Goal: Task Accomplishment & Management: Manage account settings

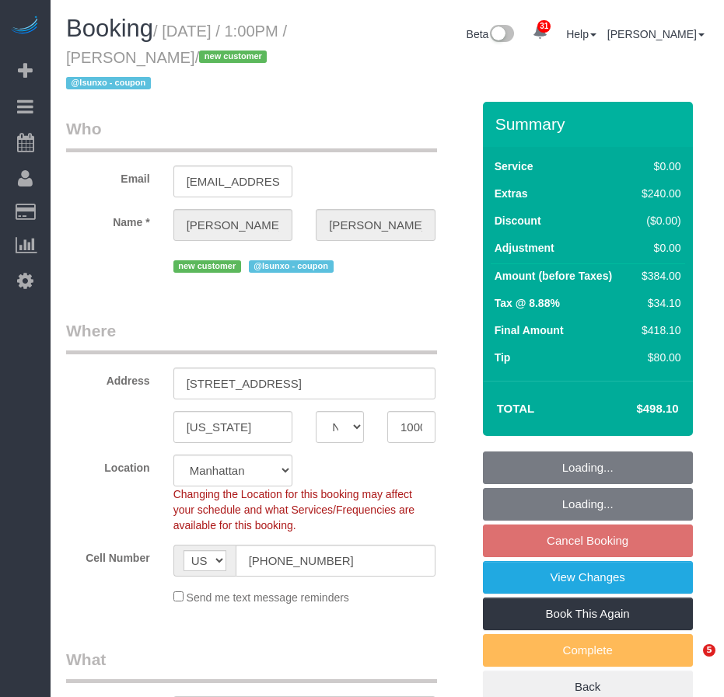
select select "NY"
select select "number:56"
select select "number:79"
select select "number:15"
select select "number:5"
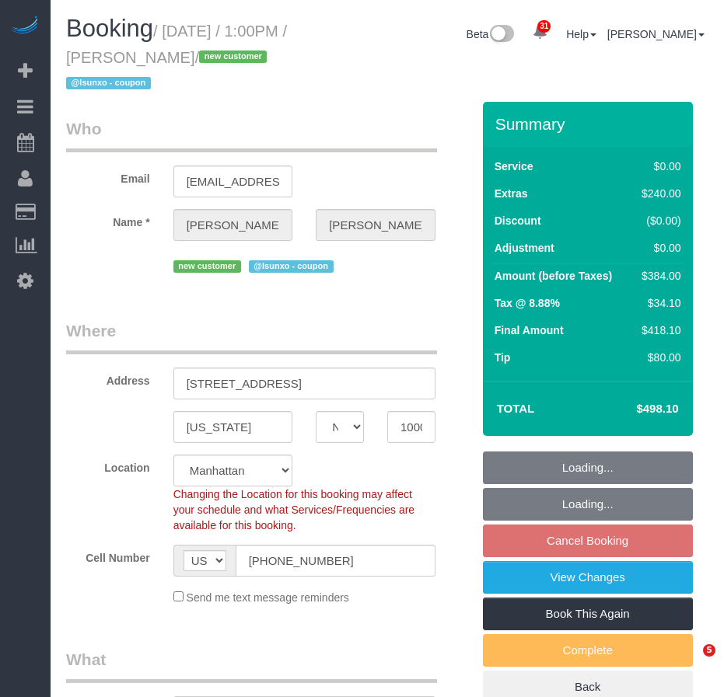
select select "object:997"
select select "string:stripe-pm_1SDQt34VGloSiKo7fAMJqUoh"
select select "spot6"
select select "3"
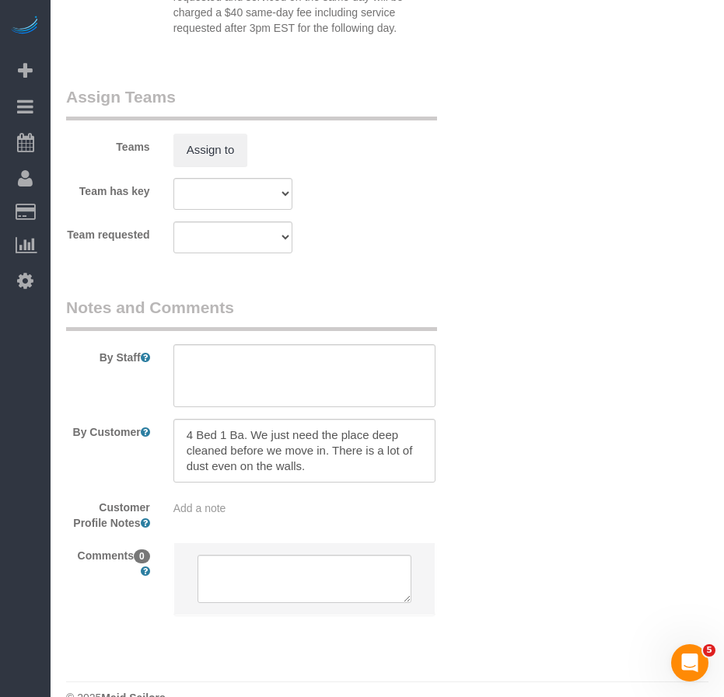
scroll to position [2181, 0]
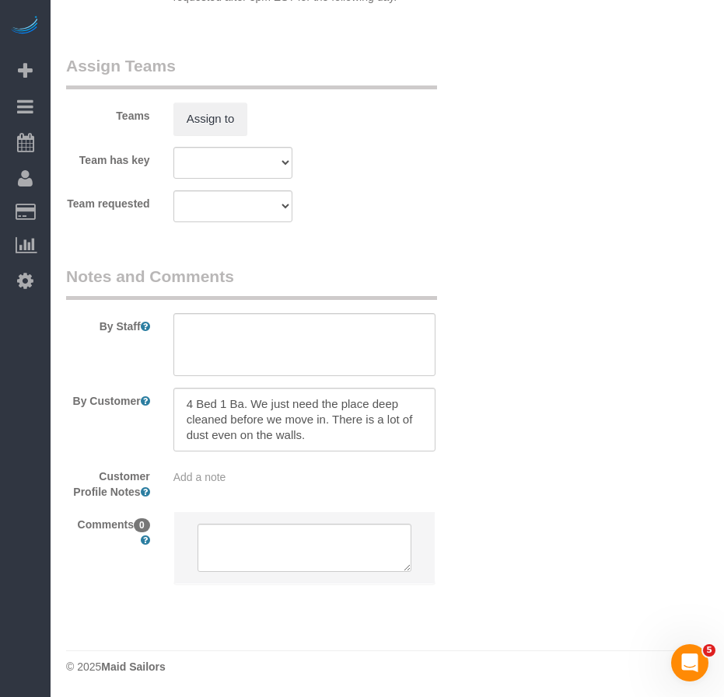
click at [238, 481] on div "Add a note" at bounding box center [304, 478] width 262 height 16
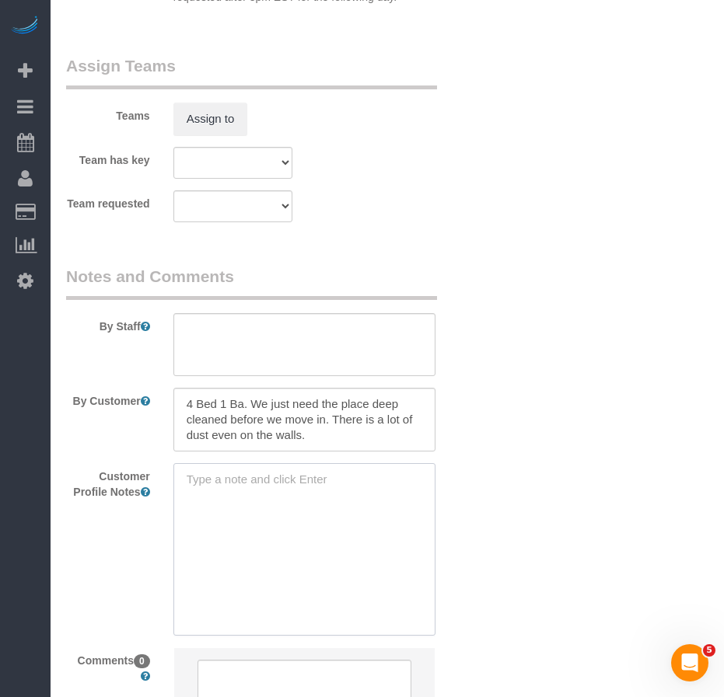
click at [228, 489] on textarea at bounding box center [304, 549] width 262 height 172
paste textarea "https://www.zillow.com/homedetails/84-E-4th-St-UNIT-5-New-York-NY-10003/4563823…"
click at [471, 578] on sui-booking-comments "By Staff By Customer Customer Profile Notes https://www.zillow.com/homedetails/…" at bounding box center [268, 500] width 405 height 471
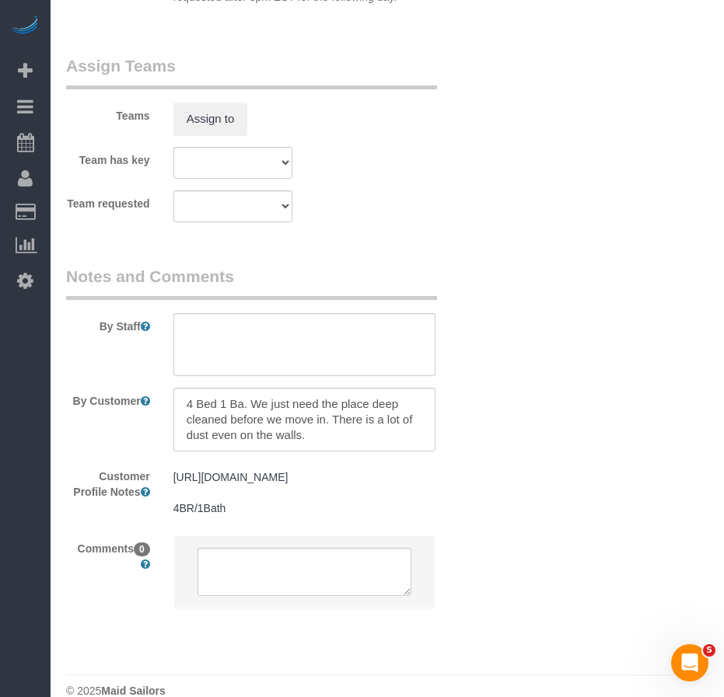
click at [286, 516] on pre "https://www.zillow.com/homedetails/84-E-4th-St-UNIT-5-New-York-NY-10003/4563823…" at bounding box center [304, 493] width 262 height 47
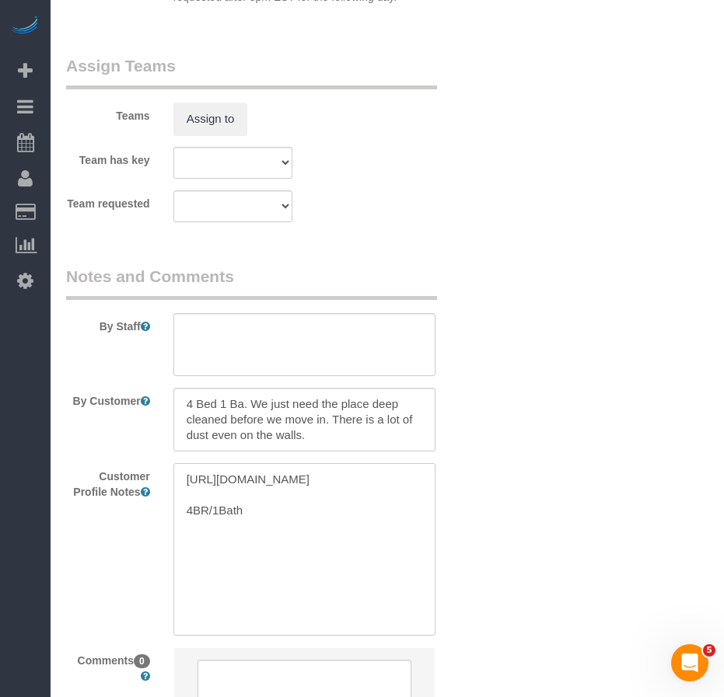
click at [281, 540] on textarea "https://www.zillow.com/homedetails/84-E-4th-St-UNIT-5-New-York-NY-10003/4563823…" at bounding box center [304, 549] width 262 height 172
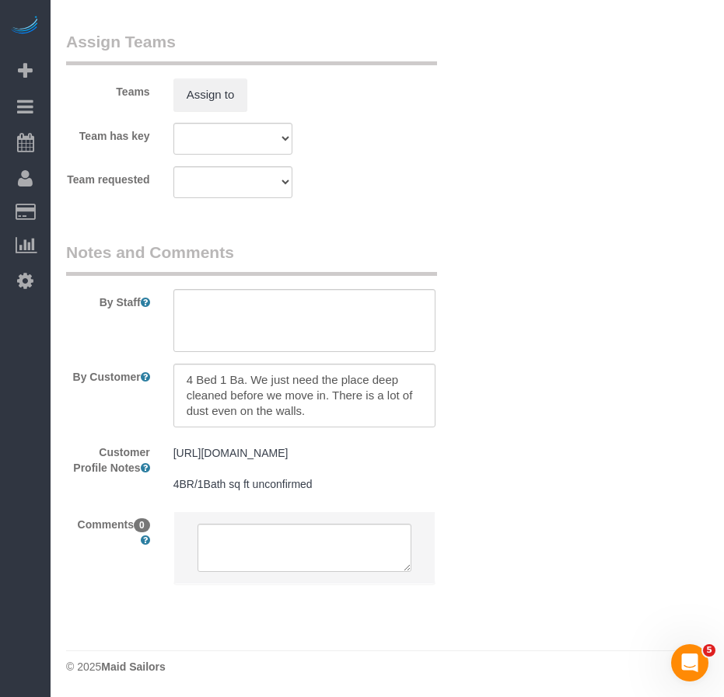
scroll to position [2220, 0]
click at [339, 483] on pre "https://www.zillow.com/homedetails/84-E-4th-St-UNIT-5-New-York-NY-10003/4563823…" at bounding box center [304, 468] width 262 height 47
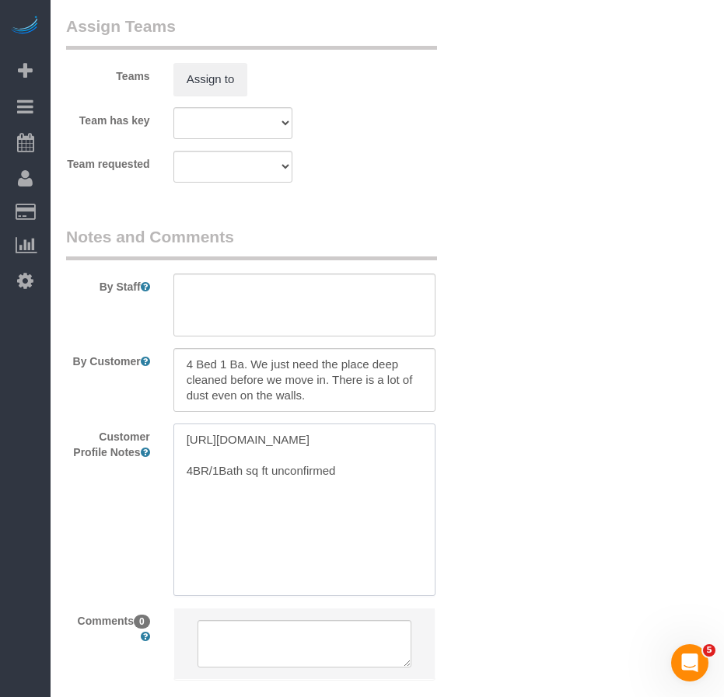
click at [372, 505] on textarea "https://www.zillow.com/homedetails/84-E-4th-St-UNIT-5-New-York-NY-10003/4563823…" at bounding box center [304, 510] width 262 height 172
type textarea "[URL][DOMAIN_NAME] 4BR/1Bath sq ft unconfirmed as per cmr: 1200 sq ft"
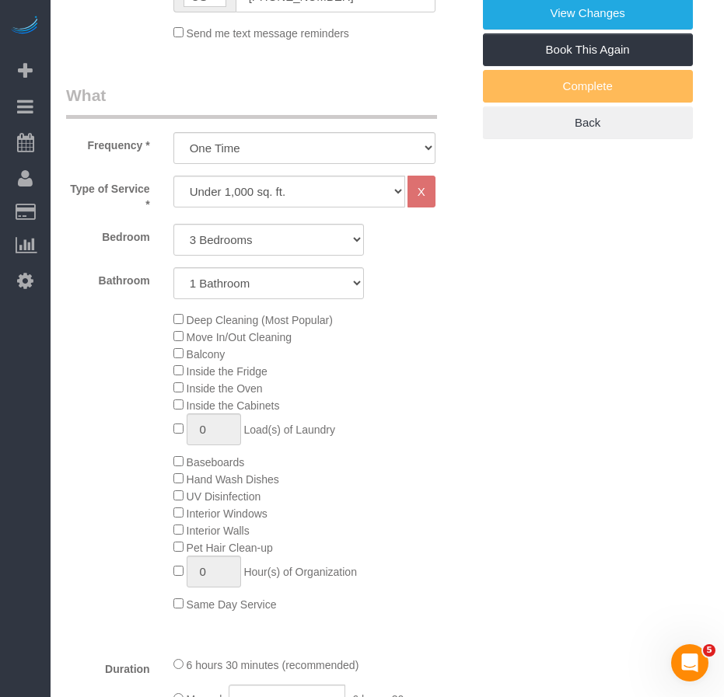
scroll to position [528, 0]
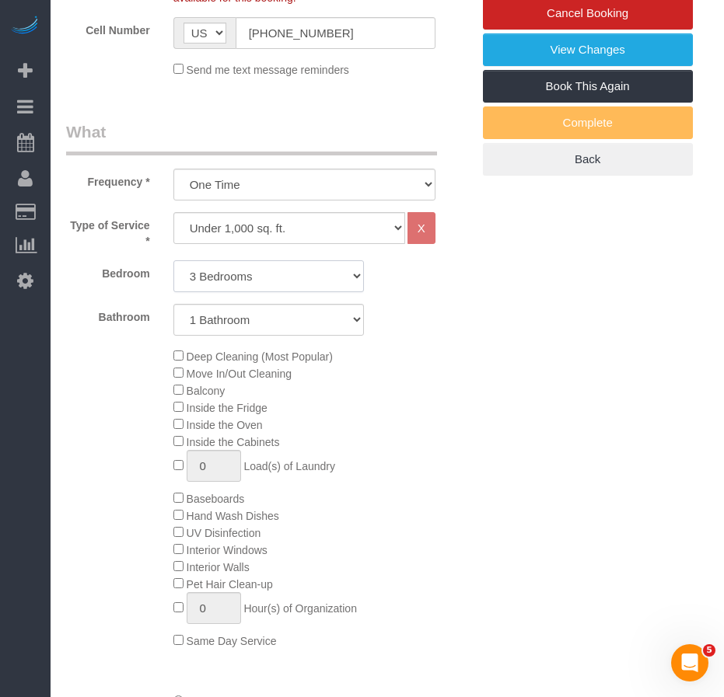
click at [319, 278] on select "Studio 1 Bedroom 2 Bedrooms 3 Bedrooms" at bounding box center [268, 276] width 190 height 32
click at [477, 450] on div "Deep Cleaning (Most Popular) Move In/Out Cleaning Balcony Inside the Fridge Ins…" at bounding box center [322, 499] width 321 height 302
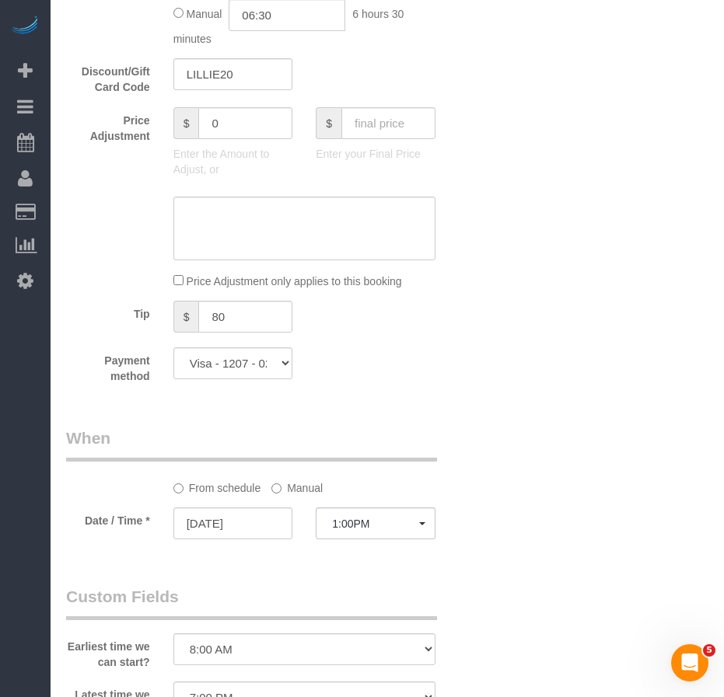
scroll to position [1163, 0]
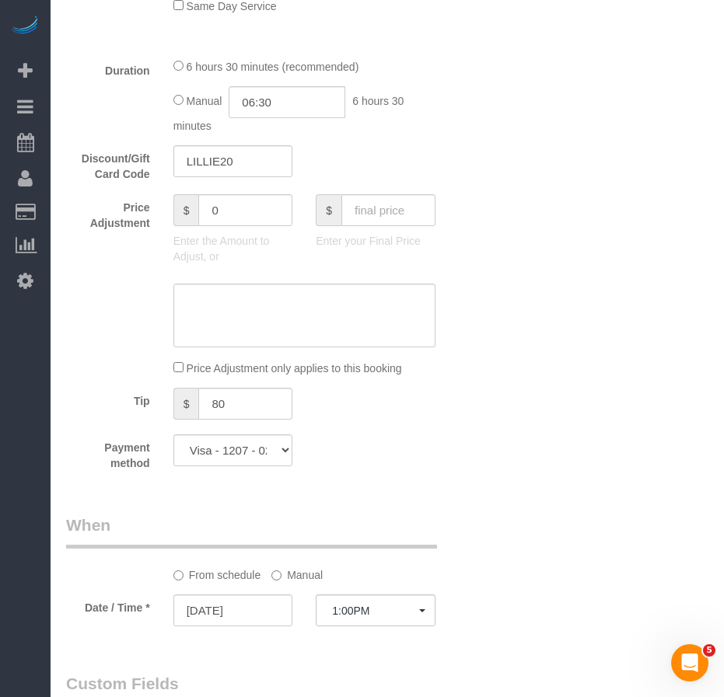
click at [508, 515] on div "Who Email [EMAIL_ADDRESS][DOMAIN_NAME] Name * [PERSON_NAME][GEOGRAPHIC_DATA] ne…" at bounding box center [387, 327] width 642 height 2777
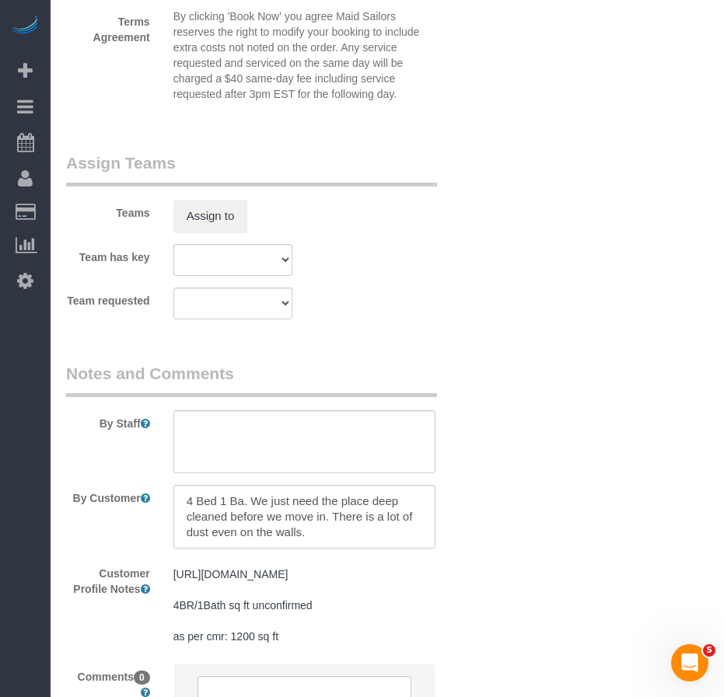
scroll to position [2096, 0]
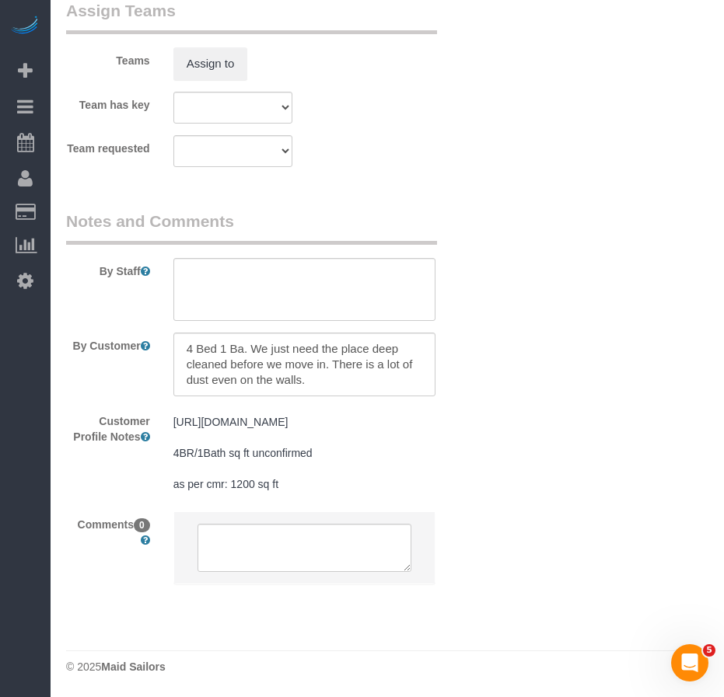
scroll to position [2252, 0]
click at [227, 270] on textarea at bounding box center [304, 290] width 262 height 64
click at [194, 261] on textarea at bounding box center [304, 290] width 262 height 64
paste textarea "Bathroom is most important and also just getting rid of the dust throughout the…"
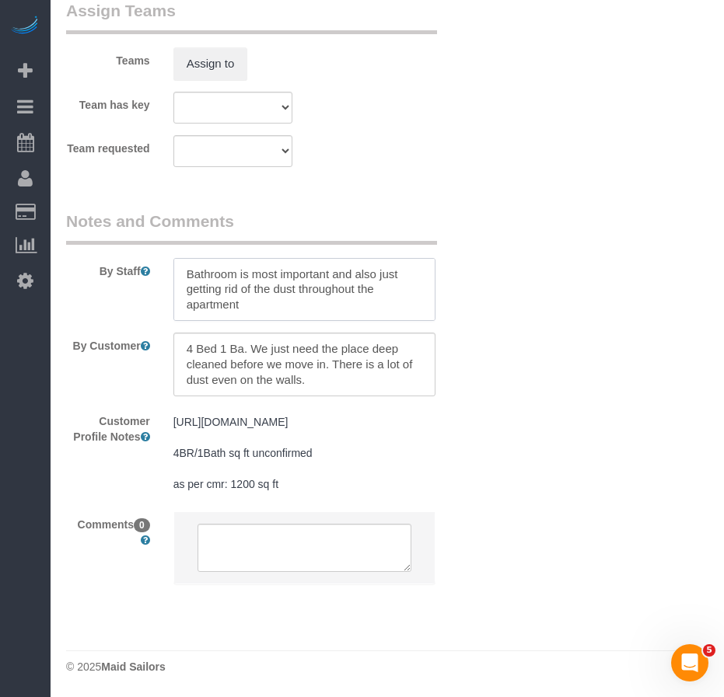
drag, startPoint x: 186, startPoint y: 260, endPoint x: 317, endPoint y: 290, distance: 134.8
click at [187, 262] on textarea at bounding box center [304, 290] width 262 height 64
drag, startPoint x: 308, startPoint y: 260, endPoint x: 404, endPoint y: 256, distance: 95.7
click at [404, 258] on textarea at bounding box center [304, 290] width 262 height 64
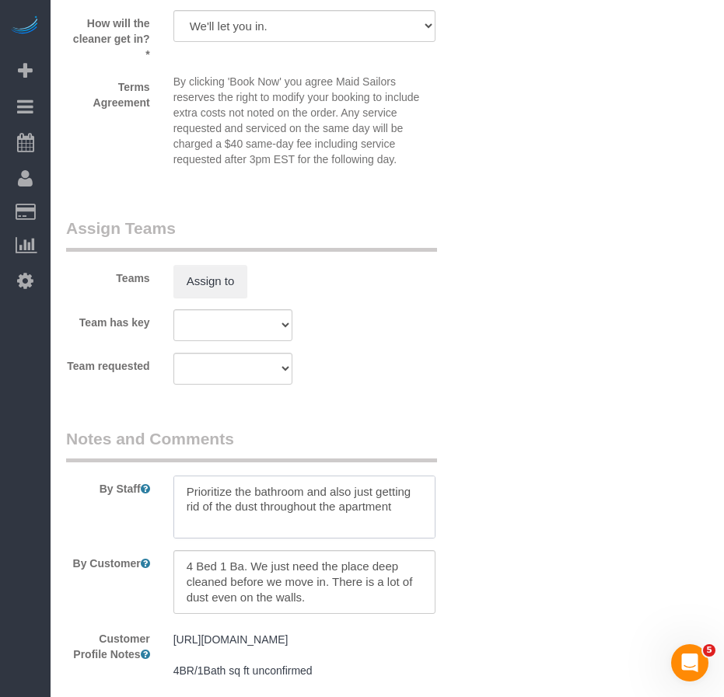
click at [359, 494] on textarea at bounding box center [304, 508] width 262 height 64
click at [271, 509] on textarea at bounding box center [304, 508] width 262 height 64
click at [192, 508] on textarea at bounding box center [304, 508] width 262 height 64
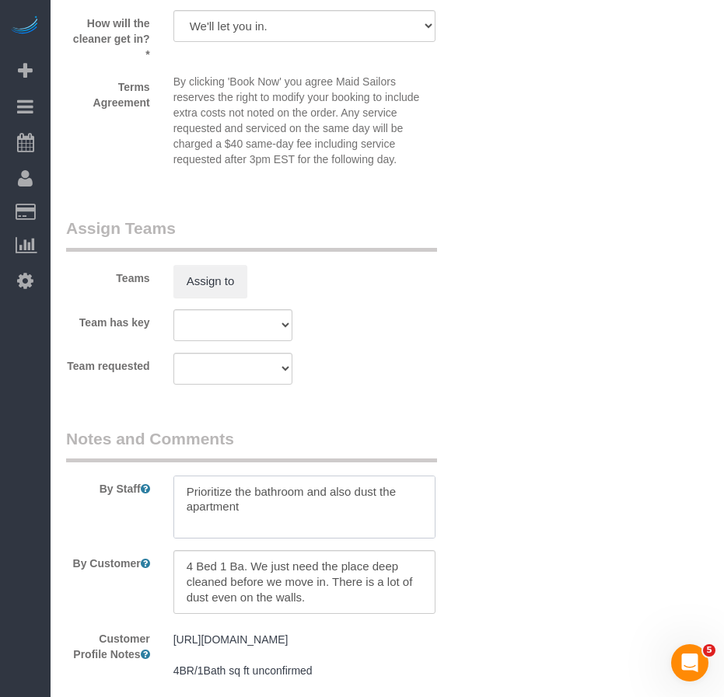
click at [396, 494] on textarea at bounding box center [304, 508] width 262 height 64
click at [355, 494] on textarea at bounding box center [304, 508] width 262 height 64
drag, startPoint x: 187, startPoint y: 492, endPoint x: 223, endPoint y: 496, distance: 36.7
click at [188, 492] on textarea at bounding box center [304, 508] width 262 height 64
click at [344, 512] on textarea at bounding box center [304, 508] width 262 height 64
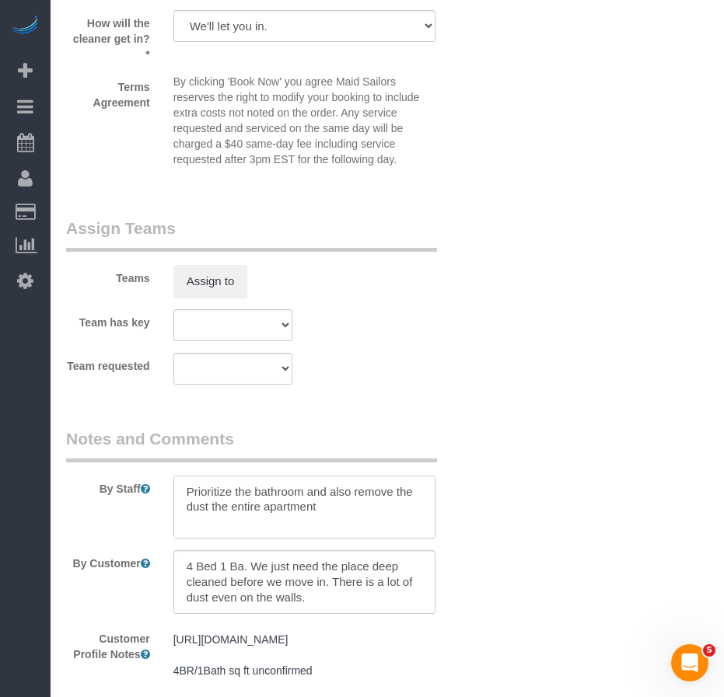
scroll to position [62, 0]
click at [244, 491] on textarea at bounding box center [304, 508] width 262 height 64
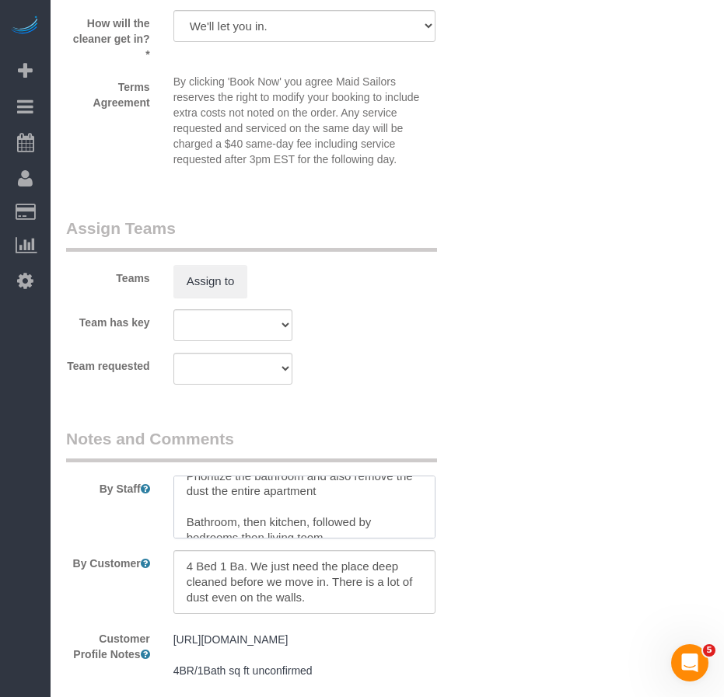
scroll to position [23, 0]
click at [187, 518] on textarea at bounding box center [304, 508] width 262 height 64
click at [257, 520] on textarea at bounding box center [304, 508] width 262 height 64
click at [268, 529] on textarea at bounding box center [304, 508] width 262 height 64
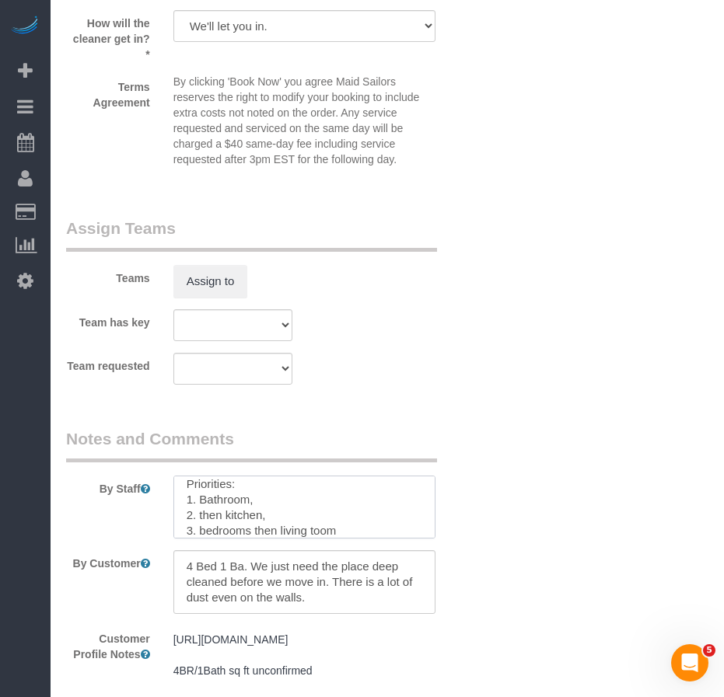
click at [261, 533] on textarea at bounding box center [304, 508] width 262 height 64
click at [262, 533] on textarea at bounding box center [304, 508] width 262 height 64
click at [211, 501] on textarea at bounding box center [304, 508] width 262 height 64
click at [213, 502] on textarea at bounding box center [304, 508] width 262 height 64
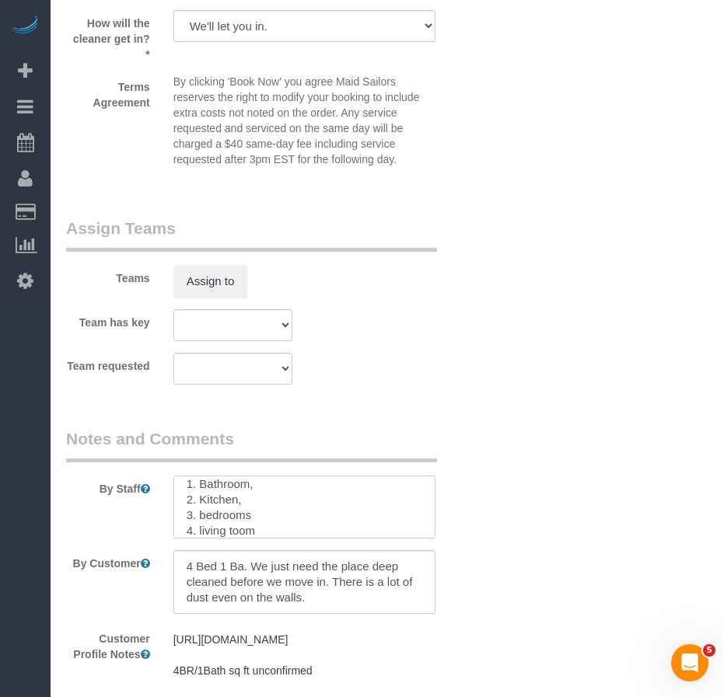
click at [248, 505] on textarea at bounding box center [304, 508] width 262 height 64
click at [263, 490] on textarea at bounding box center [304, 508] width 262 height 64
drag, startPoint x: 188, startPoint y: 491, endPoint x: 344, endPoint y: 511, distance: 156.8
click at [344, 511] on textarea at bounding box center [304, 508] width 262 height 64
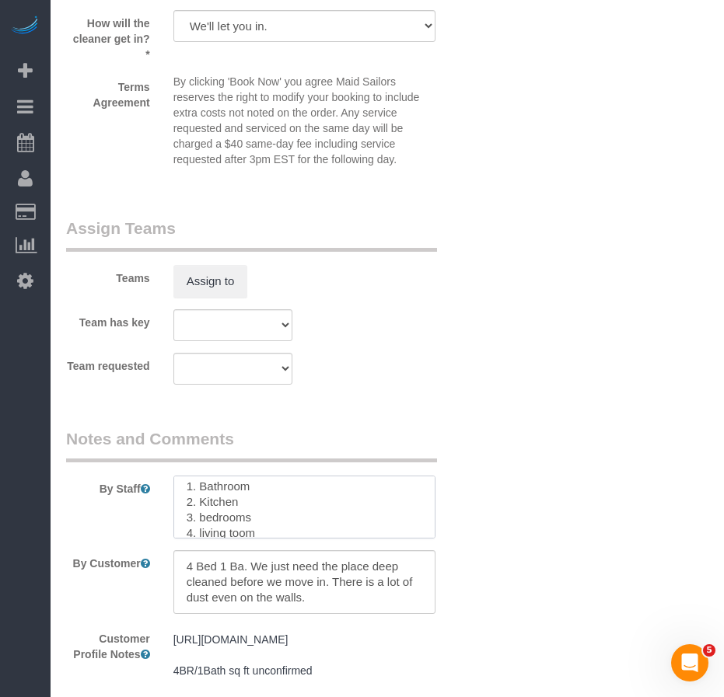
scroll to position [31, 0]
click at [316, 525] on textarea at bounding box center [304, 508] width 262 height 64
paste textarea "Prioritize the bathroom and also remove the dust the entire apartment"
click at [208, 506] on textarea at bounding box center [304, 508] width 262 height 64
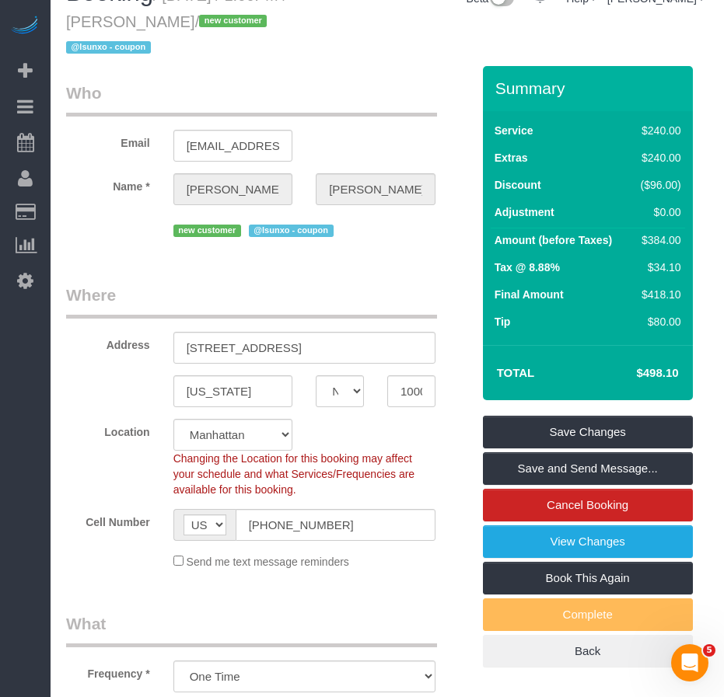
scroll to position [0, 0]
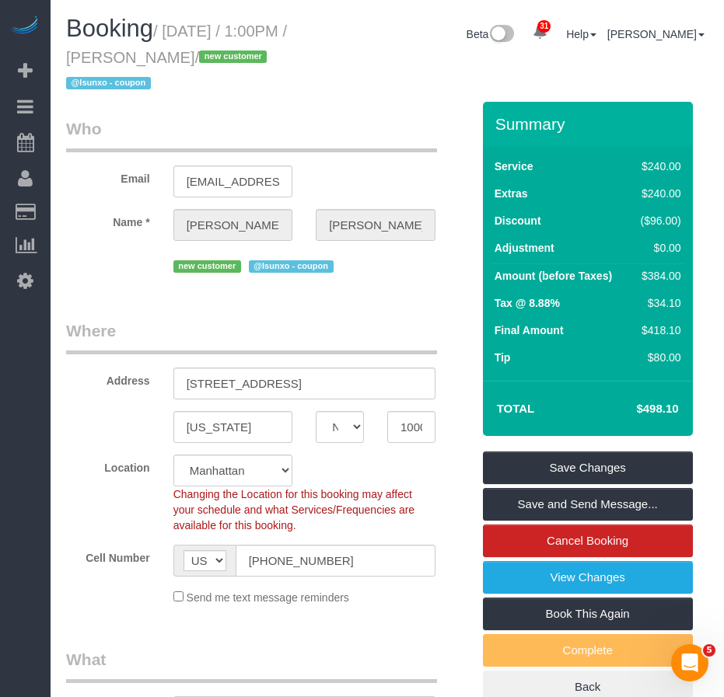
type textarea "Priorities: 1. Bathroom 2. Kitchen 3. Bedrooms 4. Living Room Prioritize the ba…"
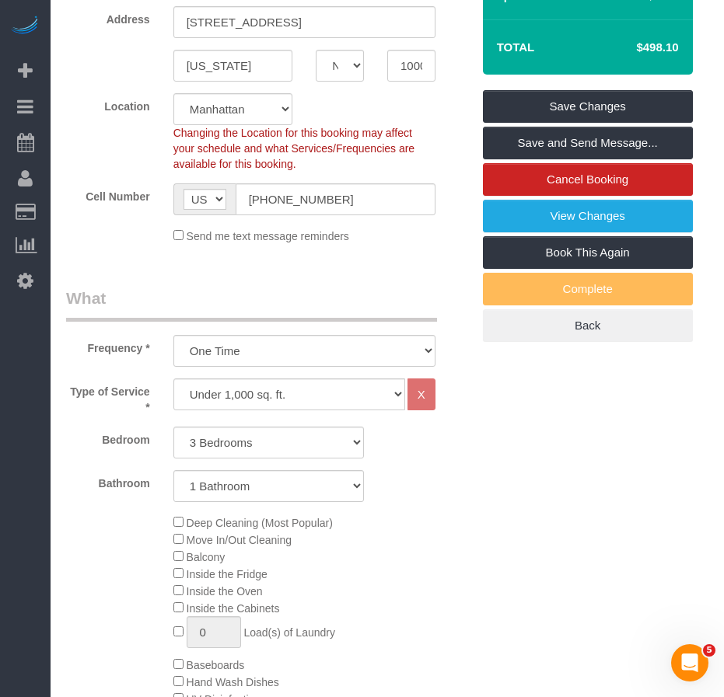
scroll to position [233, 0]
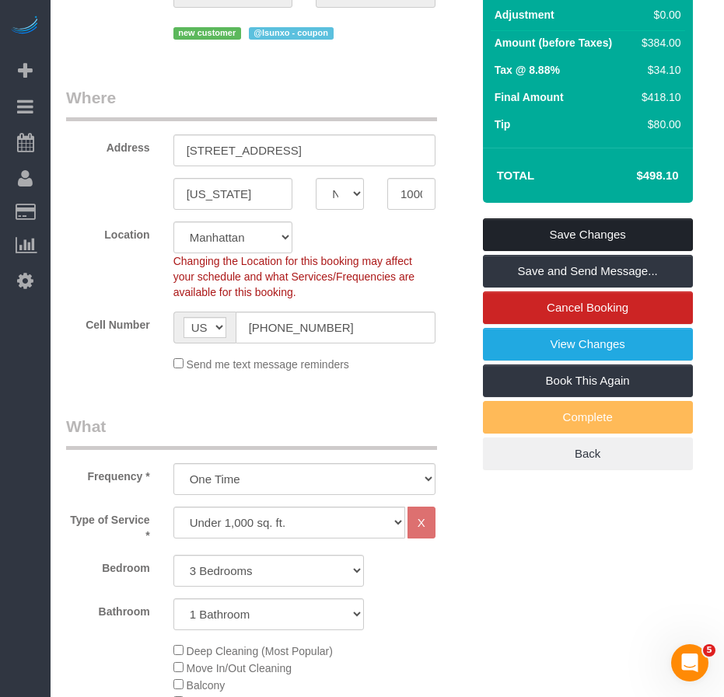
click at [540, 233] on link "Save Changes" at bounding box center [588, 234] width 210 height 33
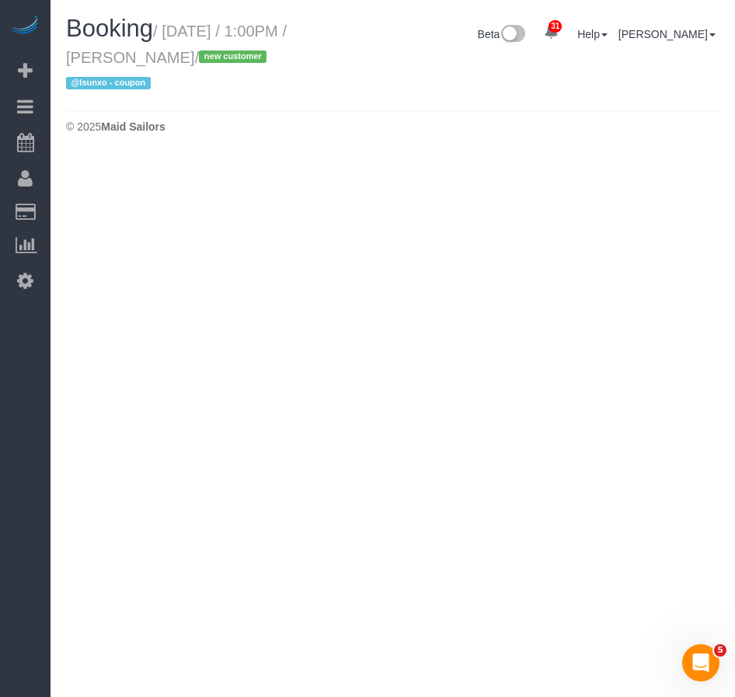
select select "NY"
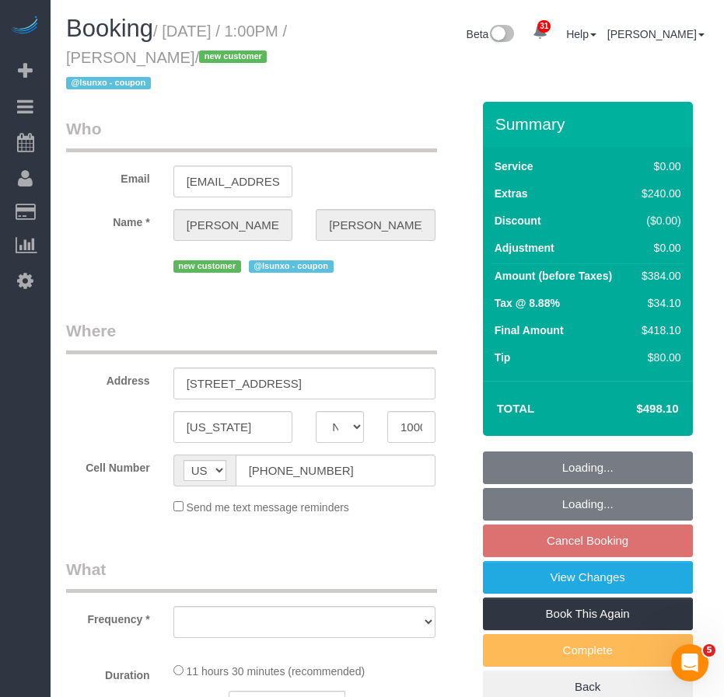
select select "object:2437"
select select "number:56"
select select "number:79"
select select "number:15"
select select "number:5"
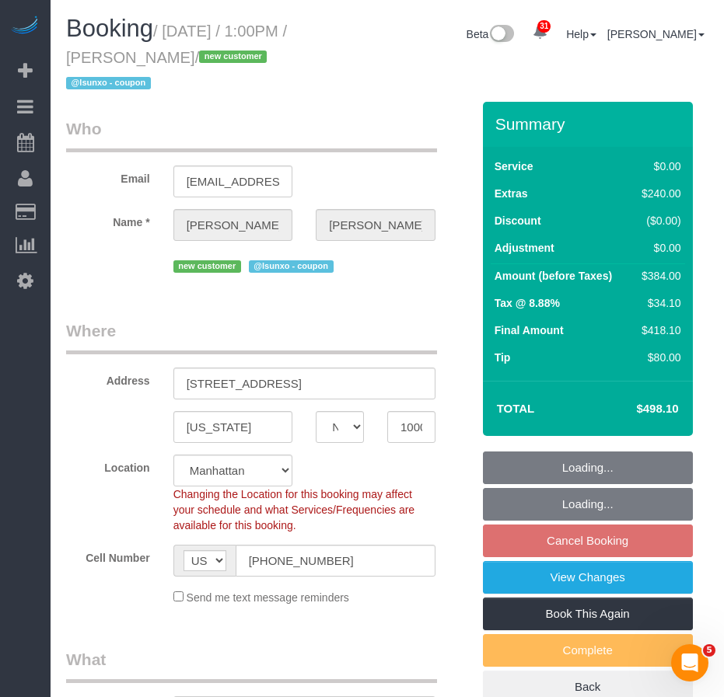
select select "object:2588"
select select "string:stripe-pm_1SDQt34VGloSiKo7fAMJqUoh"
select select "3"
select select "spot61"
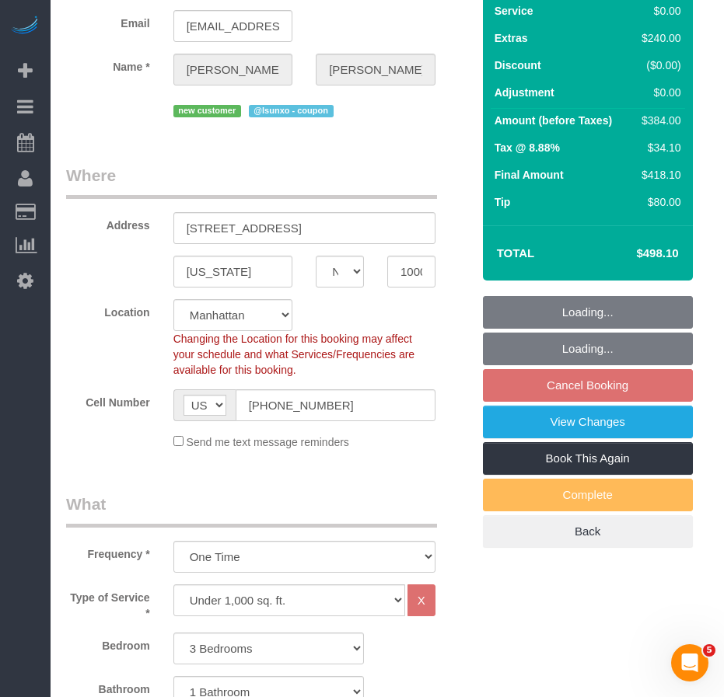
select select "3"
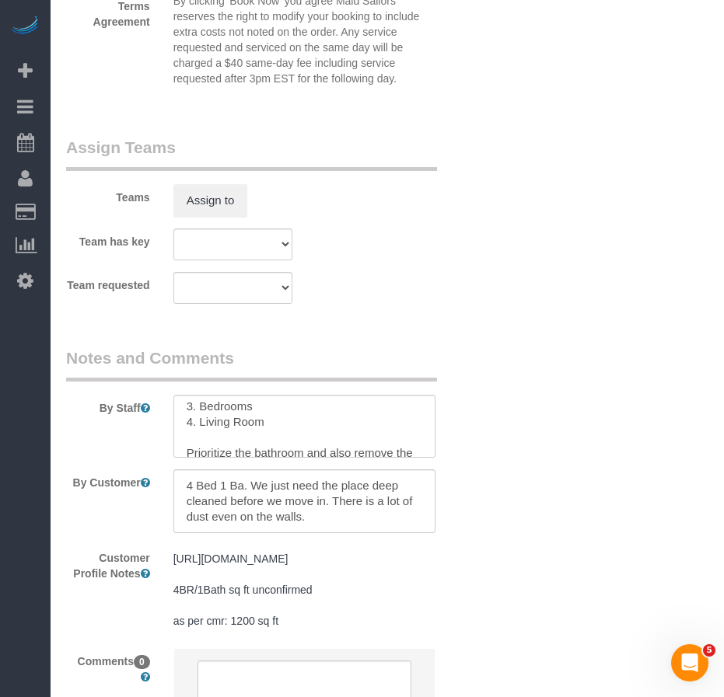
scroll to position [78, 0]
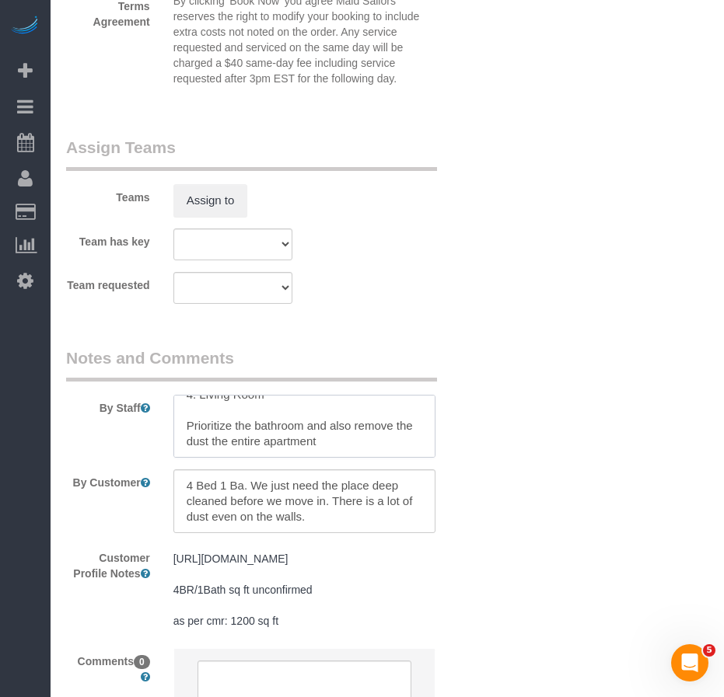
click at [335, 430] on textarea at bounding box center [304, 427] width 262 height 64
click at [188, 414] on textarea at bounding box center [304, 427] width 262 height 64
type textarea "Move In Cleaning Priorities: 1. Bathroom 2. Kitchen 3. Bedrooms 4. Living Room …"
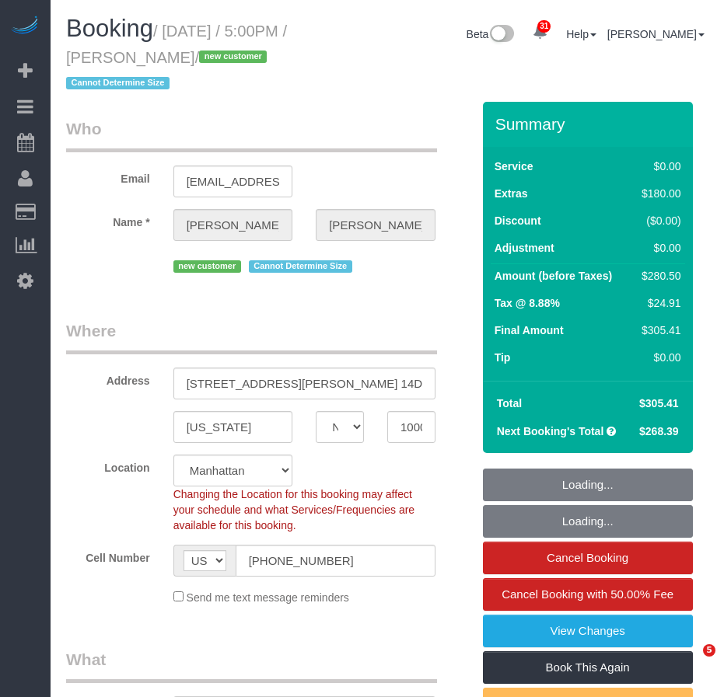
select select "NY"
select select "number:89"
select select "number:90"
select select "number:15"
select select "number:6"
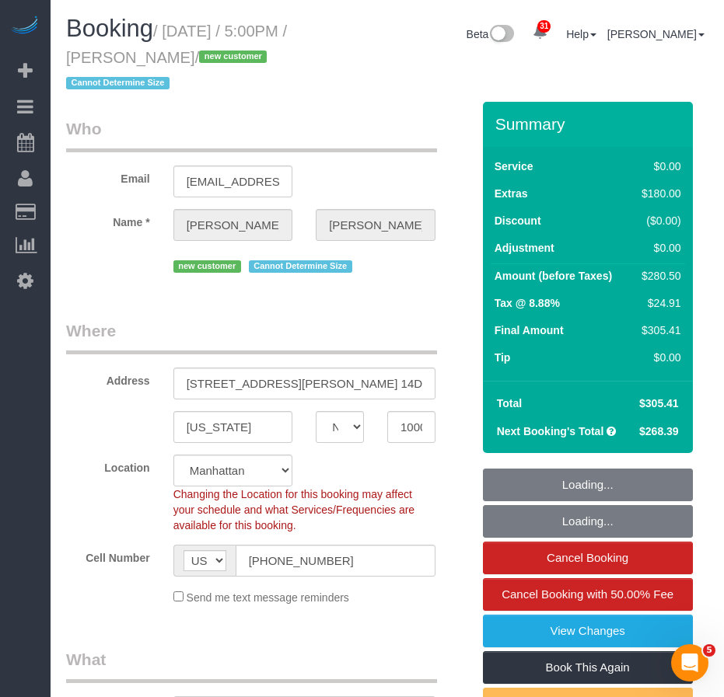
select select "object:1086"
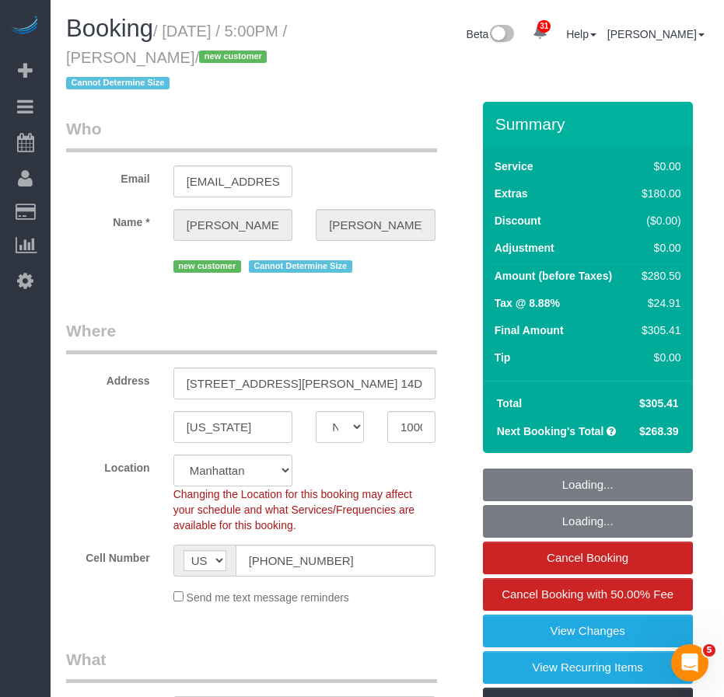
select select "string:stripe-pm_1SDTMr4VGloSiKo712u6Q7Mc"
select select "spot1"
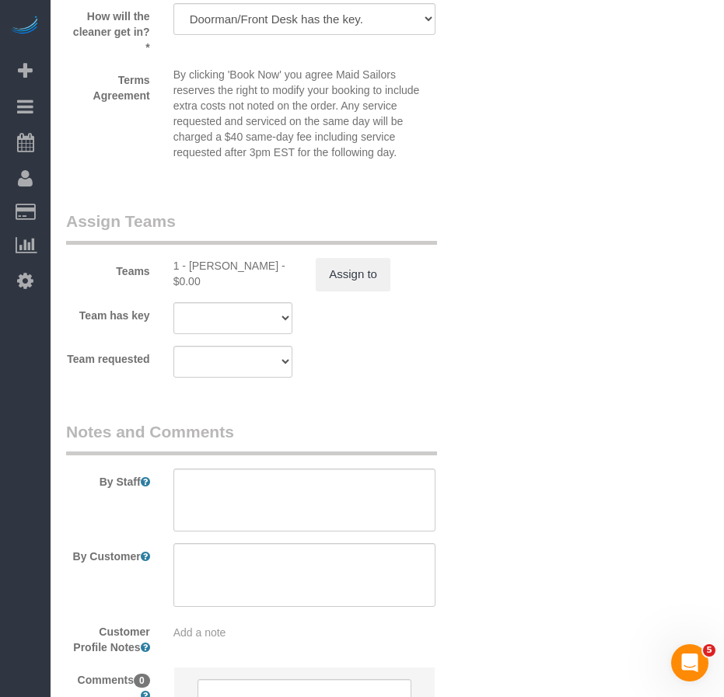
scroll to position [2224, 0]
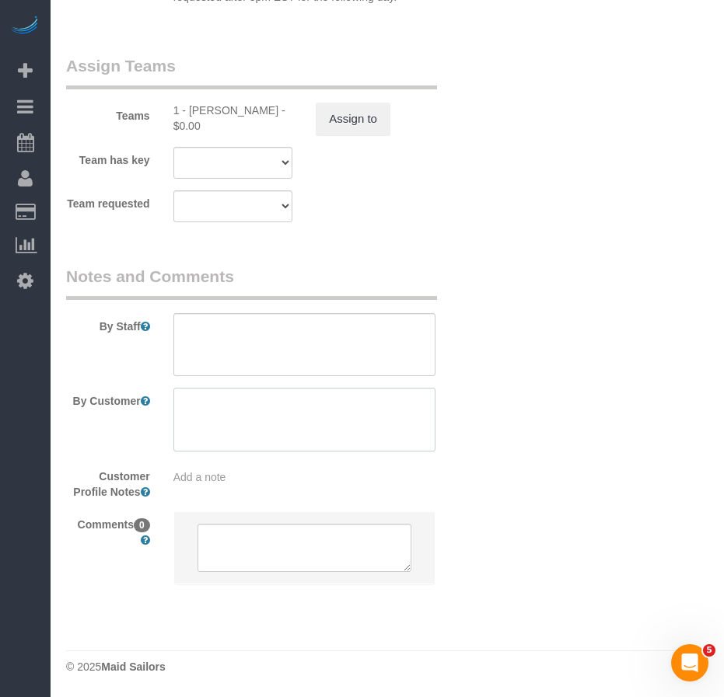
click at [320, 404] on textarea at bounding box center [304, 420] width 262 height 64
paste textarea "for today's visit, can you ask the cleaner to run a "tub clean" on the washing …"
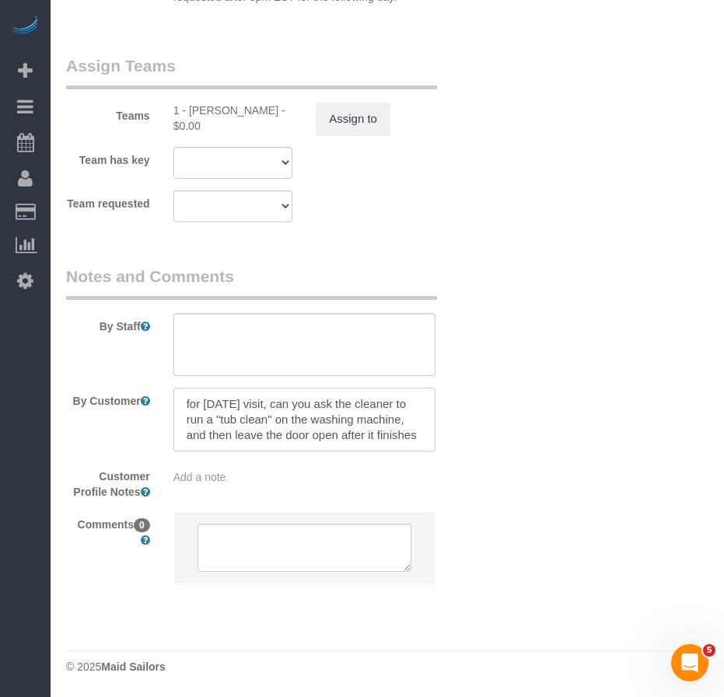
type textarea "for today's visit, can you ask the cleaner to run a "tub clean" on the washing …"
click at [218, 337] on textarea at bounding box center [304, 345] width 262 height 64
click at [187, 330] on textarea at bounding box center [304, 345] width 262 height 64
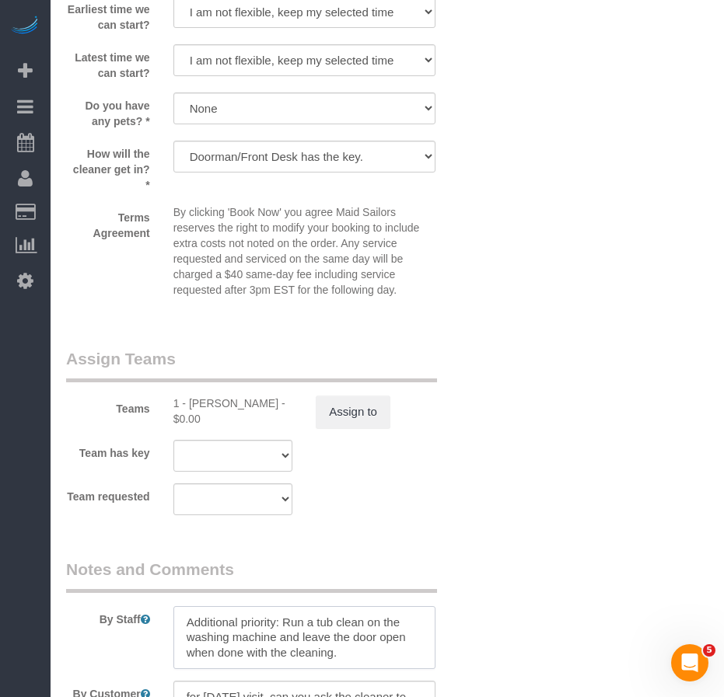
scroll to position [2068, 0]
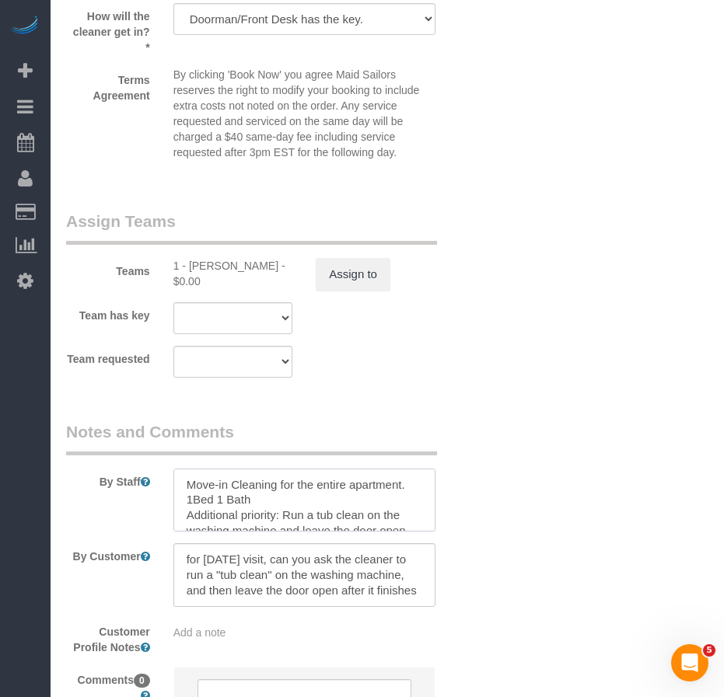
drag, startPoint x: 277, startPoint y: 497, endPoint x: 155, endPoint y: 497, distance: 121.3
click at [153, 497] on div "By Staff" at bounding box center [268, 477] width 428 height 112
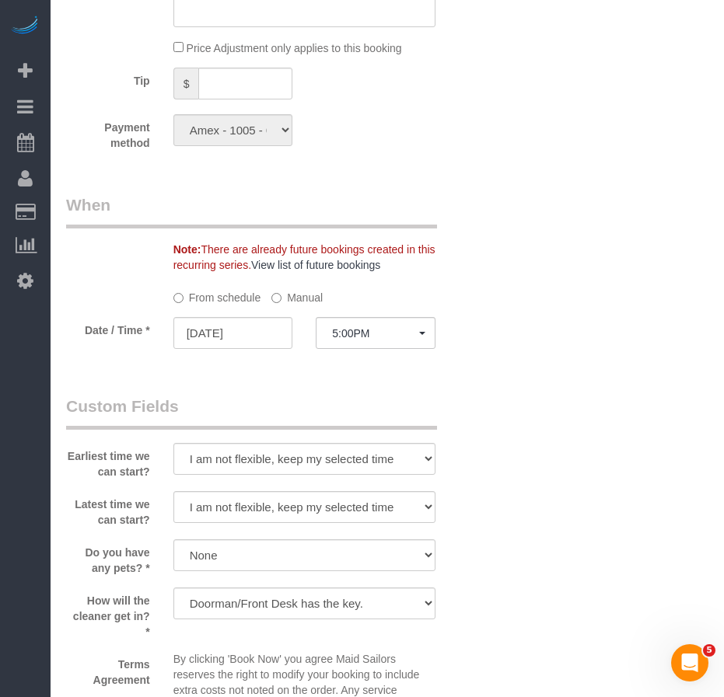
scroll to position [1291, 0]
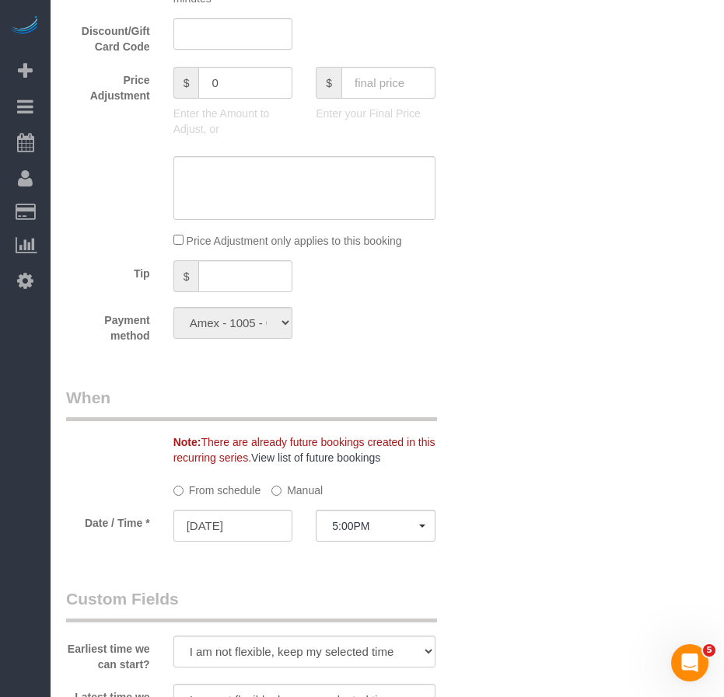
type textarea "Move-in Cleaning for the entire apartment. Additional priority: Run a tub clean…"
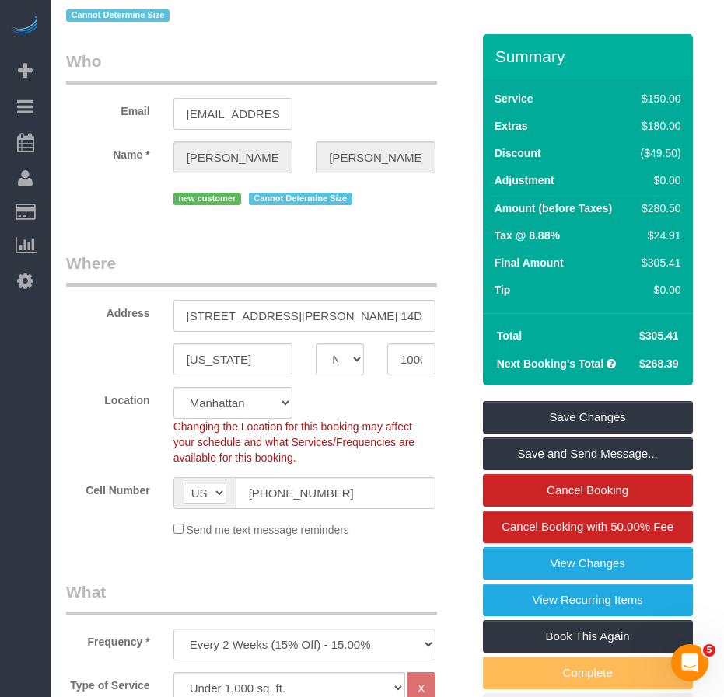
scroll to position [0, 0]
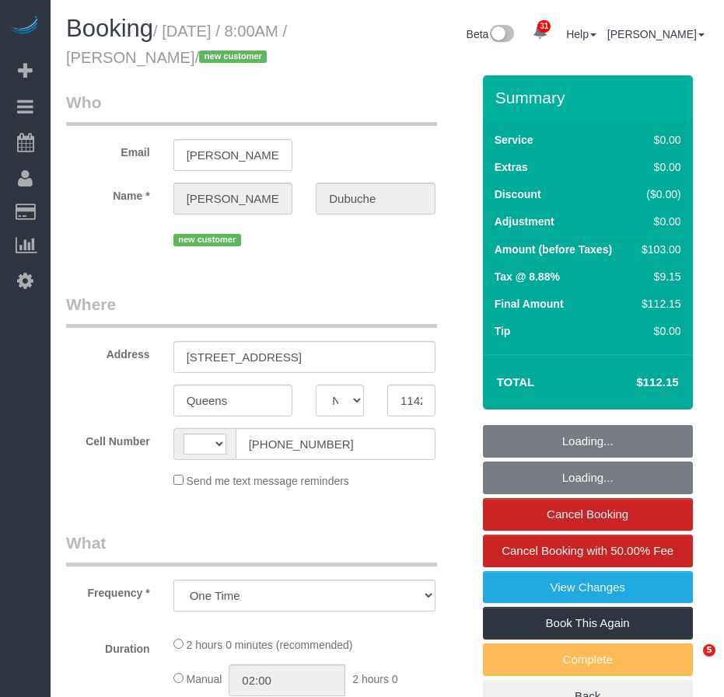
select select "NY"
select select "number:56"
select select "number:76"
select select "number:15"
select select "number:5"
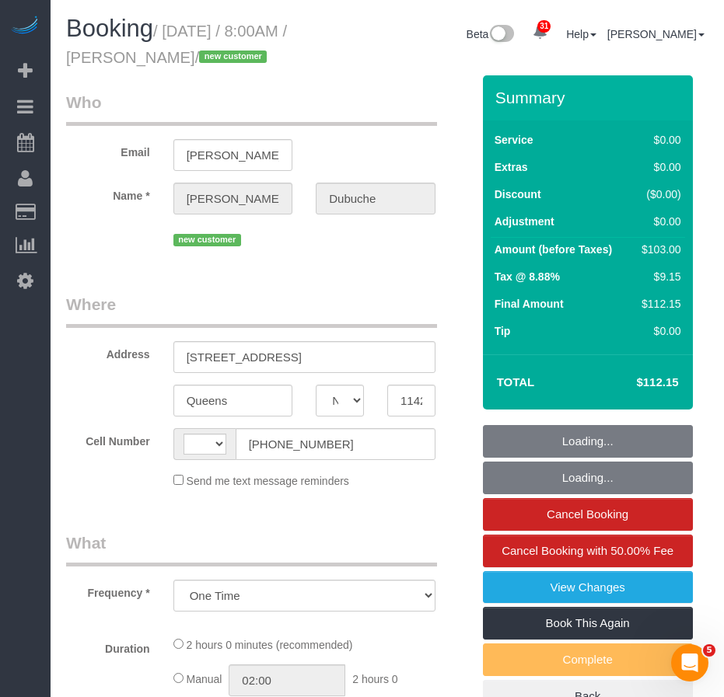
select select "string:[GEOGRAPHIC_DATA]"
select select "string:stripe-pm_1SDTSi4VGloSiKo7w2Xh0BA4"
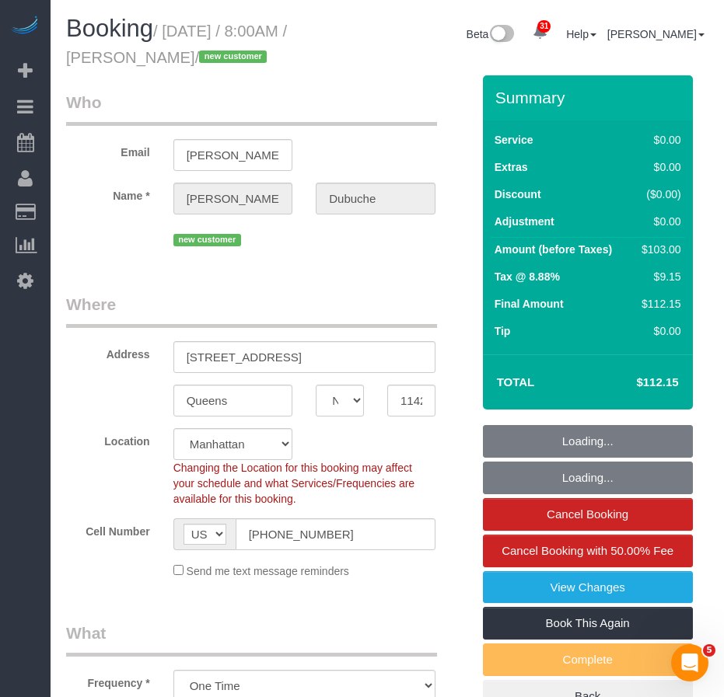
select select "object:1072"
select select "1"
select select "spot1"
select select "1"
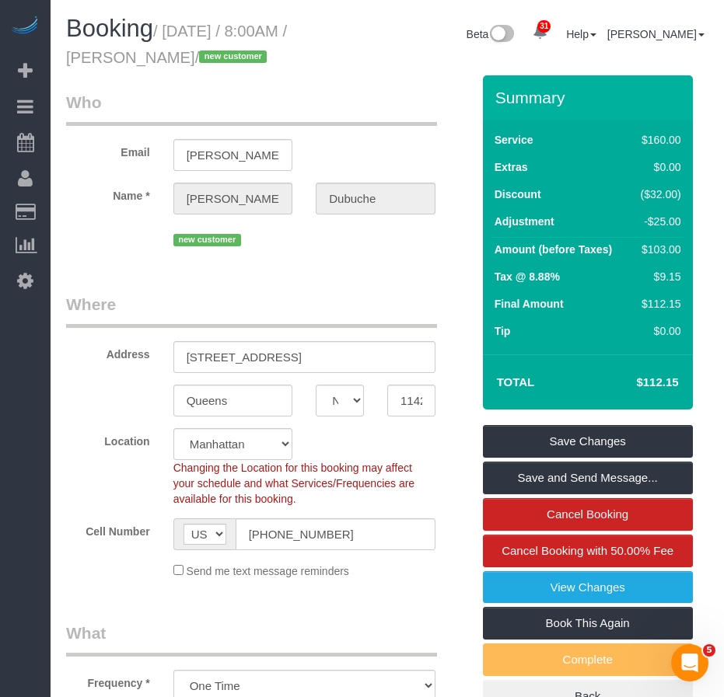
drag, startPoint x: 369, startPoint y: 318, endPoint x: 173, endPoint y: 89, distance: 300.5
drag, startPoint x: 133, startPoint y: 58, endPoint x: 236, endPoint y: 51, distance: 102.8
click at [236, 51] on small "/ October 02, 2025 / 8:00AM / Karla Dubuche / new customer" at bounding box center [176, 45] width 221 height 44
copy small "Karla Dubuche"
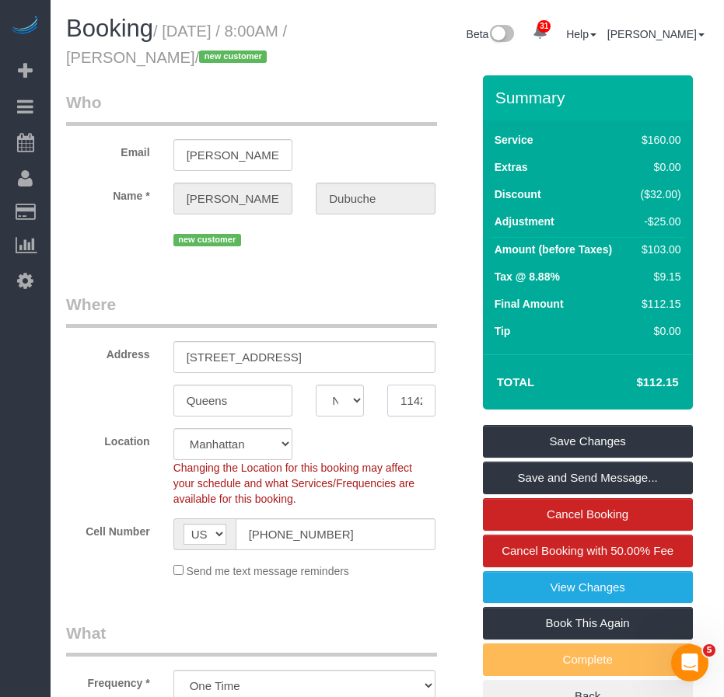
click at [414, 417] on input "11428" at bounding box center [411, 401] width 48 height 32
click at [407, 417] on input "11428" at bounding box center [411, 401] width 48 height 32
click at [409, 417] on input "11428" at bounding box center [411, 401] width 48 height 32
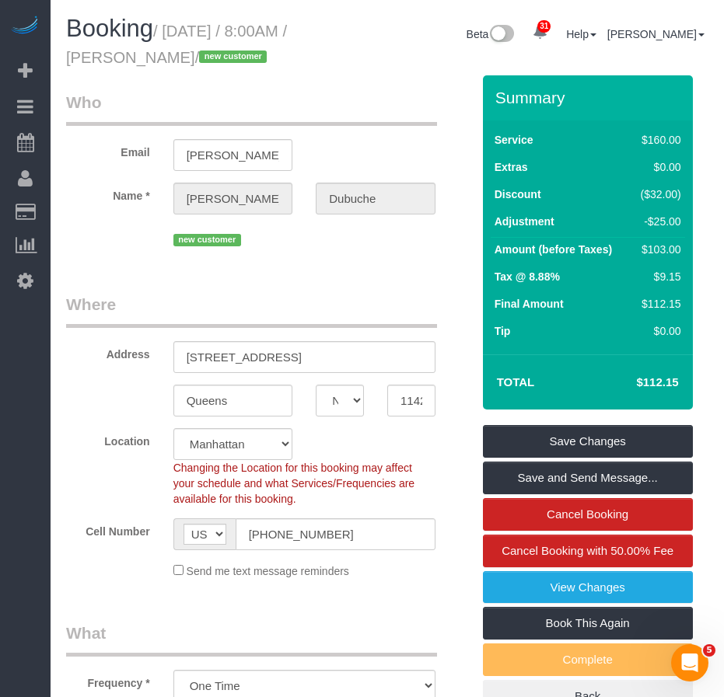
drag, startPoint x: 135, startPoint y: 59, endPoint x: 235, endPoint y: 59, distance: 100.3
click at [235, 59] on small "/ October 02, 2025 / 8:00AM / Karla Dubuche / new customer" at bounding box center [176, 45] width 221 height 44
copy small "Karla Dubuche"
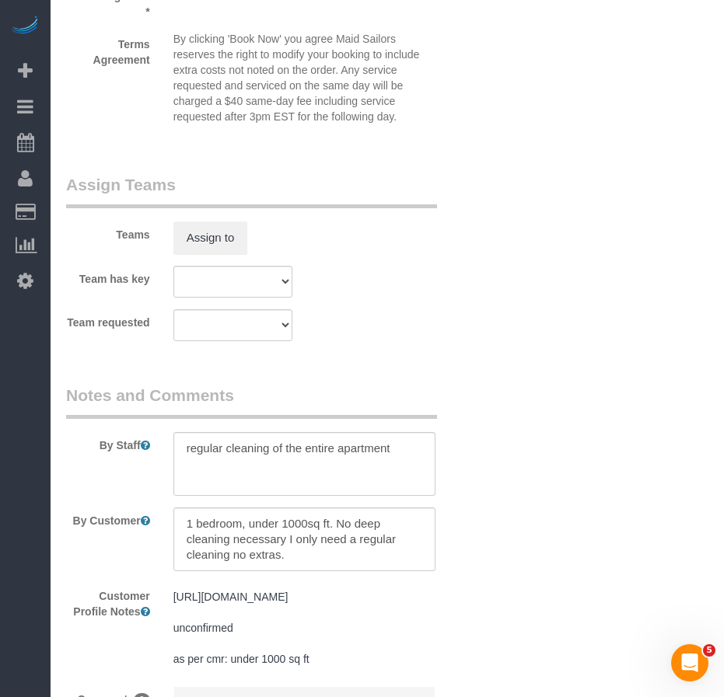
scroll to position [2177, 0]
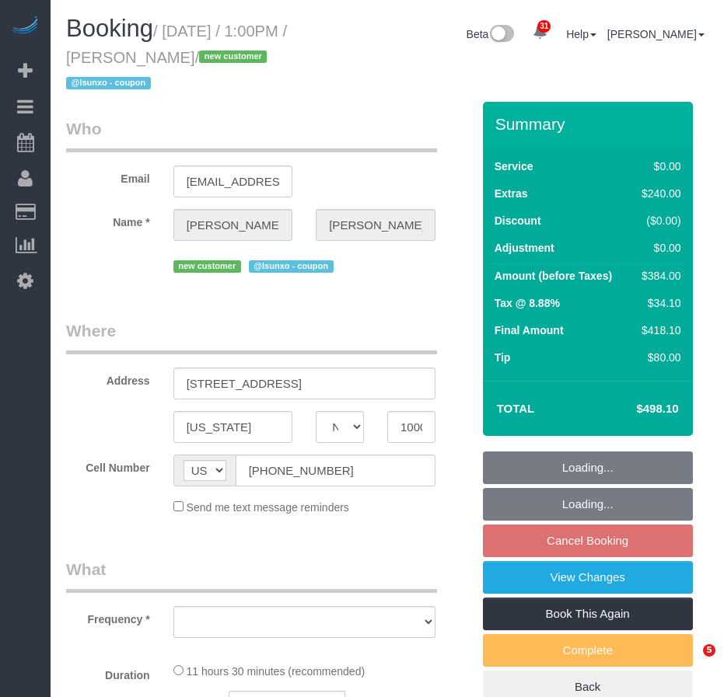
select select "NY"
select select "string:stripe-pm_1SDQt34VGloSiKo7fAMJqUoh"
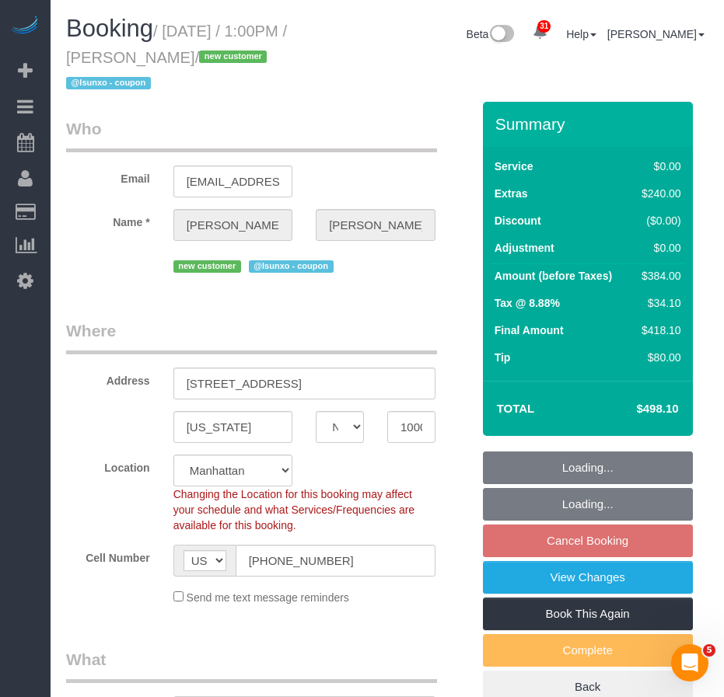
select select "object:1063"
select select "3"
select select "number:56"
select select "number:79"
select select "number:15"
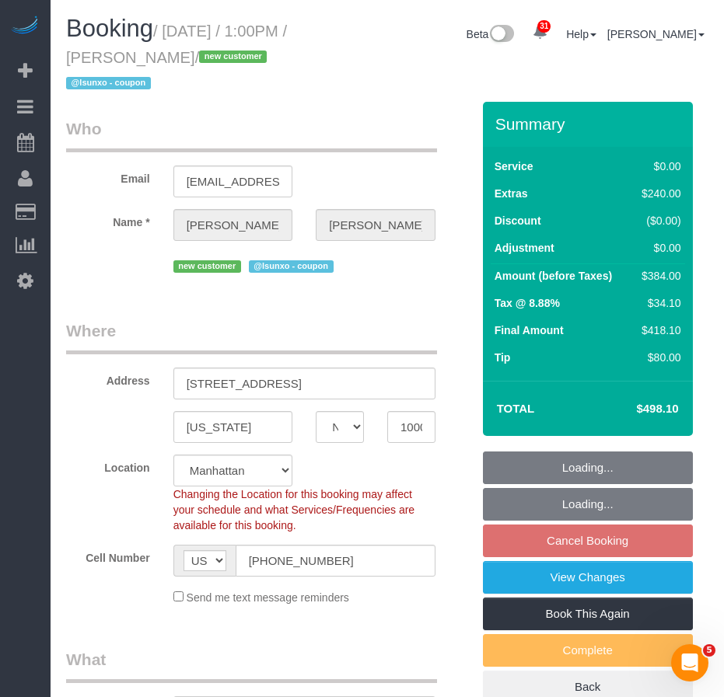
select select "number:5"
select select "object:1067"
select select "spot6"
select select "3"
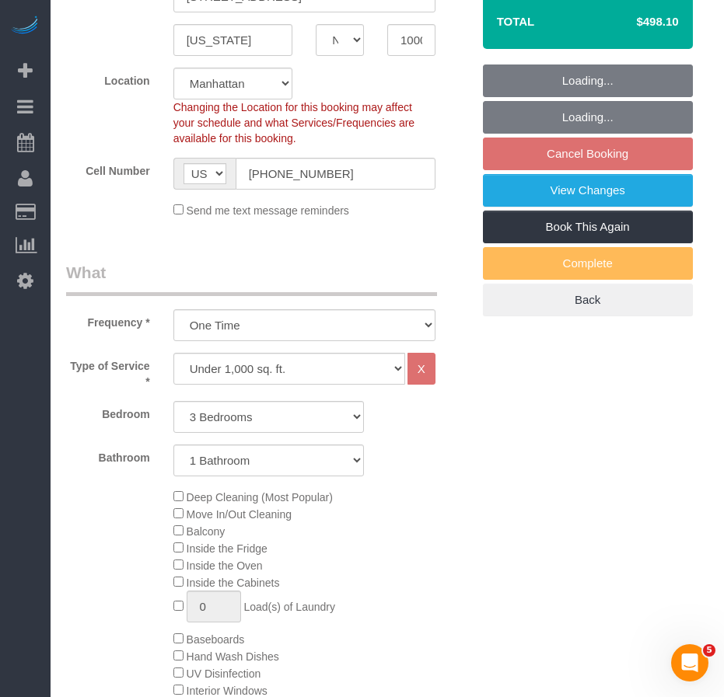
scroll to position [389, 0]
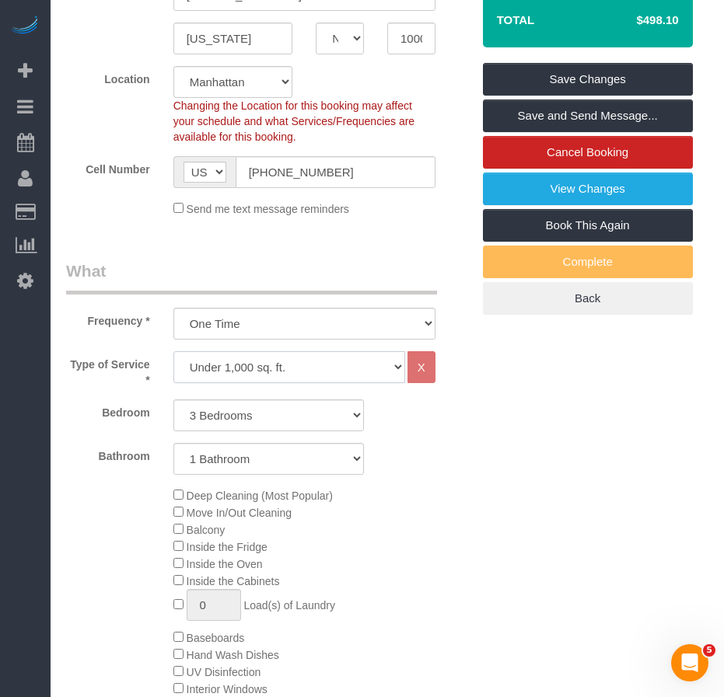
click at [361, 371] on select "Under 1,000 sq. ft. 1,001 - 1,500 sq. ft. 1,500+ sq. ft. Custom Cleaning Office…" at bounding box center [289, 367] width 232 height 32
select select "308"
click at [173, 351] on select "Under 1,000 sq. ft. 1,001 - 1,500 sq. ft. 1,500+ sq. ft. Custom Cleaning Office…" at bounding box center [289, 367] width 232 height 32
select select "1"
select select "120"
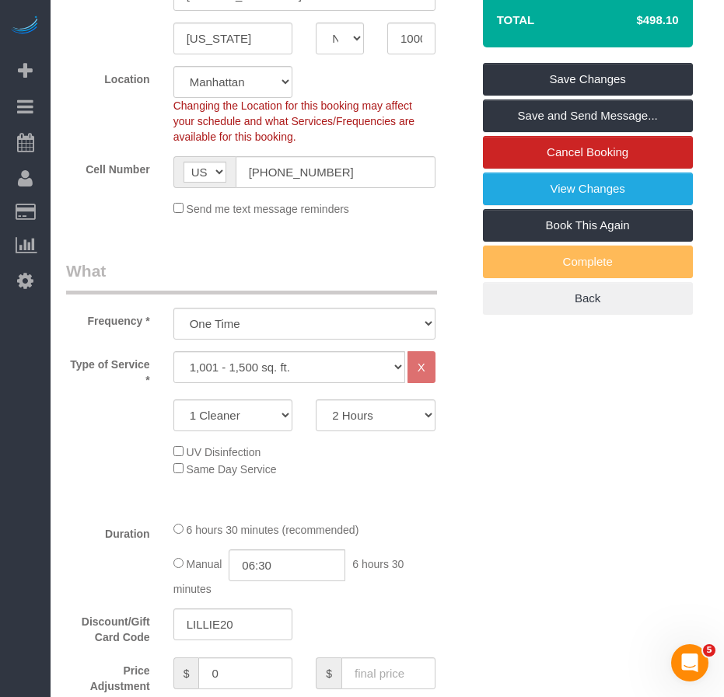
click at [387, 369] on select "Under 1,000 sq. ft. 1,001 - 1,500 sq. ft. 1,500+ sq. ft. Custom Cleaning Office…" at bounding box center [289, 367] width 232 height 32
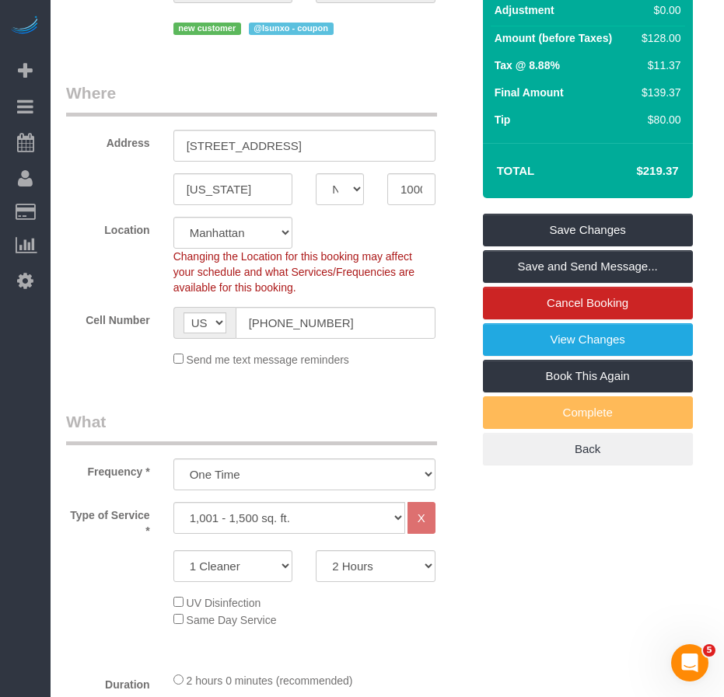
scroll to position [233, 0]
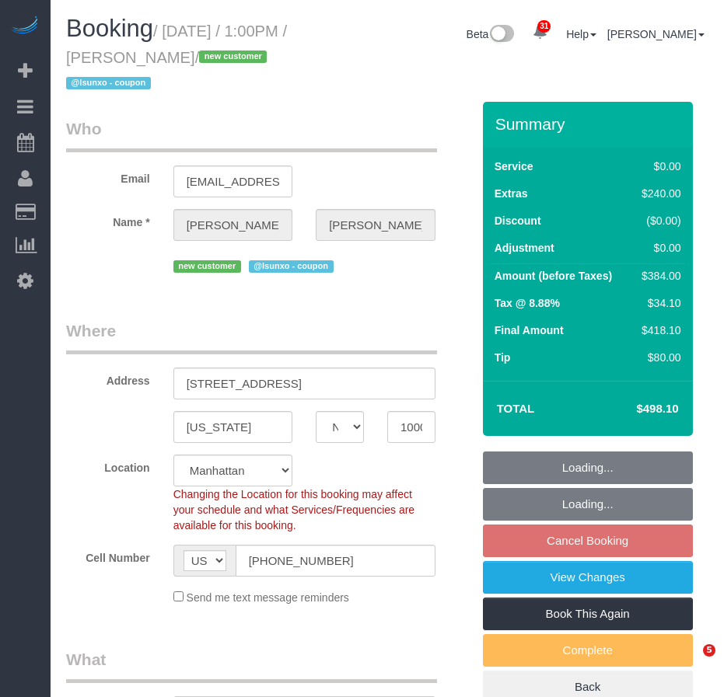
select select "NY"
select select "3"
select select "spot6"
select select "number:56"
select select "number:79"
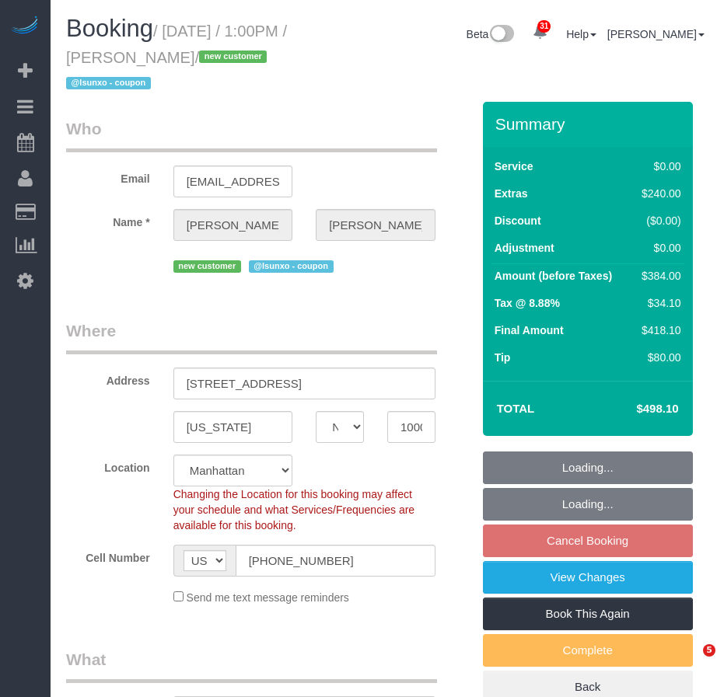
select select "number:15"
select select "number:5"
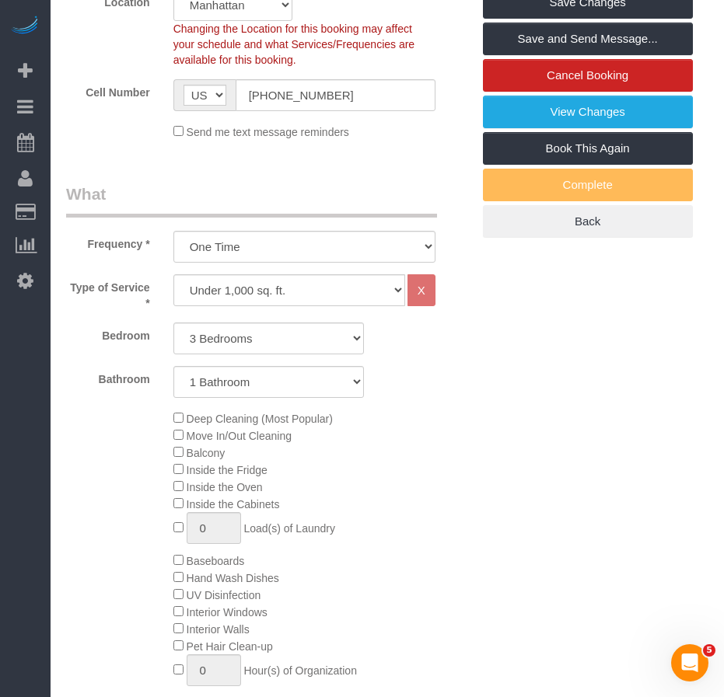
scroll to position [466, 0]
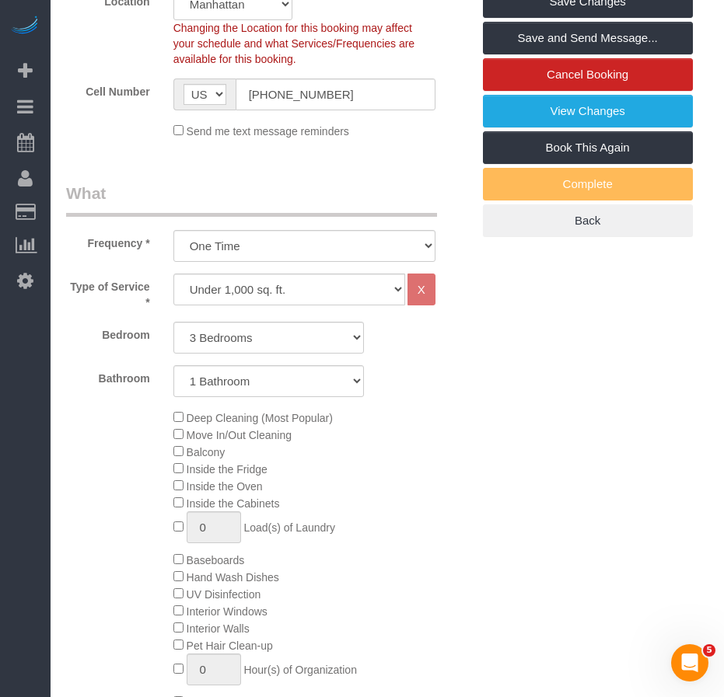
click at [478, 482] on div "Deep Cleaning (Most Popular) Move In/Out Cleaning Balcony Inside the Fridge Ins…" at bounding box center [322, 560] width 321 height 302
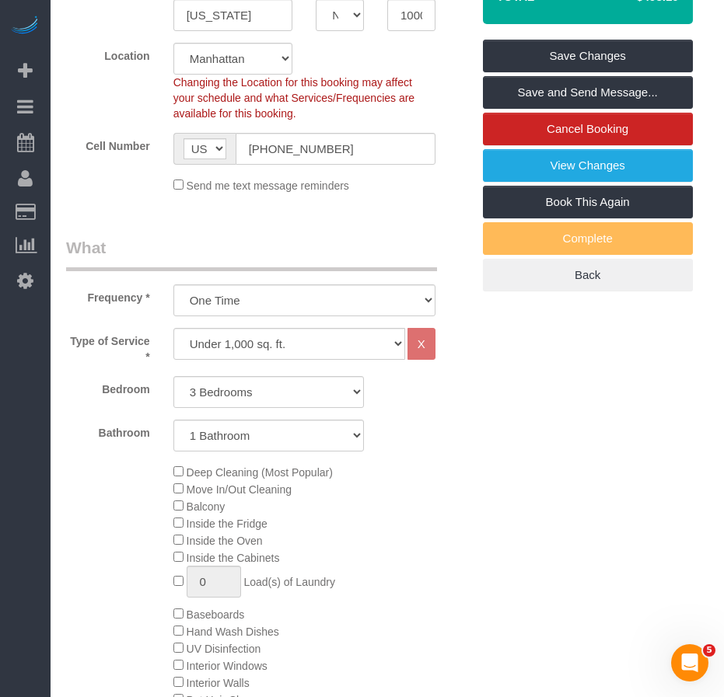
scroll to position [389, 0]
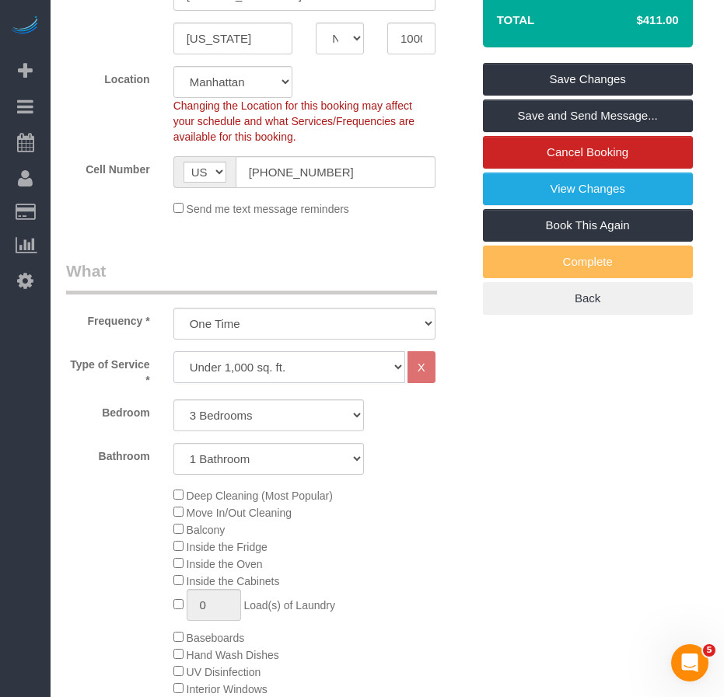
click at [317, 367] on select "Under 1,000 sq. ft. 1,001 - 1,500 sq. ft. 1,500+ sq. ft. Custom Cleaning Office…" at bounding box center [289, 367] width 232 height 32
select select "308"
click at [173, 351] on select "Under 1,000 sq. ft. 1,001 - 1,500 sq. ft. 1,500+ sq. ft. Custom Cleaning Office…" at bounding box center [289, 367] width 232 height 32
select select "1"
select select "120"
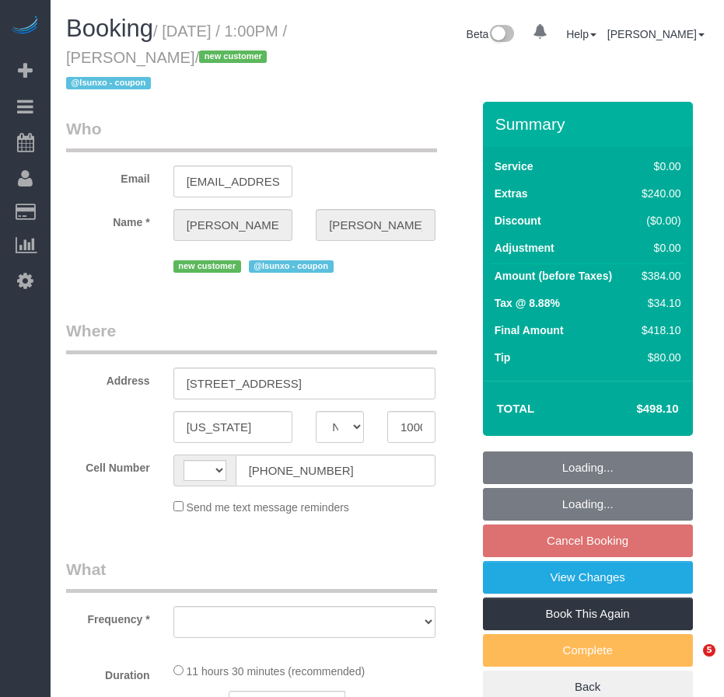
select select "NY"
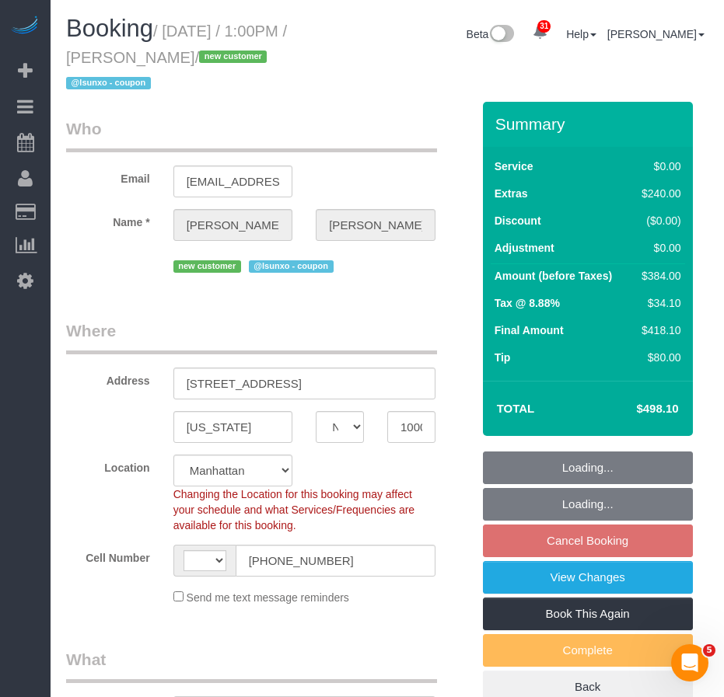
select select "object:922"
select select "string:[GEOGRAPHIC_DATA]"
select select "string:stripe-pm_1SDQt34VGloSiKo7fAMJqUoh"
select select "3"
select select "number:56"
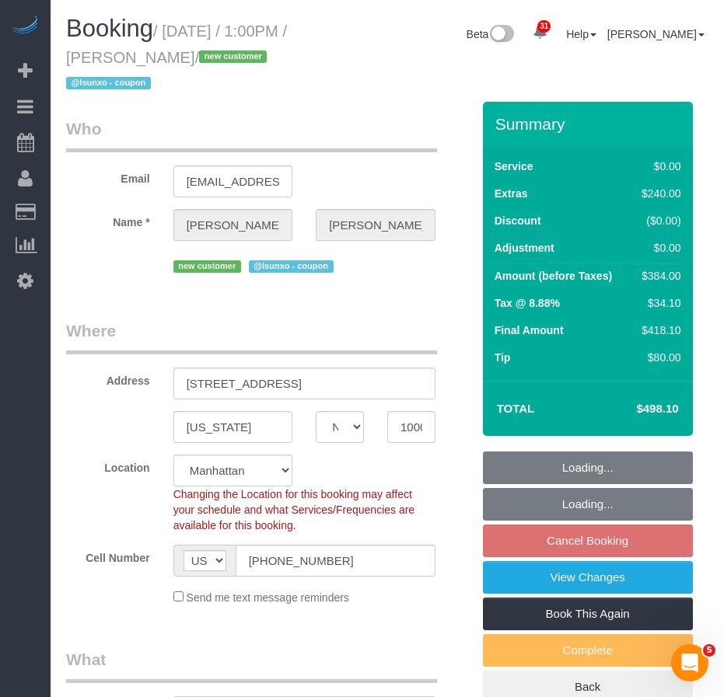
select select "number:79"
select select "number:15"
select select "number:5"
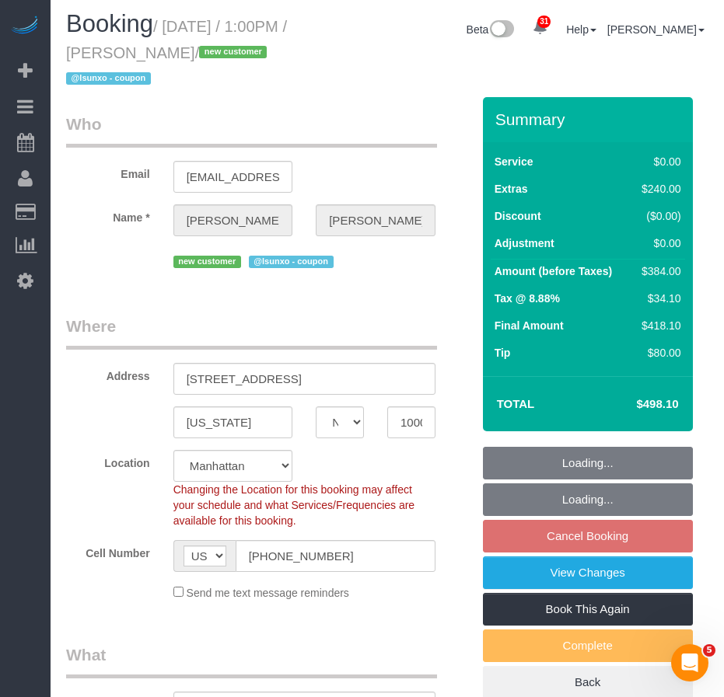
select select "spot6"
select select "3"
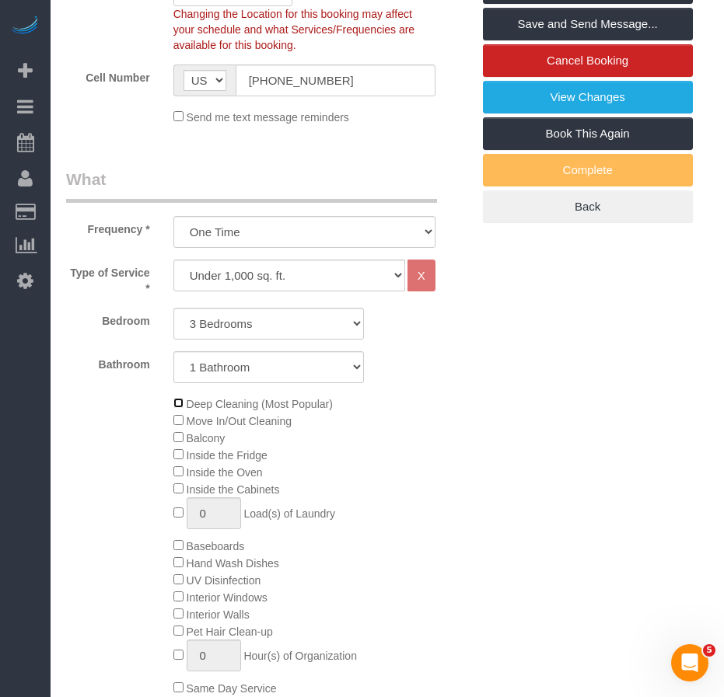
scroll to position [466, 0]
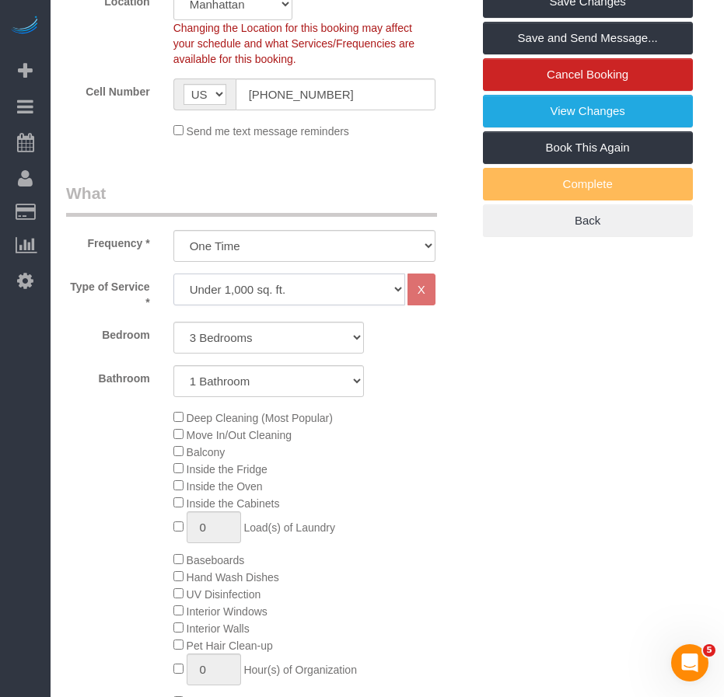
click at [347, 295] on select "Under 1,000 sq. ft. 1,001 - 1,500 sq. ft. 1,500+ sq. ft. Custom Cleaning Office…" at bounding box center [289, 290] width 232 height 32
select select "308"
click at [173, 274] on select "Under 1,000 sq. ft. 1,001 - 1,500 sq. ft. 1,500+ sq. ft. Custom Cleaning Office…" at bounding box center [289, 290] width 232 height 32
select select "1"
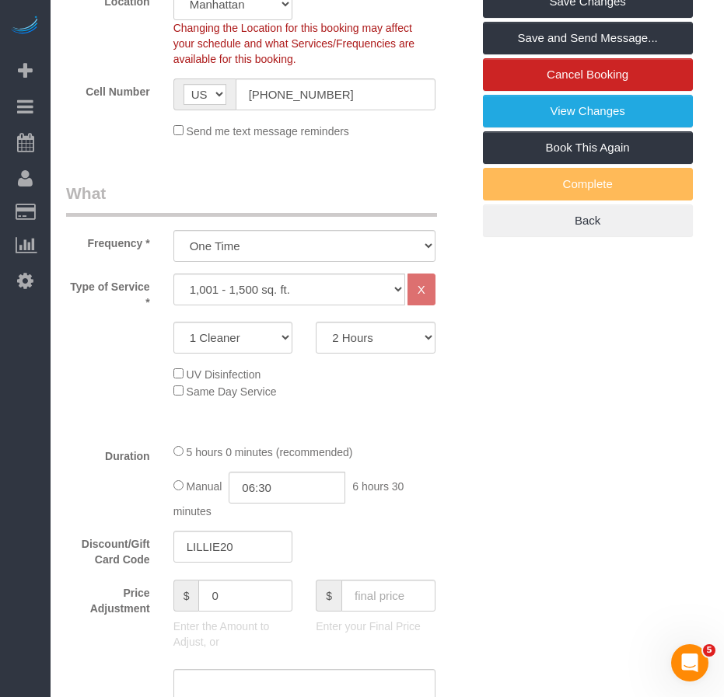
click at [424, 341] on select "2 Hours 2.5 Hours 3 Hours 3.5 Hours 4 Hours 4.5 Hours 5 Hours 5.5 Hours 6 Hours…" at bounding box center [376, 338] width 120 height 32
select select "300"
click at [316, 322] on select "2 Hours 2.5 Hours 3 Hours 3.5 Hours 4 Hours 4.5 Hours 5 Hours 5.5 Hours 6 Hours…" at bounding box center [376, 338] width 120 height 32
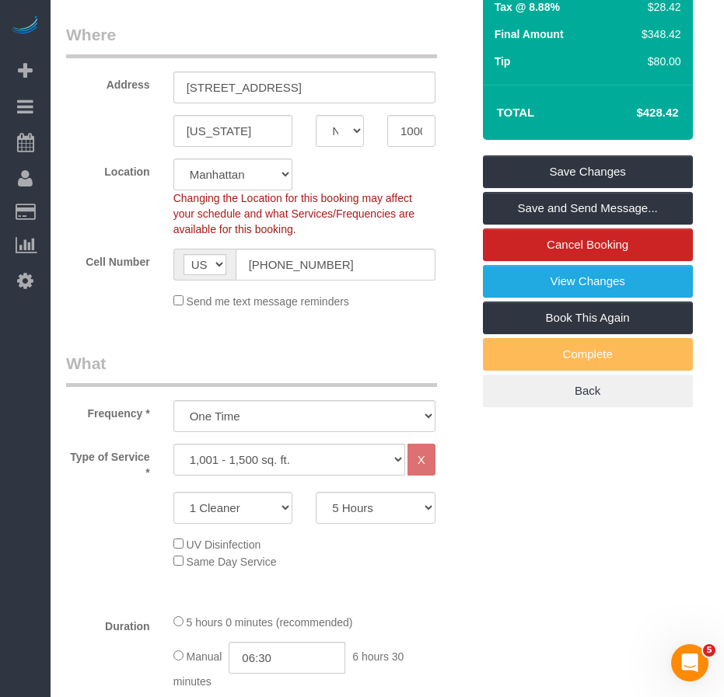
scroll to position [311, 0]
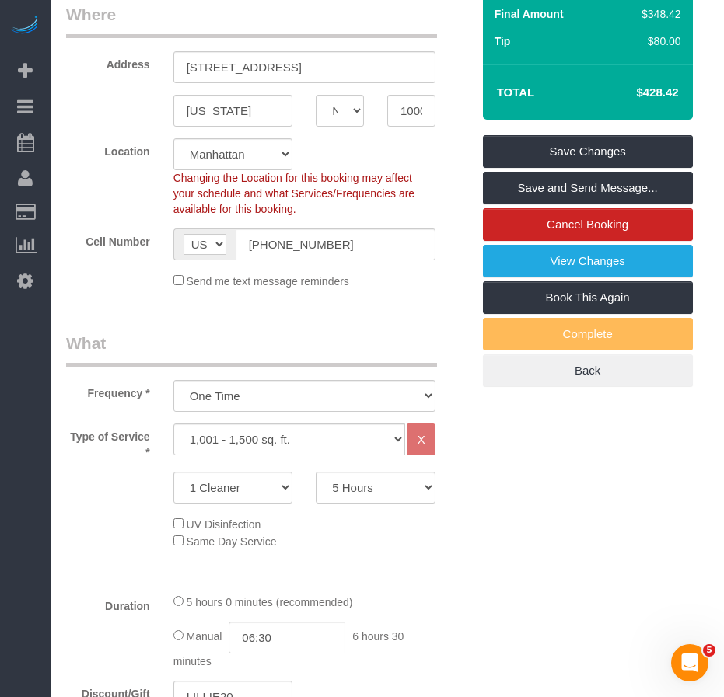
scroll to position [389, 0]
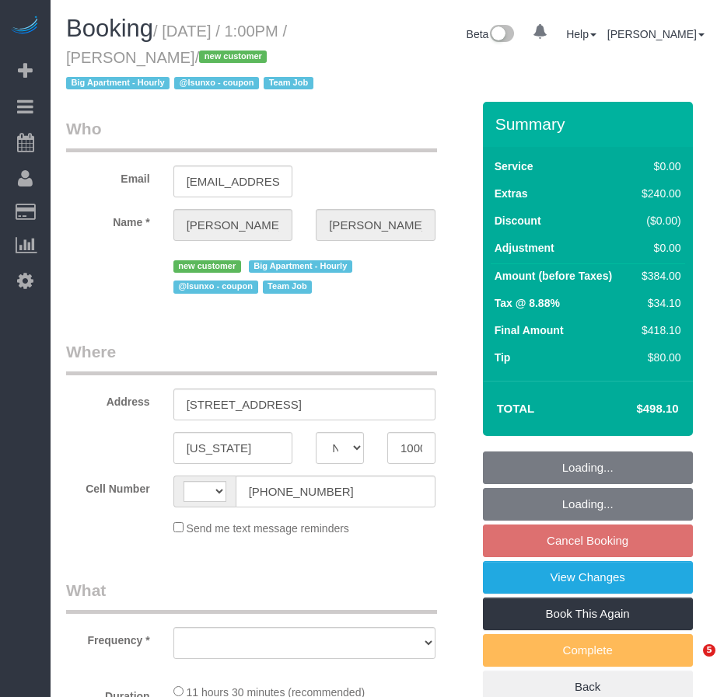
select select "NY"
select select "object:574"
select select "string:stripe-pm_1SDQt34VGloSiKo7fAMJqUoh"
select select "number:56"
select select "number:79"
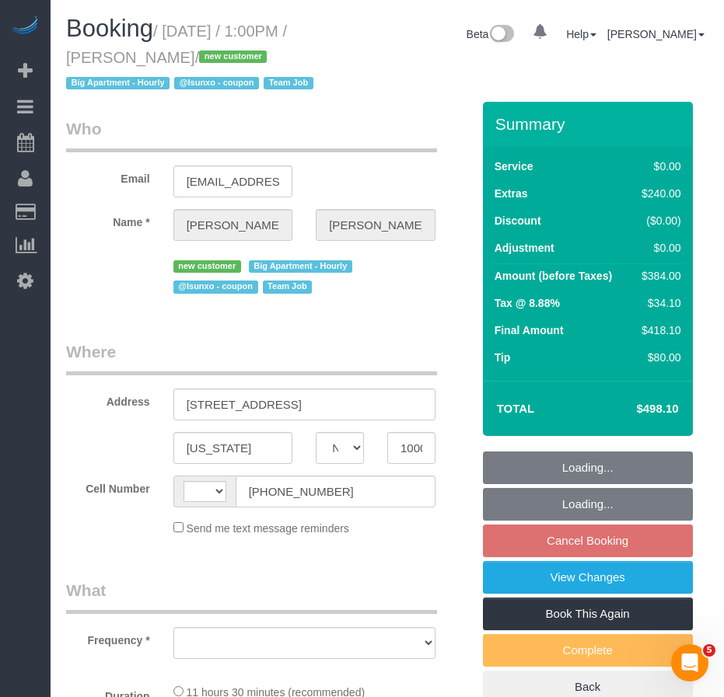
select select "number:15"
select select "number:5"
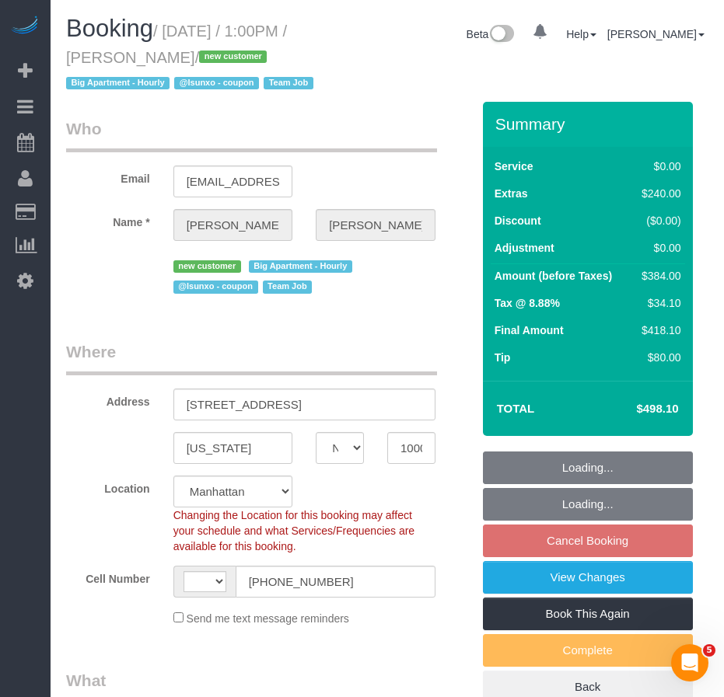
select select "object:725"
select select "string:[GEOGRAPHIC_DATA]"
select select "3"
select select "spot6"
select select "3"
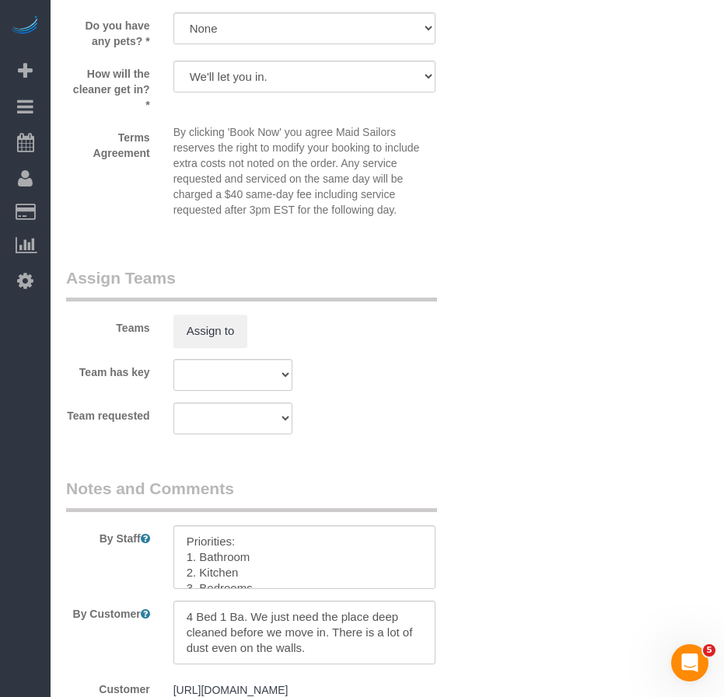
scroll to position [2177, 0]
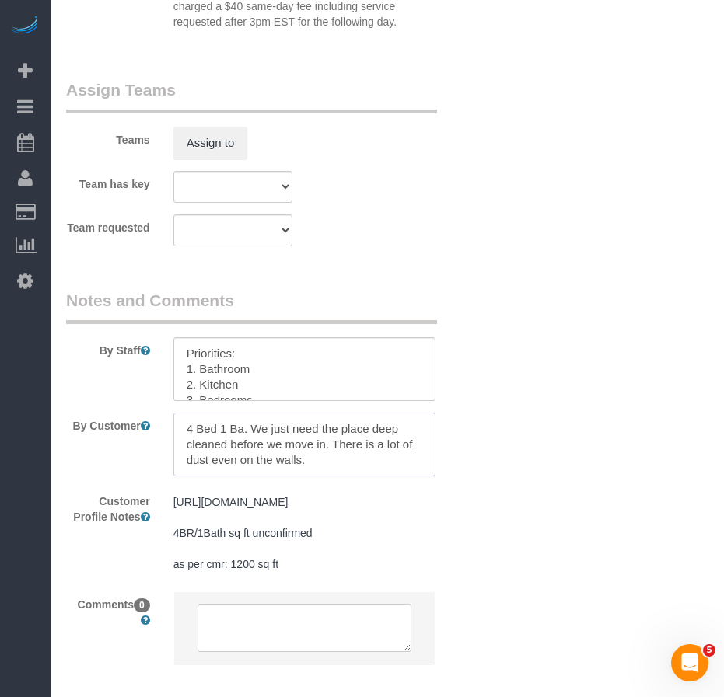
click at [316, 463] on textarea at bounding box center [304, 445] width 262 height 64
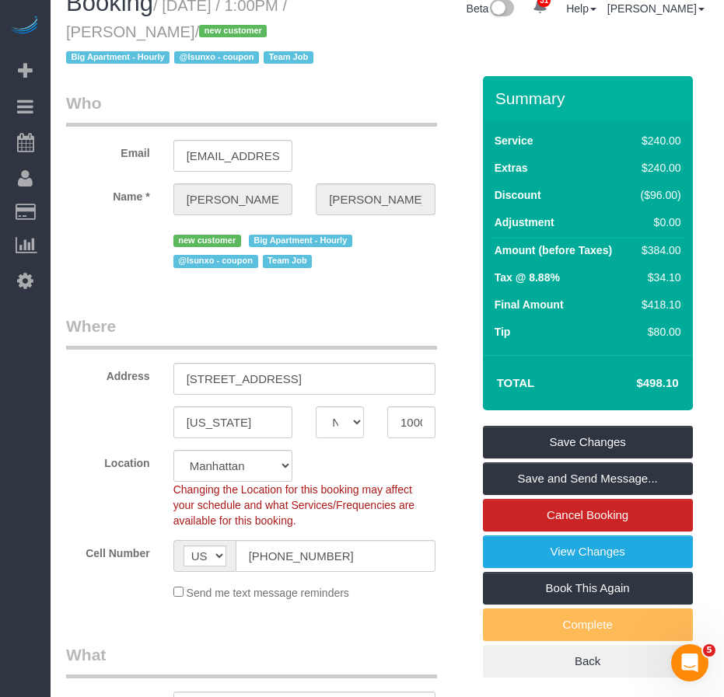
scroll to position [0, 0]
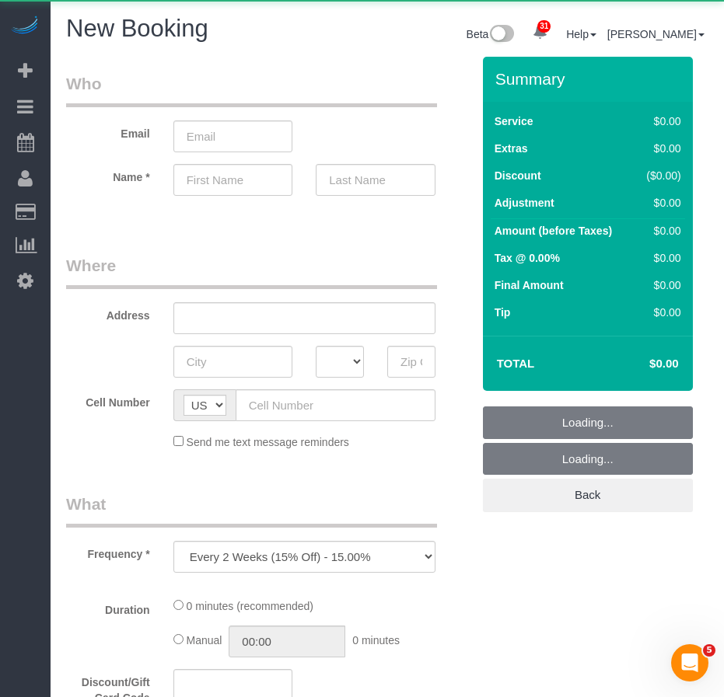
select select "number:89"
select select "number:90"
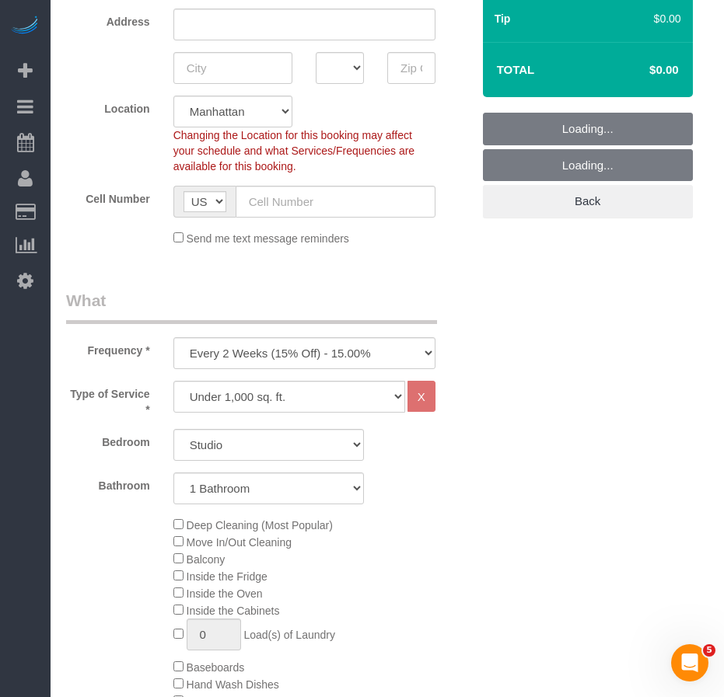
scroll to position [389, 0]
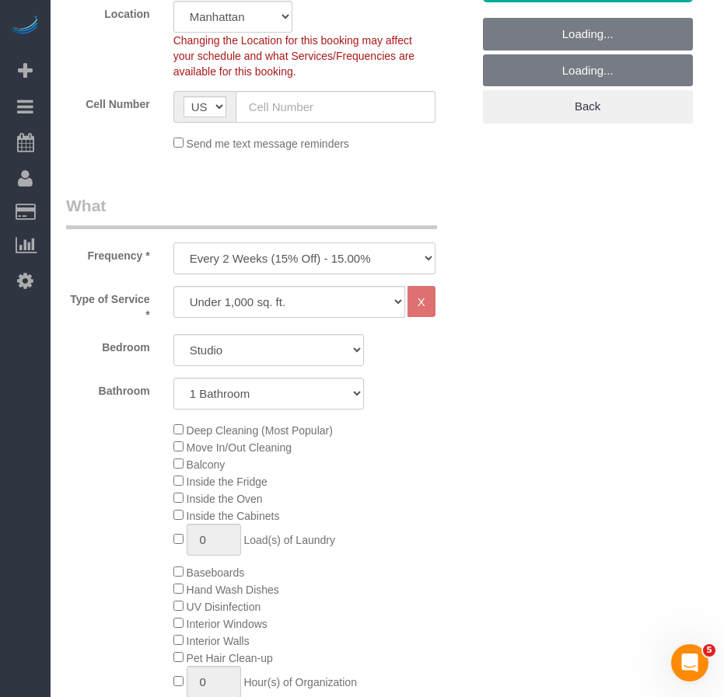
click at [287, 266] on select "One Time Weekly (20% Off) - 20.00% Every 2 Weeks (15% Off) - 15.00% Every 4 Wee…" at bounding box center [304, 259] width 262 height 32
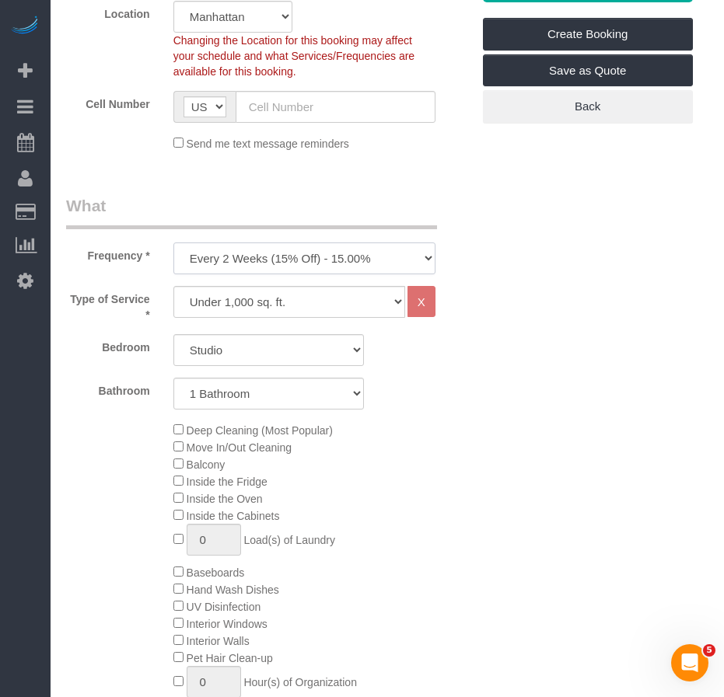
select select "object:2300"
click at [173, 243] on select "One Time Weekly (20% Off) - 20.00% Every 2 Weeks (15% Off) - 15.00% Every 4 Wee…" at bounding box center [304, 259] width 262 height 32
click at [334, 349] on select "Studio 1 Bedroom 2 Bedrooms 3 Bedrooms" at bounding box center [268, 350] width 190 height 32
select select "3"
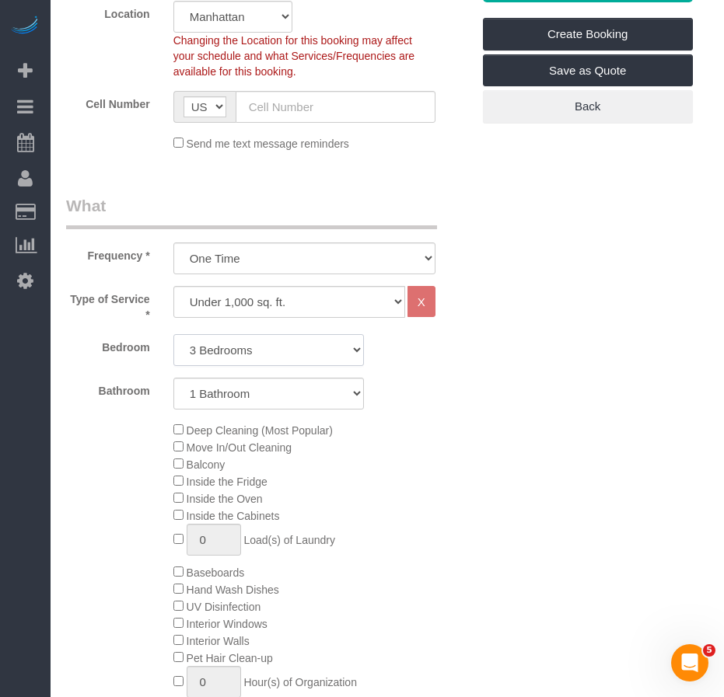
click at [173, 334] on select "Studio 1 Bedroom 2 Bedrooms 3 Bedrooms" at bounding box center [268, 350] width 190 height 32
drag, startPoint x: 438, startPoint y: 471, endPoint x: 347, endPoint y: 469, distance: 91.8
click at [435, 471] on div "Deep Cleaning (Most Popular) Move In/Out Cleaning Balcony Inside the Fridge Ins…" at bounding box center [322, 572] width 321 height 302
click at [429, 521] on div "Deep Cleaning (Most Popular) Move In/Out Cleaning Balcony Inside the Fridge Ins…" at bounding box center [322, 572] width 321 height 302
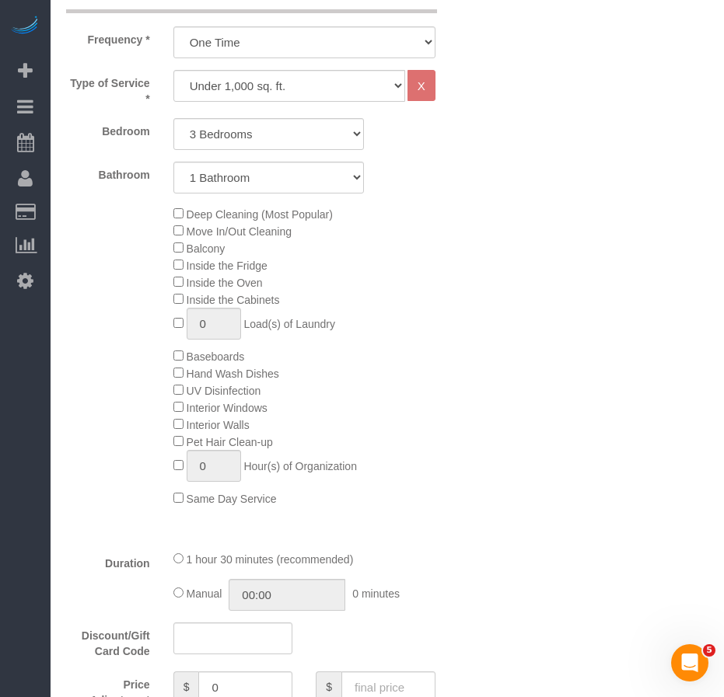
scroll to position [622, 0]
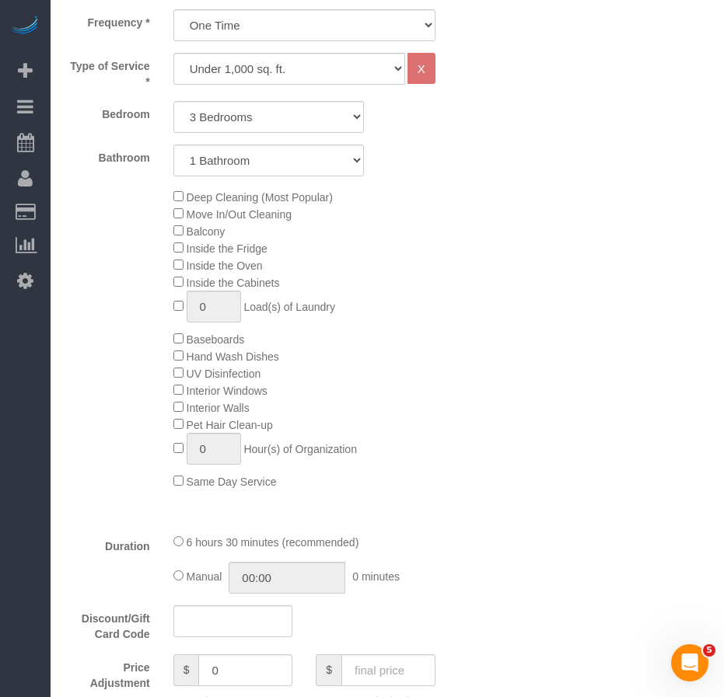
click at [106, 434] on div "Deep Cleaning (Most Popular) Move In/Out Cleaning Balcony Inside the Fridge Ins…" at bounding box center [268, 339] width 428 height 302
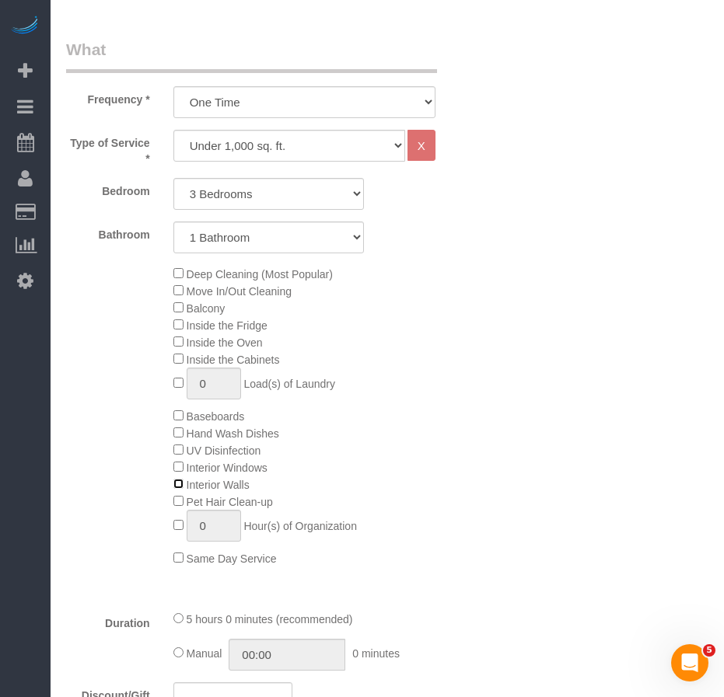
scroll to position [544, 0]
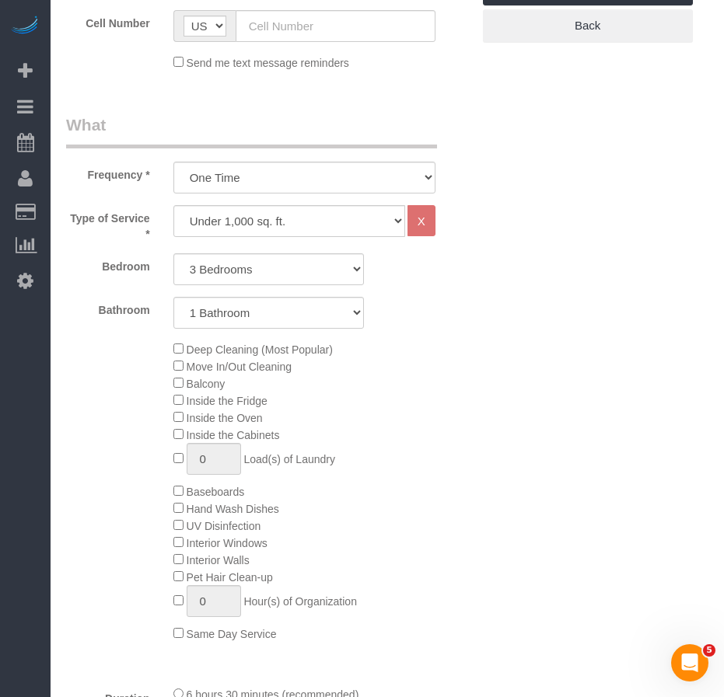
scroll to position [389, 0]
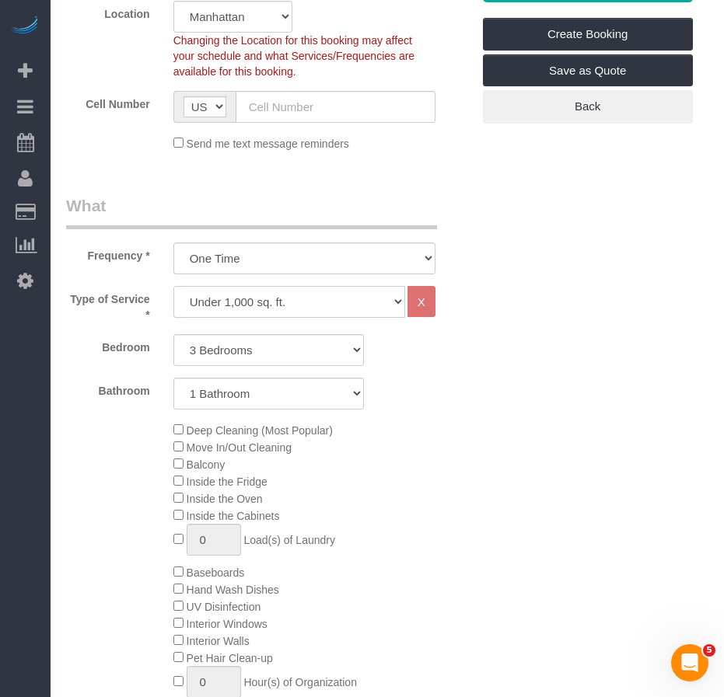
click at [389, 303] on select "Under 1,000 sq. ft. 1,001 - 1,500 sq. ft. 1,500+ sq. ft. Custom Cleaning Office…" at bounding box center [289, 302] width 232 height 32
select select "308"
click at [173, 286] on select "Under 1,000 sq. ft. 1,001 - 1,500 sq. ft. 1,500+ sq. ft. Custom Cleaning Office…" at bounding box center [289, 302] width 232 height 32
select select "1"
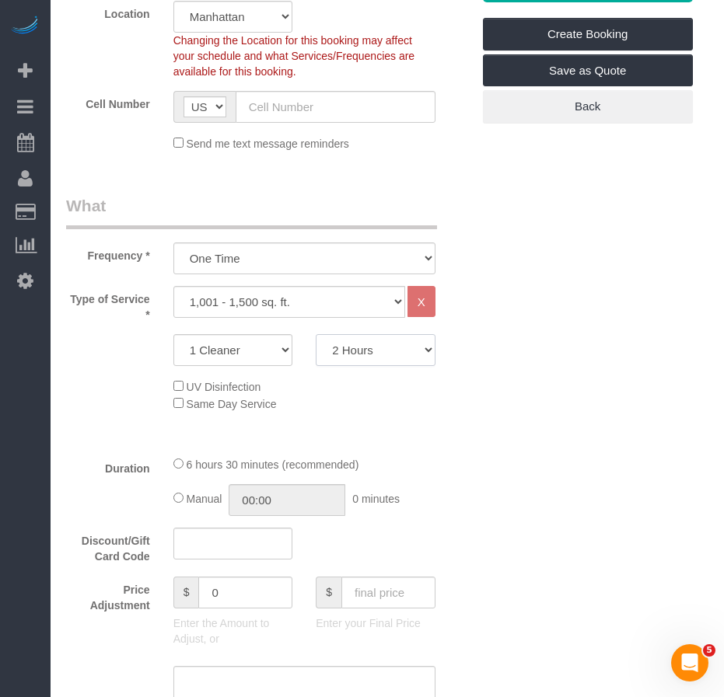
click at [372, 348] on select "2 Hours 2.5 Hours 3 Hours 3.5 Hours 4 Hours 4.5 Hours 5 Hours 5.5 Hours 6 Hours…" at bounding box center [376, 350] width 120 height 32
select select "210"
click at [316, 334] on select "2 Hours 2.5 Hours 3 Hours 3.5 Hours 4 Hours 4.5 Hours 5 Hours 5.5 Hours 6 Hours…" at bounding box center [376, 350] width 120 height 32
click at [281, 348] on select "1 Cleaner 2 Cleaners 3 Cleaners 4 Cleaners 5 Cleaners" at bounding box center [233, 350] width 120 height 32
click at [173, 334] on select "1 Cleaner 2 Cleaners 3 Cleaners 4 Cleaners 5 Cleaners" at bounding box center [233, 350] width 120 height 32
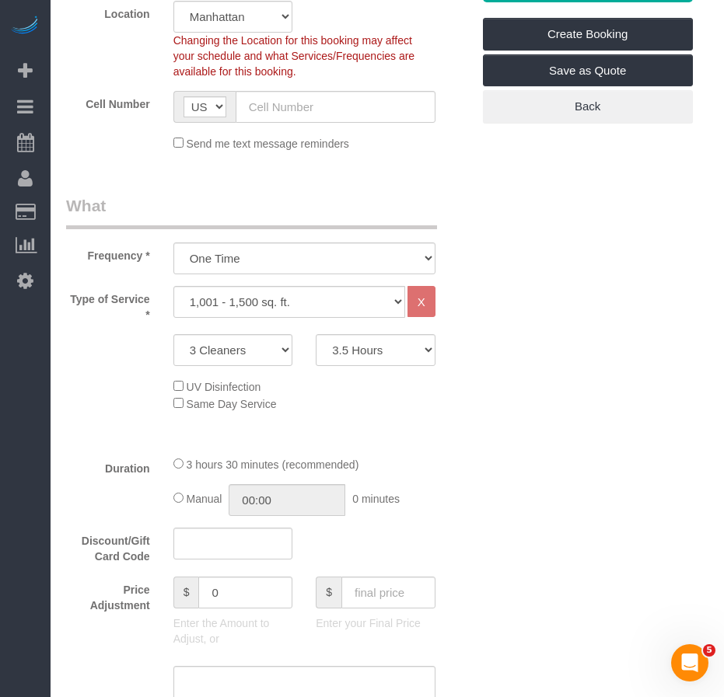
click at [429, 453] on fieldset "What Frequency * One Time Weekly (20% Off) - 20.00% Every 2 Weeks (15% Off) - 1…" at bounding box center [268, 598] width 405 height 809
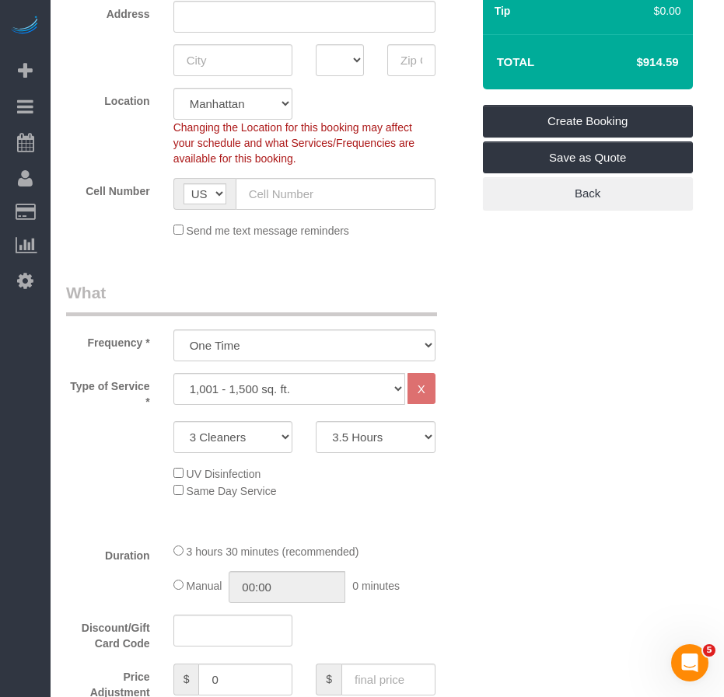
scroll to position [311, 0]
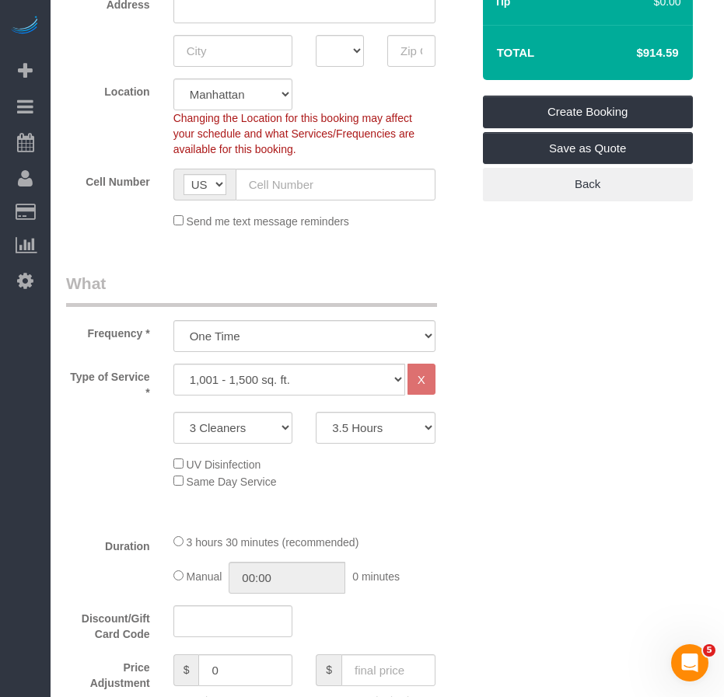
click at [450, 525] on fieldset "What Frequency * One Time Weekly (20% Off) - 20.00% Every 2 Weeks (15% Off) - 1…" at bounding box center [268, 676] width 405 height 809
click at [276, 430] on select "1 Cleaner 2 Cleaners 3 Cleaners 4 Cleaners 5 Cleaners" at bounding box center [233, 428] width 120 height 32
select select "2"
click at [173, 412] on select "1 Cleaner 2 Cleaners 3 Cleaners 4 Cleaners 5 Cleaners" at bounding box center [233, 428] width 120 height 32
click at [423, 431] on select "2 Hours 2.5 Hours 3 Hours 3.5 Hours 4 Hours 4.5 Hours 5 Hours 5.5 Hours 6 Hours…" at bounding box center [376, 428] width 120 height 32
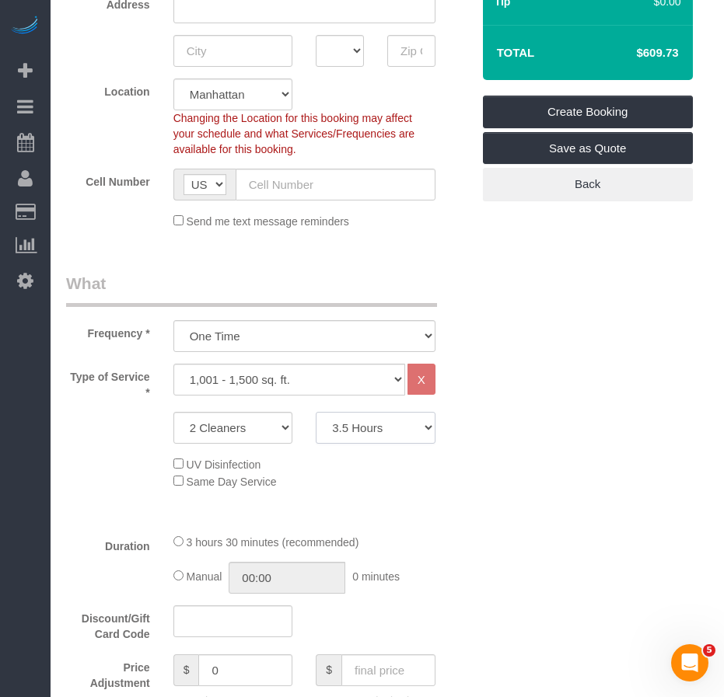
select select "270"
click at [316, 412] on select "2 Hours 2.5 Hours 3 Hours 3.5 Hours 4 Hours 4.5 Hours 5 Hours 5.5 Hours 6 Hours…" at bounding box center [376, 428] width 120 height 32
click at [462, 472] on div "UV Disinfection Same Day Service" at bounding box center [322, 473] width 321 height 34
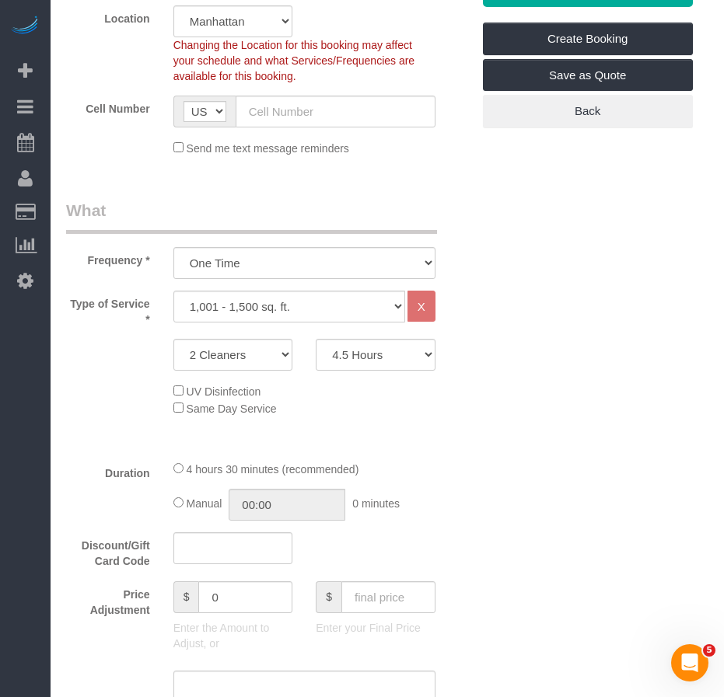
scroll to position [389, 0]
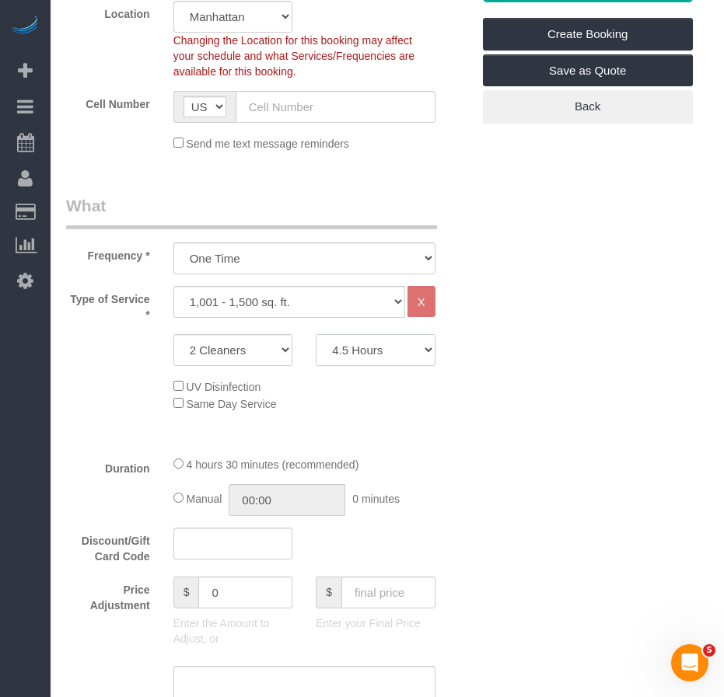
click at [403, 355] on select "2 Hours 2.5 Hours 3 Hours 3.5 Hours 4 Hours 4.5 Hours 5 Hours 5.5 Hours 6 Hours…" at bounding box center [376, 350] width 120 height 32
click at [452, 498] on div "Duration 4 hours 30 minutes (recommended) Manual 00:00 0 minutes" at bounding box center [268, 486] width 428 height 61
click at [124, 431] on div "Type of Service * Under 1,000 sq. ft. 1,001 - 1,500 sq. ft. 1,500+ sq. ft. Cust…" at bounding box center [268, 364] width 405 height 157
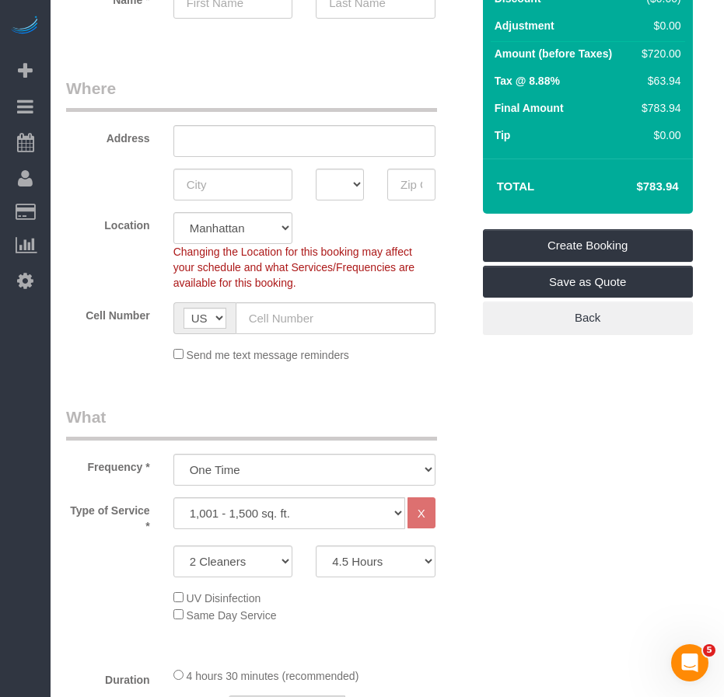
scroll to position [155, 0]
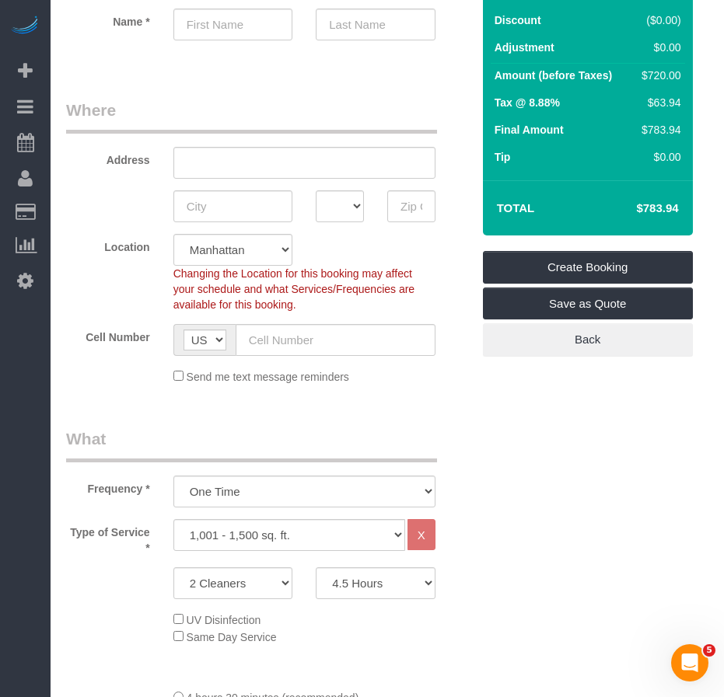
drag, startPoint x: 638, startPoint y: 207, endPoint x: 690, endPoint y: 209, distance: 52.1
click at [690, 209] on div "Total $783.94" at bounding box center [588, 207] width 210 height 55
copy table "Total"
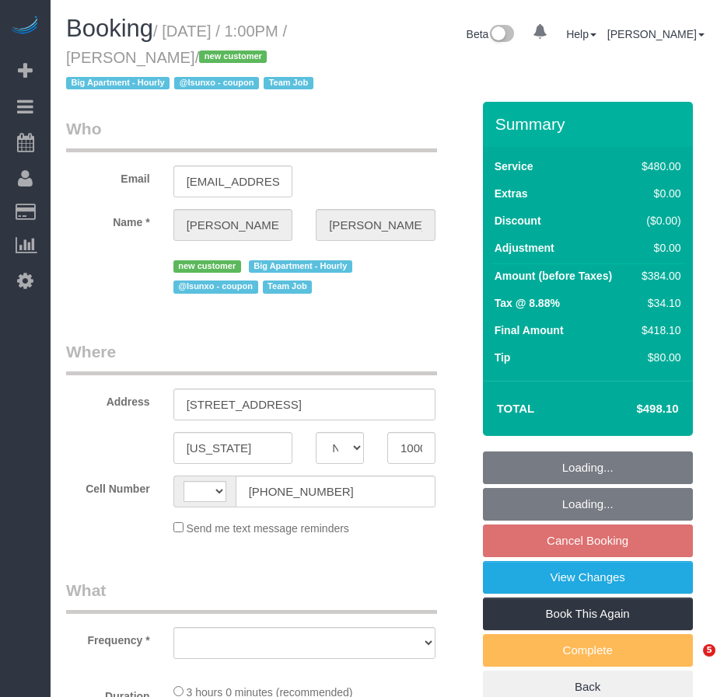
select select "NY"
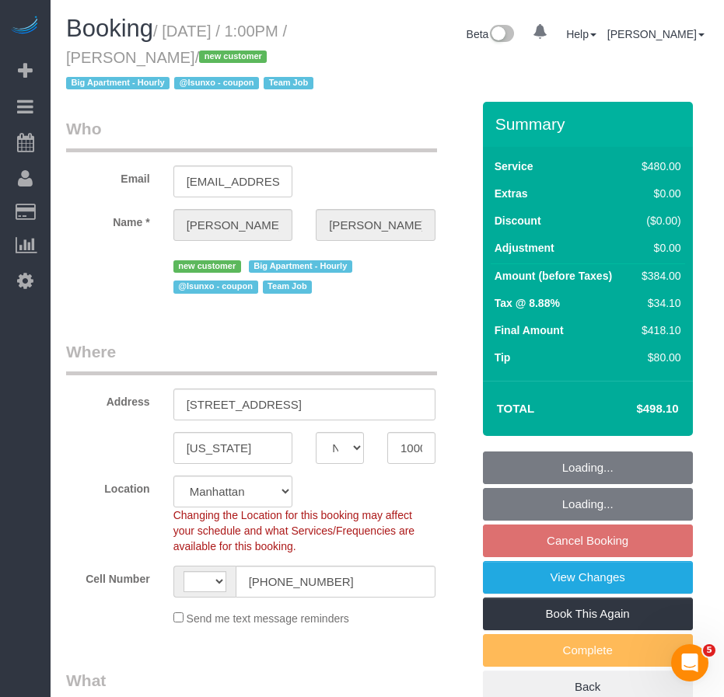
select select "object:582"
select select "string:stripe-pm_1SDQt34VGloSiKo7fAMJqUoh"
select select "string:[GEOGRAPHIC_DATA]"
select select "2"
select select "180"
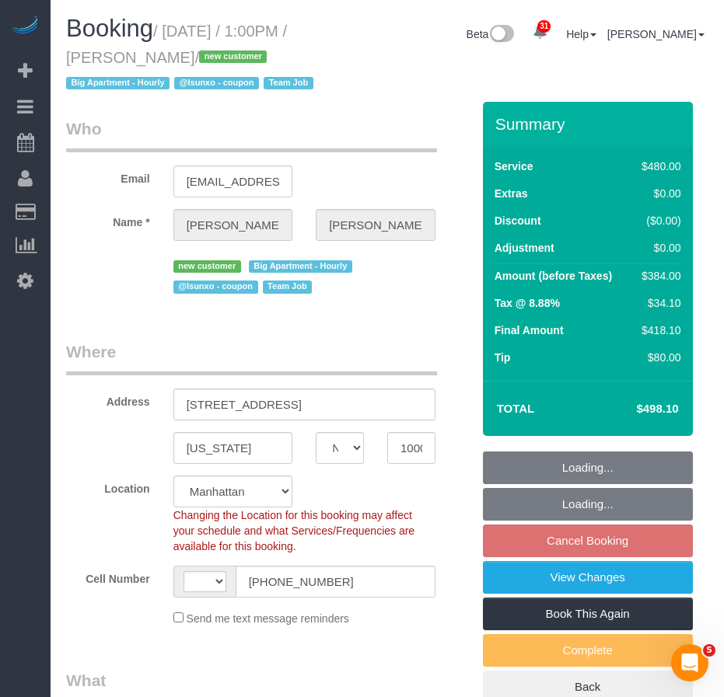
select select "spot6"
select select "number:56"
select select "number:79"
select select "number:15"
select select "number:5"
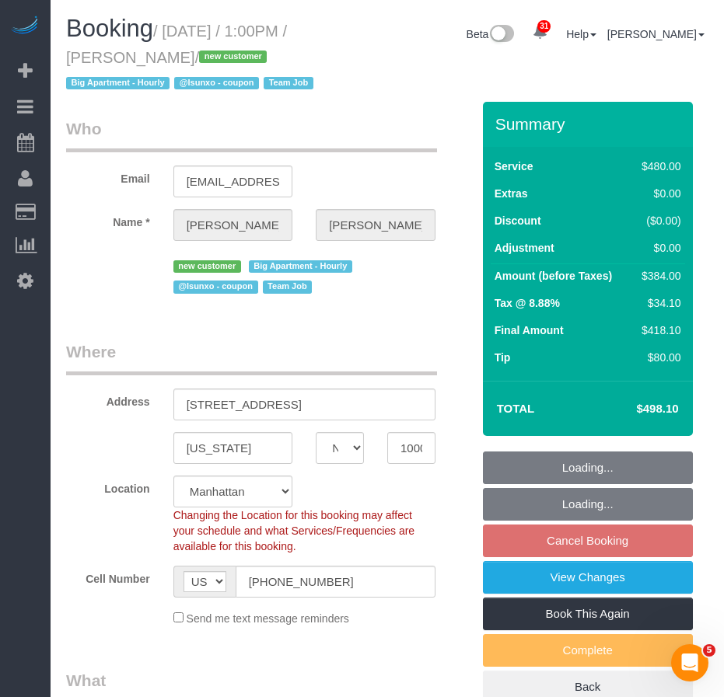
select select "object:1447"
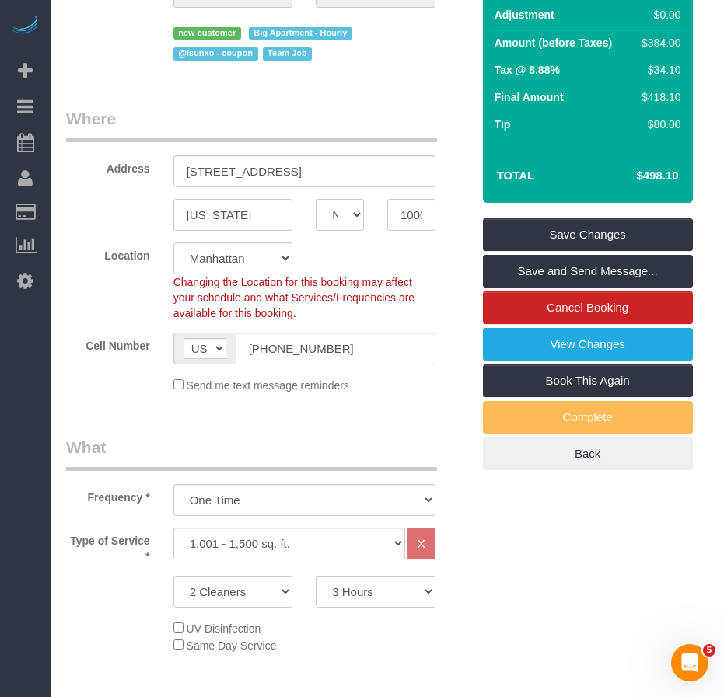
scroll to position [311, 0]
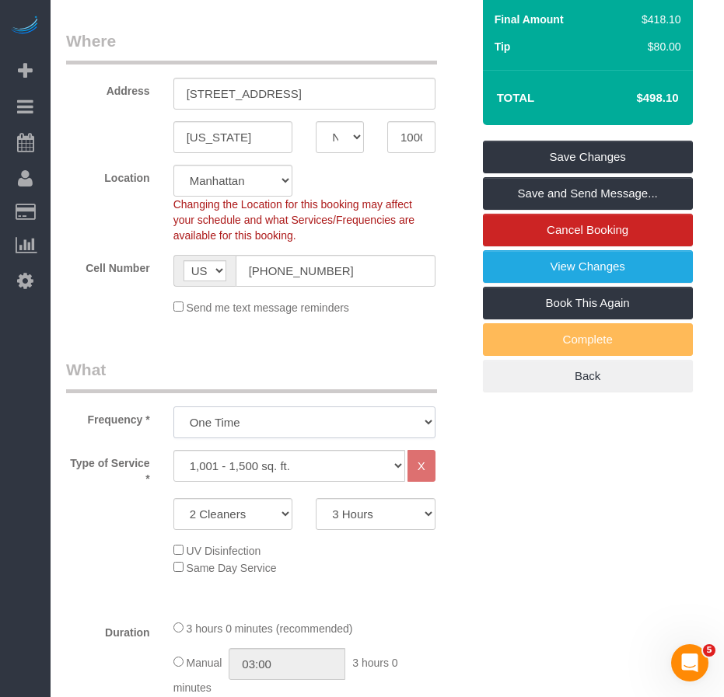
click at [411, 421] on select "One Time Weekly (20% Off) - 20.00% Every 2 Weeks (15% Off) - 15.00% Every 4 Wee…" at bounding box center [304, 423] width 262 height 32
click at [386, 425] on select "One Time Weekly (20% Off) - 20.00% Every 2 Weeks (15% Off) - 15.00% Every 4 Wee…" at bounding box center [304, 423] width 262 height 32
click at [354, 466] on select "Under 1,000 sq. ft. 1,001 - 1,500 sq. ft. 1,500+ sq. ft. Custom Cleaning Office…" at bounding box center [289, 466] width 232 height 32
click at [173, 450] on select "Under 1,000 sq. ft. 1,001 - 1,500 sq. ft. 1,500+ sq. ft. Custom Cleaning Office…" at bounding box center [289, 466] width 232 height 32
drag, startPoint x: 327, startPoint y: 469, endPoint x: 322, endPoint y: 452, distance: 17.2
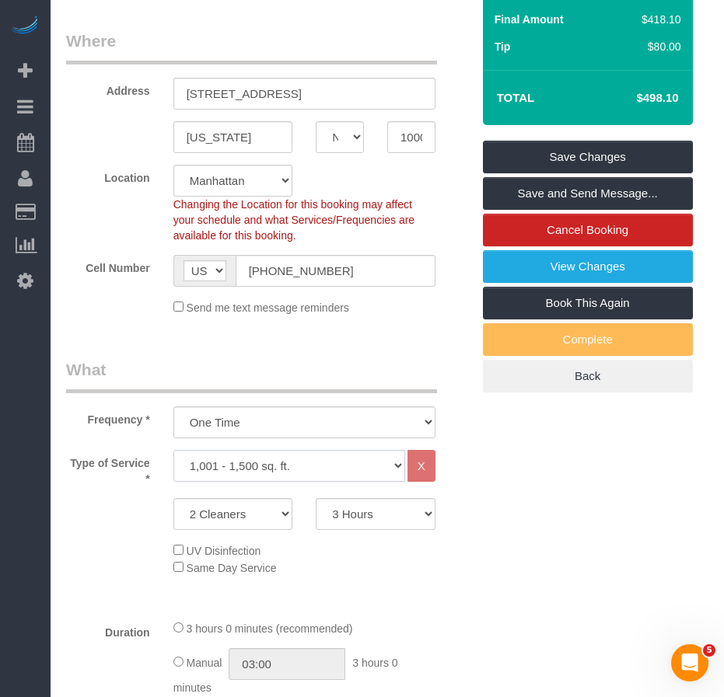
click at [327, 469] on select "Under 1,000 sq. ft. 1,001 - 1,500 sq. ft. 1,500+ sq. ft. Custom Cleaning Office…" at bounding box center [289, 466] width 232 height 32
select select "216"
click at [173, 450] on select "Under 1,000 sq. ft. 1,001 - 1,500 sq. ft. 1,500+ sq. ft. Custom Cleaning Office…" at bounding box center [289, 466] width 232 height 32
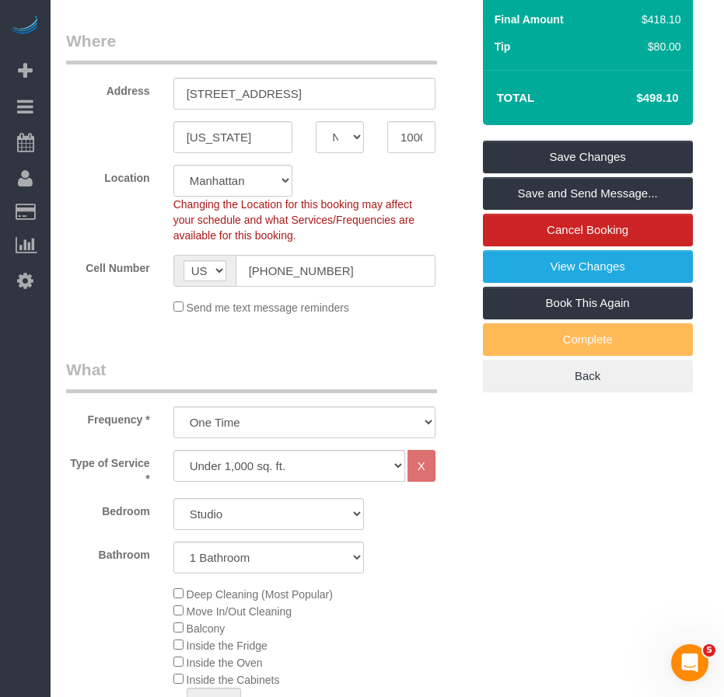
click at [464, 564] on div "Bathroom 1 Bathroom 2 Bathrooms" at bounding box center [268, 558] width 428 height 32
click at [349, 515] on select "Studio 1 Bedroom 2 Bedrooms 3 Bedrooms" at bounding box center [268, 514] width 190 height 32
select select "3"
click at [173, 498] on select "Studio 1 Bedroom 2 Bedrooms 3 Bedrooms" at bounding box center [268, 514] width 190 height 32
select select "spot62"
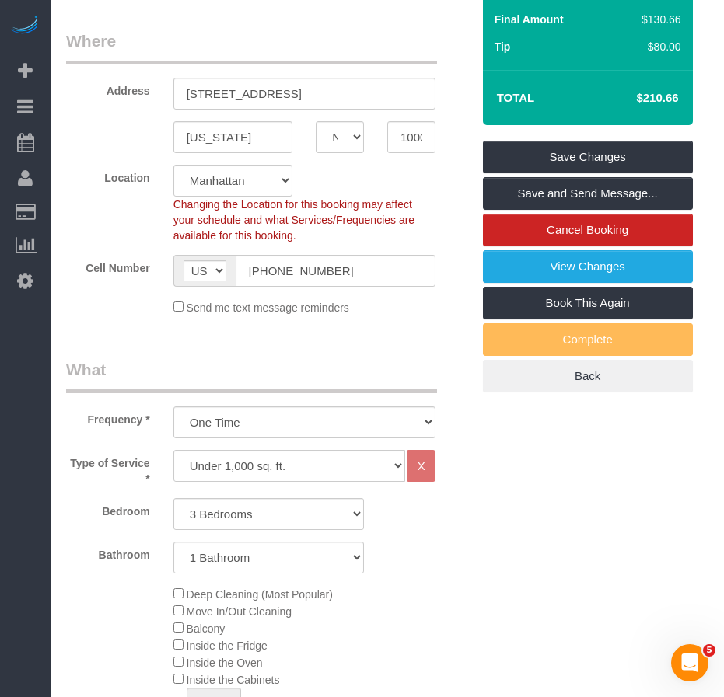
select select "spot118"
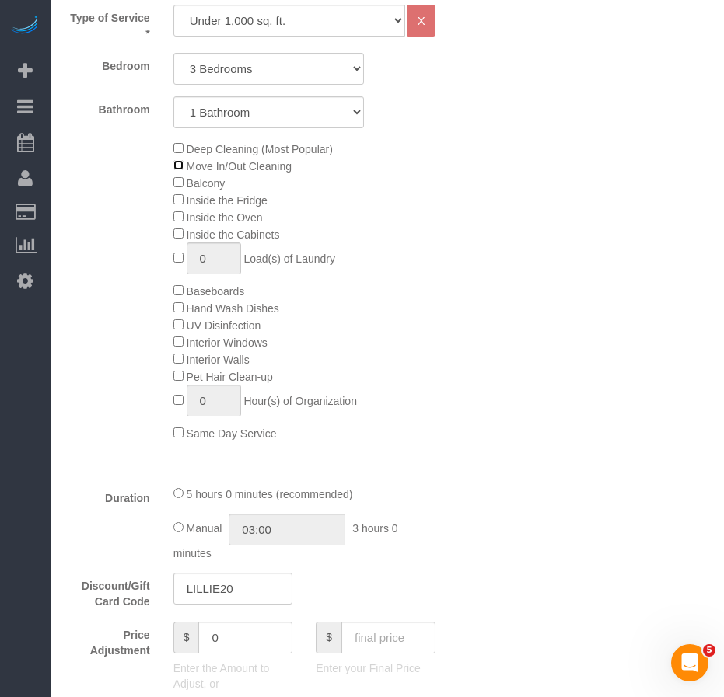
scroll to position [777, 0]
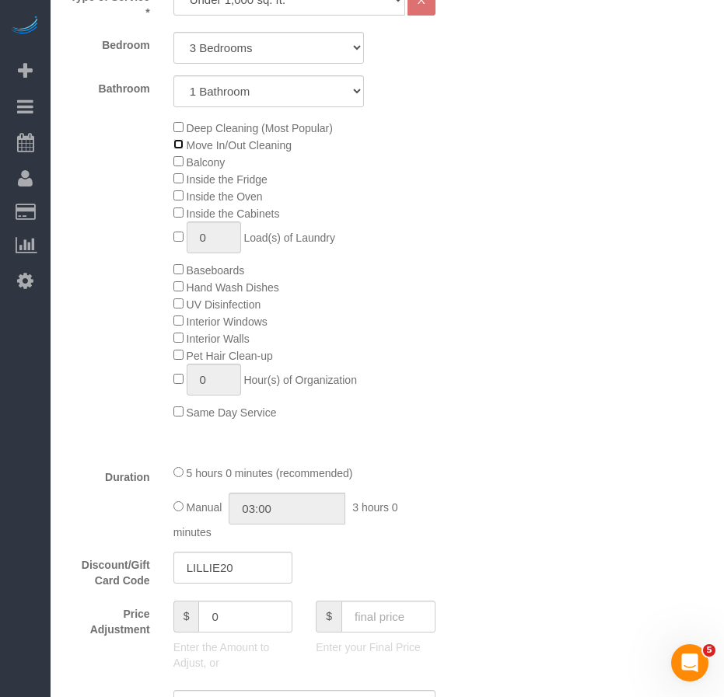
select select "spot174"
select select "spot230"
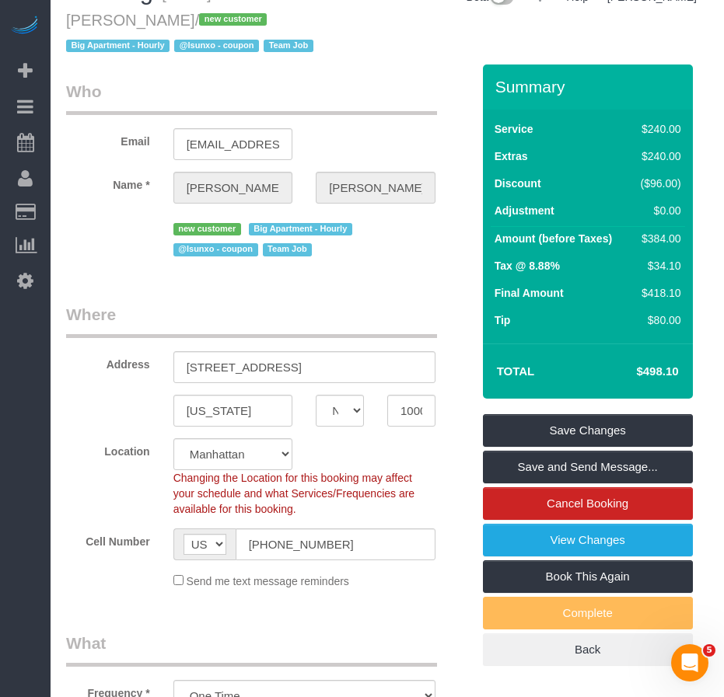
scroll to position [0, 0]
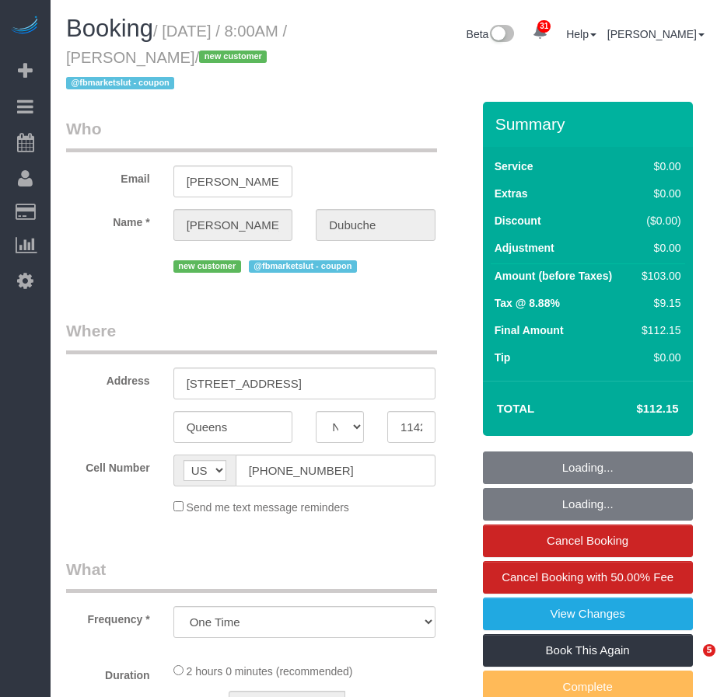
select select "NY"
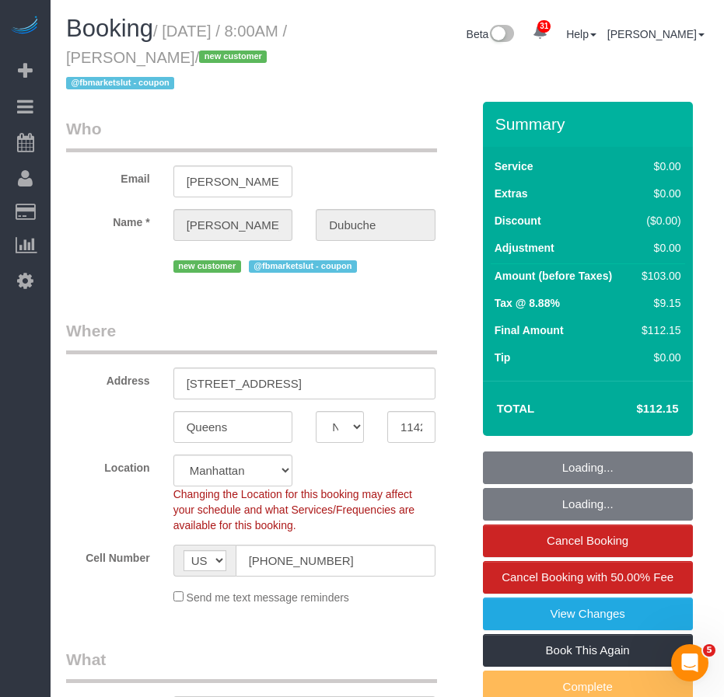
select select "object:926"
select select "string:stripe-pm_1SDTSi4VGloSiKo7w2Xh0BA4"
select select "1"
select select "spot1"
select select "number:56"
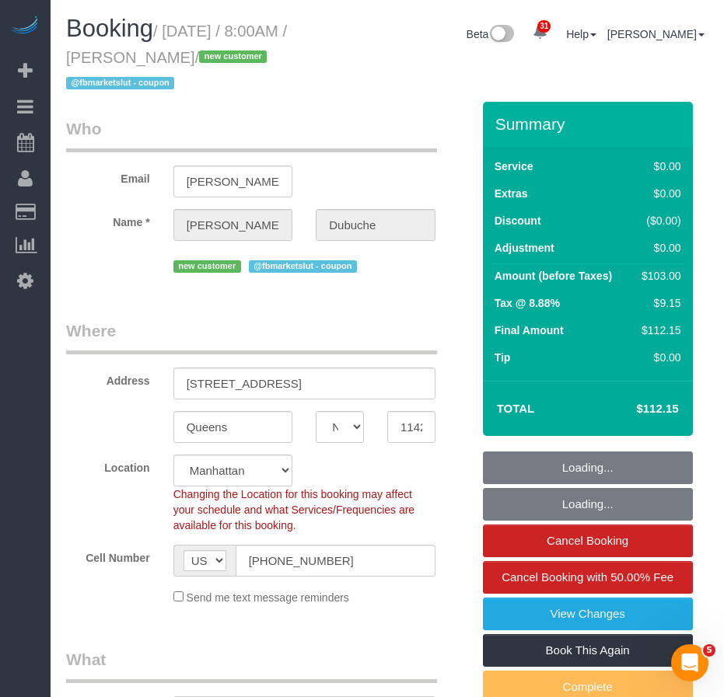
select select "number:76"
select select "number:15"
select select "number:5"
select select "1"
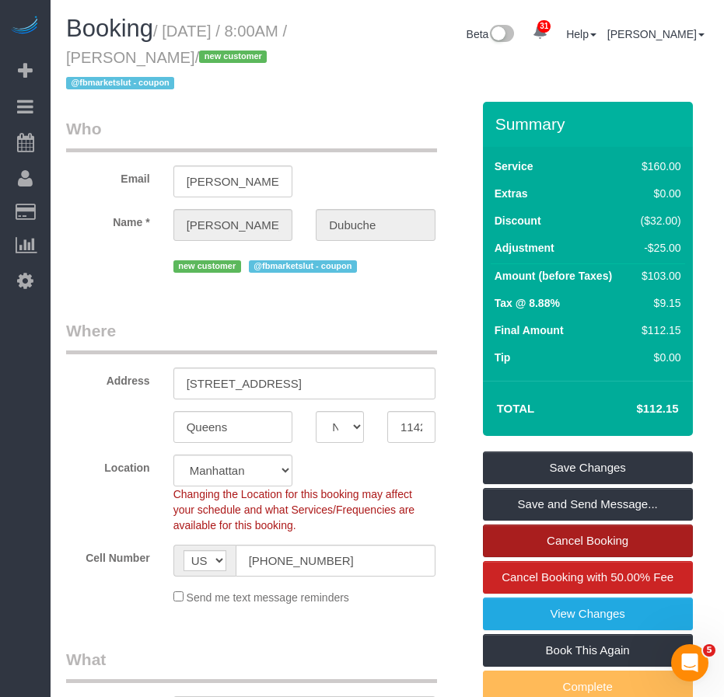
click at [515, 543] on link "Cancel Booking" at bounding box center [588, 541] width 210 height 33
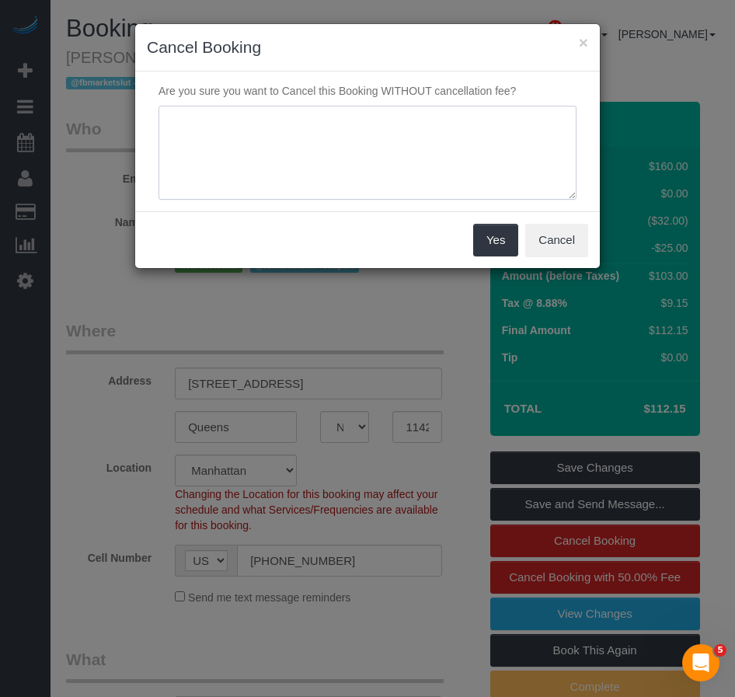
click at [206, 124] on textarea at bounding box center [368, 153] width 418 height 95
click at [166, 121] on textarea at bounding box center [368, 153] width 418 height 95
type textarea "OSA"
click at [490, 241] on button "Yes" at bounding box center [495, 240] width 45 height 33
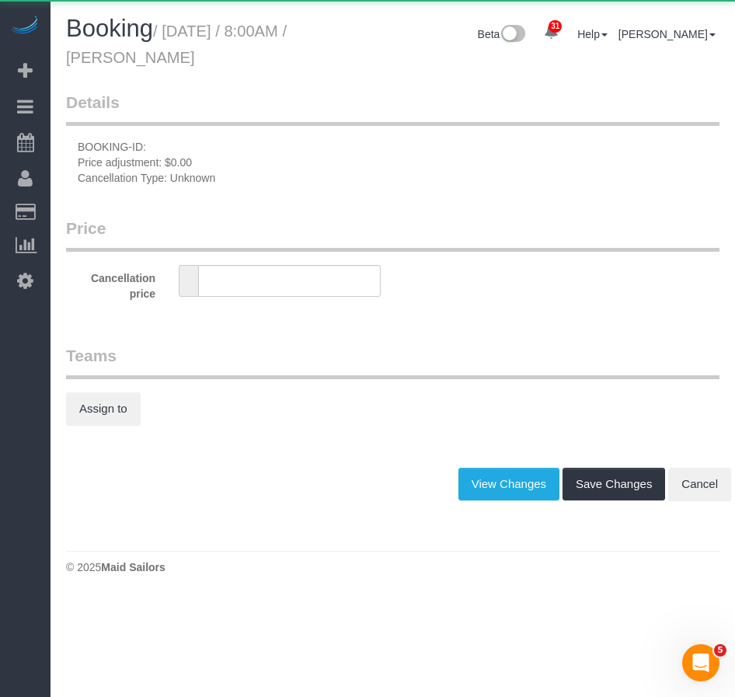
type input "0"
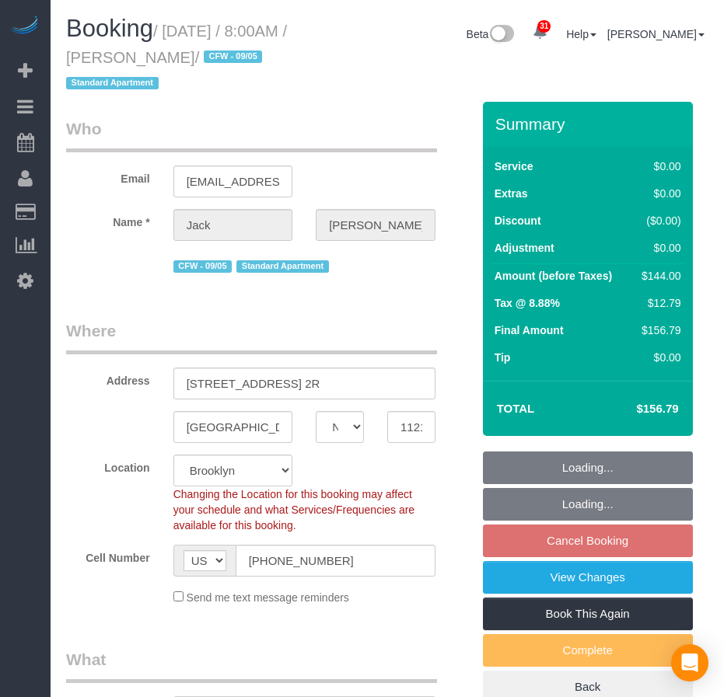
select select "NY"
select select "1"
select select "string:stripe-pm_1RMYOM4VGloSiKo7LGZRO5rF"
select select "spot1"
select select "number:89"
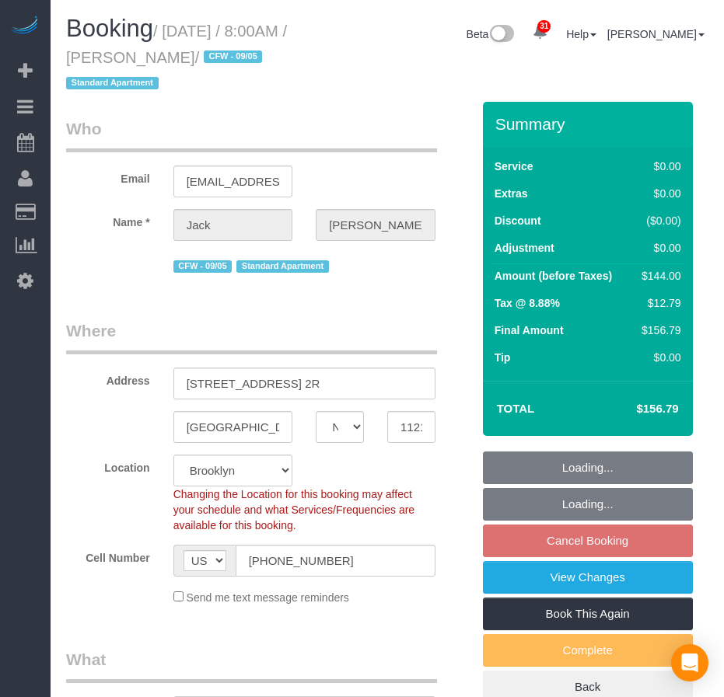
select select "number:90"
select select "number:15"
select select "number:5"
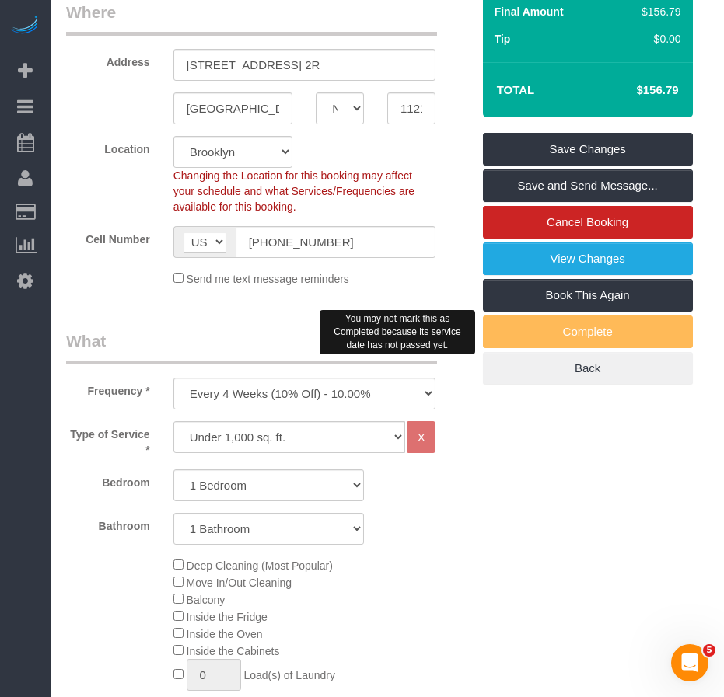
scroll to position [233, 0]
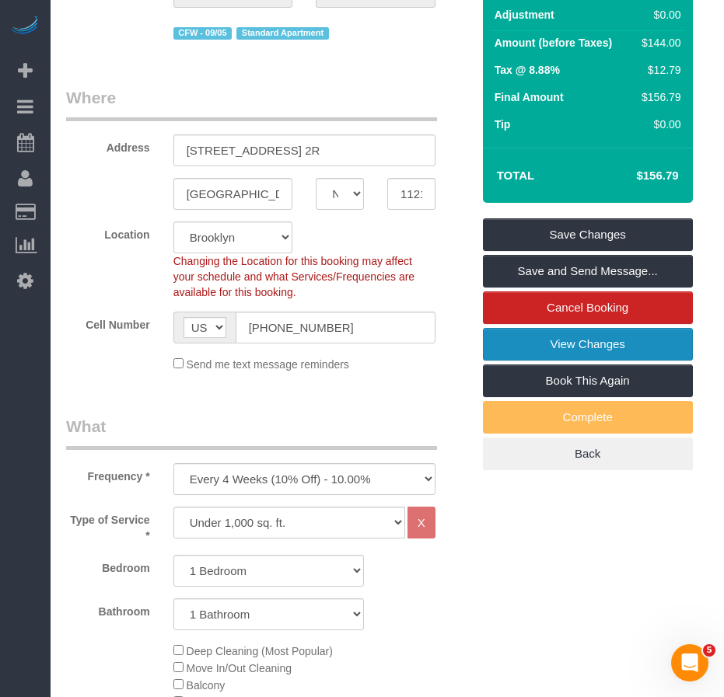
click at [521, 341] on link "View Changes" at bounding box center [588, 344] width 210 height 33
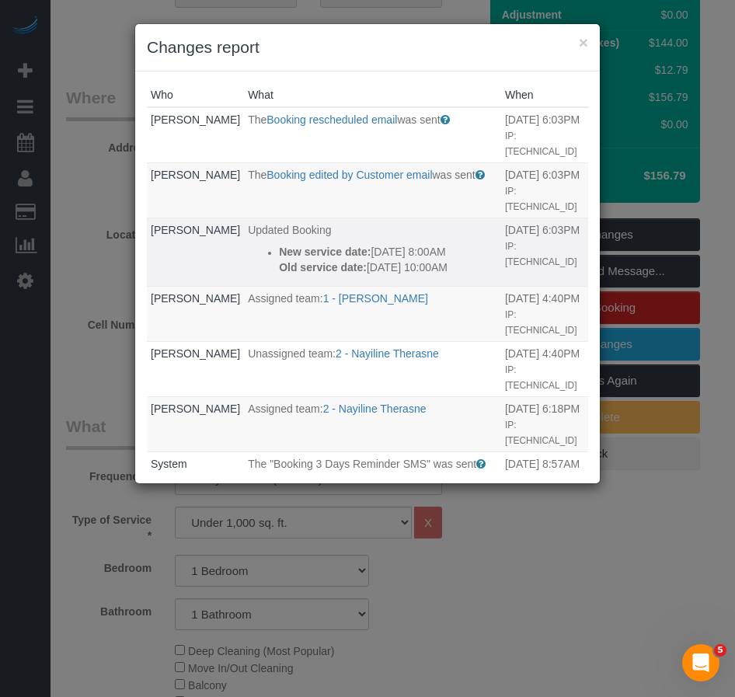
drag, startPoint x: 361, startPoint y: 300, endPoint x: 253, endPoint y: 257, distance: 116.2
click at [279, 257] on div "New service date: 10/10/2025 8:00AM Old service date: 10/03/2025 10:00AM" at bounding box center [388, 259] width 218 height 31
copy div "New service date: 10/10/2025 8:00AM Old service date: 10/03/2025 10:00AM"
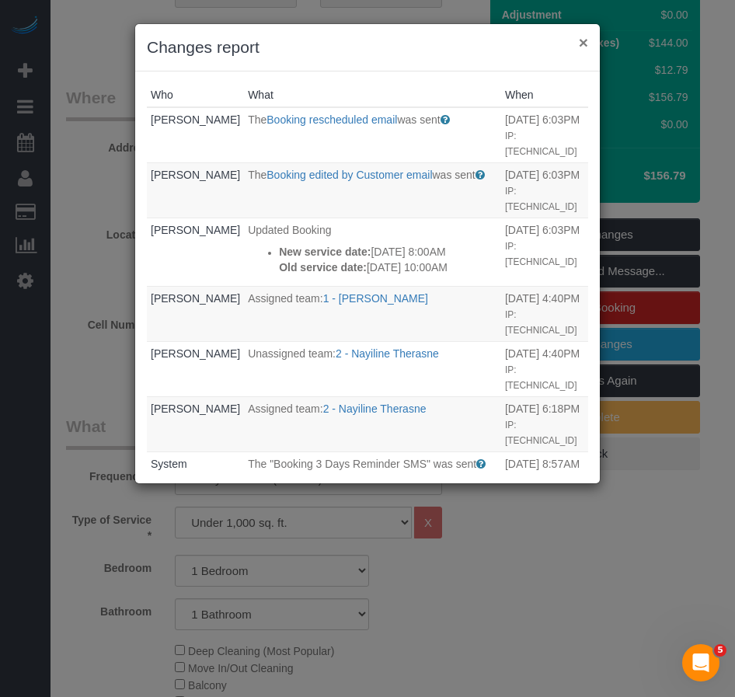
click at [585, 44] on button "×" at bounding box center [583, 42] width 9 height 16
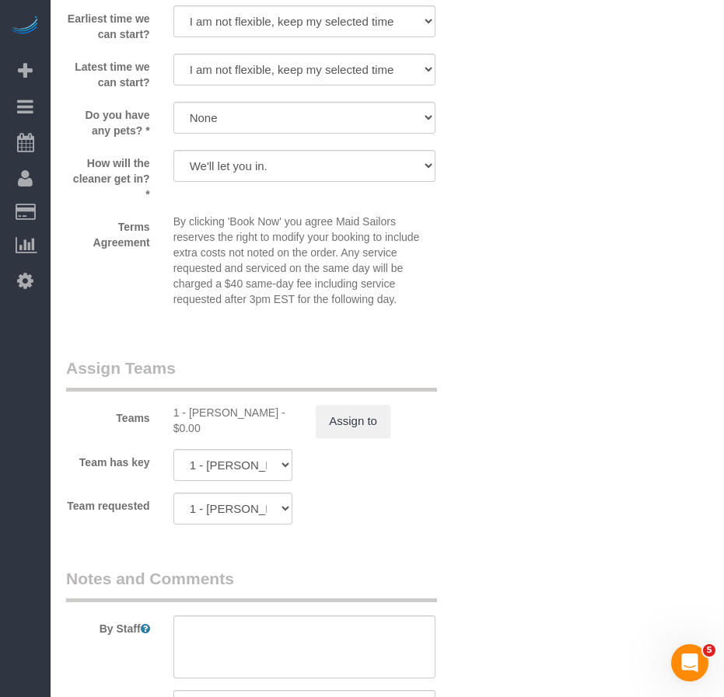
scroll to position [1944, 0]
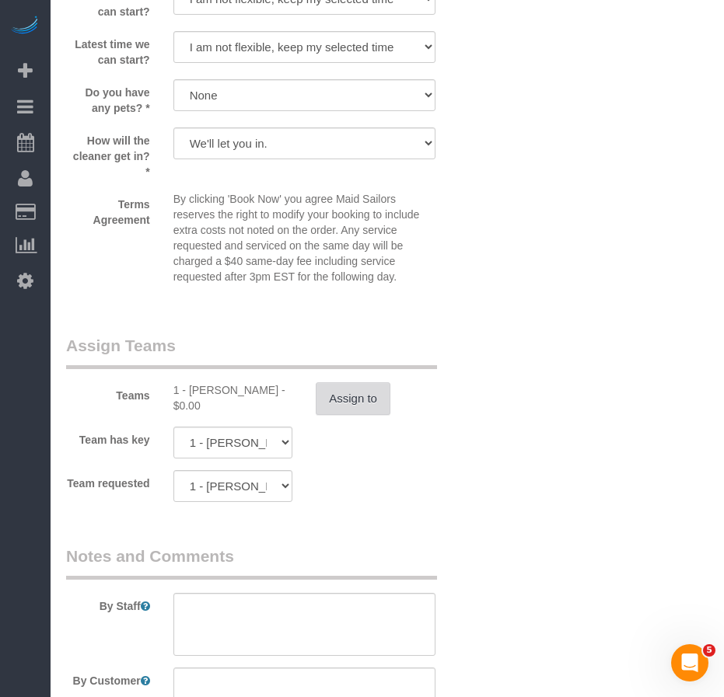
click at [349, 403] on button "Assign to" at bounding box center [353, 399] width 75 height 33
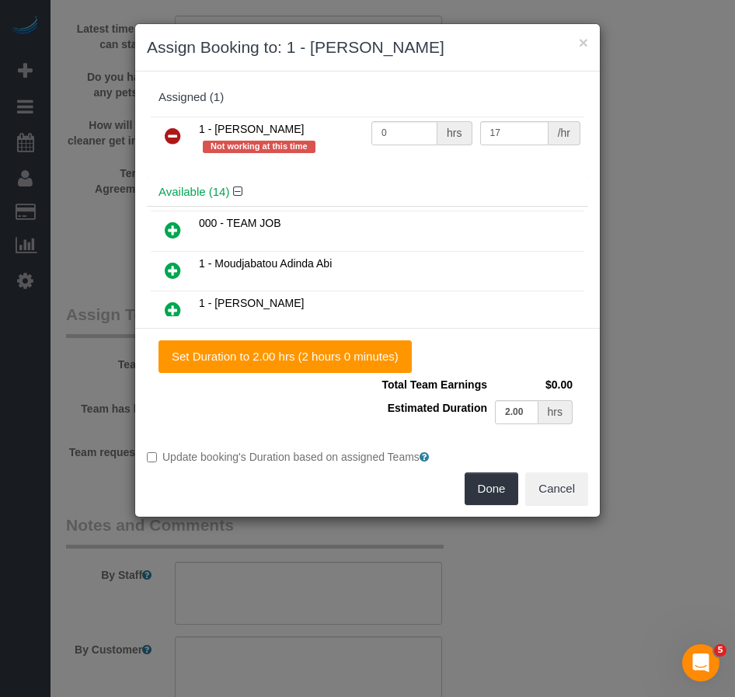
click at [169, 139] on icon at bounding box center [173, 136] width 16 height 19
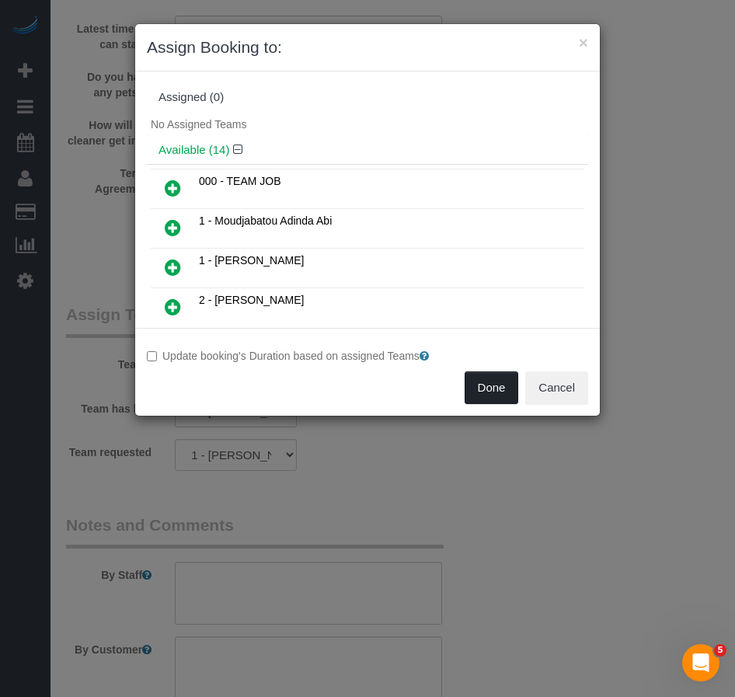
click at [484, 396] on button "Done" at bounding box center [492, 388] width 54 height 33
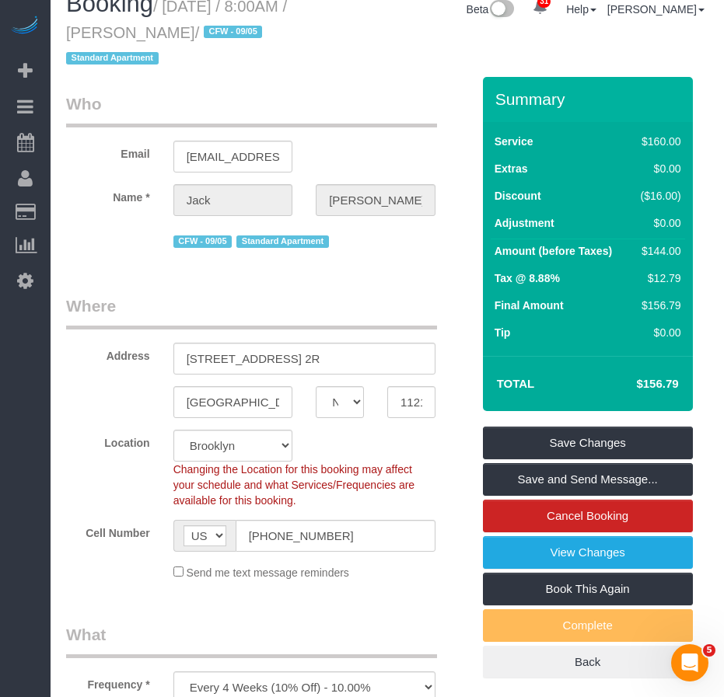
scroll to position [0, 0]
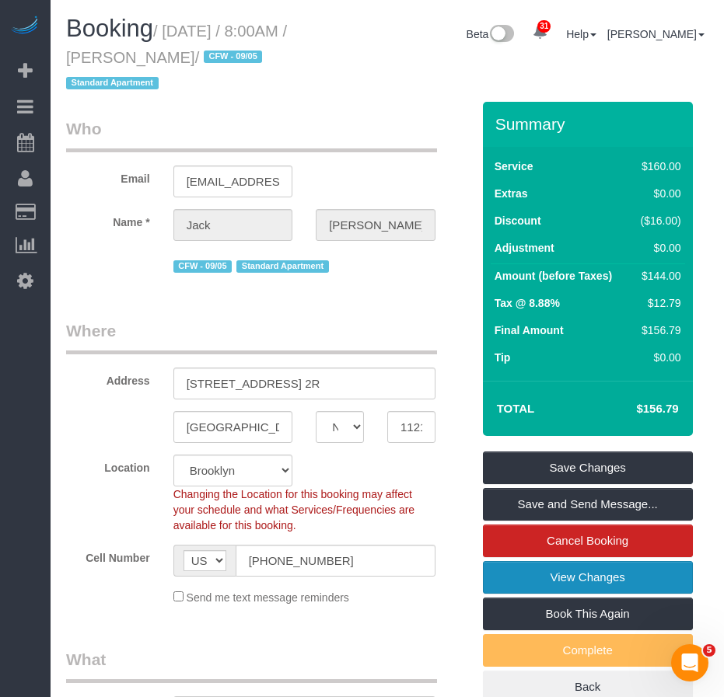
click at [548, 575] on link "View Changes" at bounding box center [588, 577] width 210 height 33
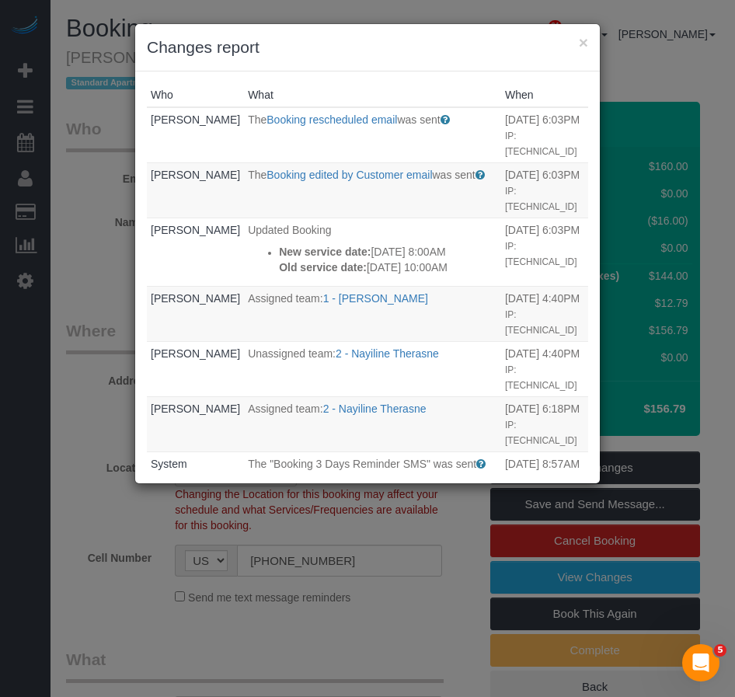
click at [395, 639] on div "× Changes report Who What When Jack Herzog The Booking rescheduled email was se…" at bounding box center [367, 348] width 735 height 697
click at [585, 42] on button "×" at bounding box center [583, 42] width 9 height 16
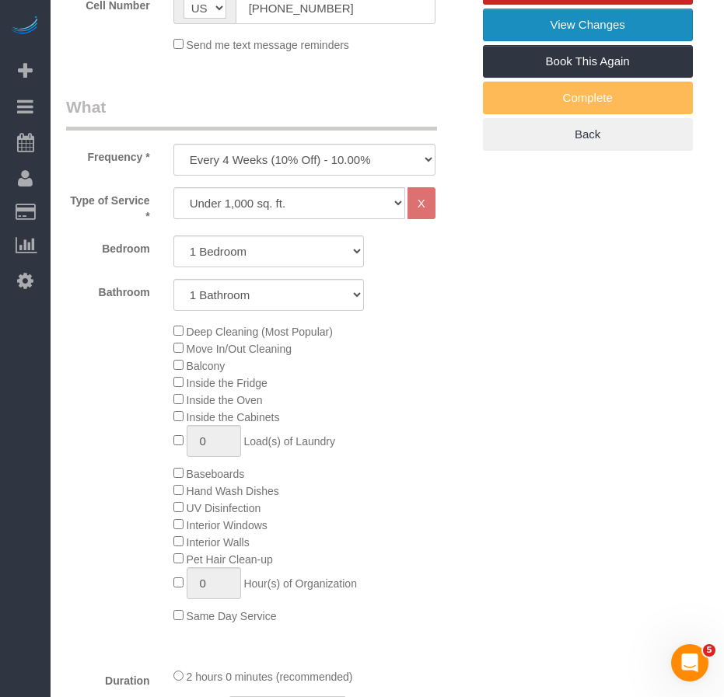
scroll to position [544, 0]
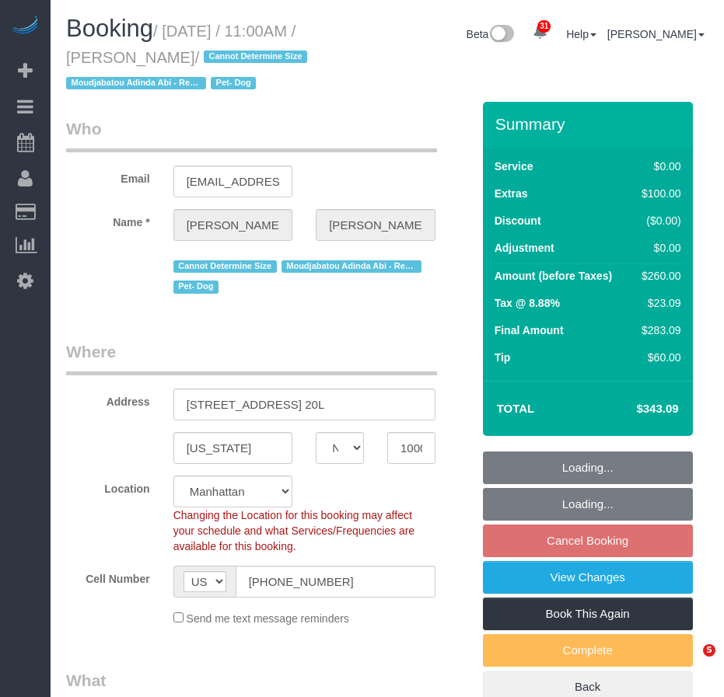
select select "NY"
select select "1"
select select "spot3"
select select "number:58"
select select "number:74"
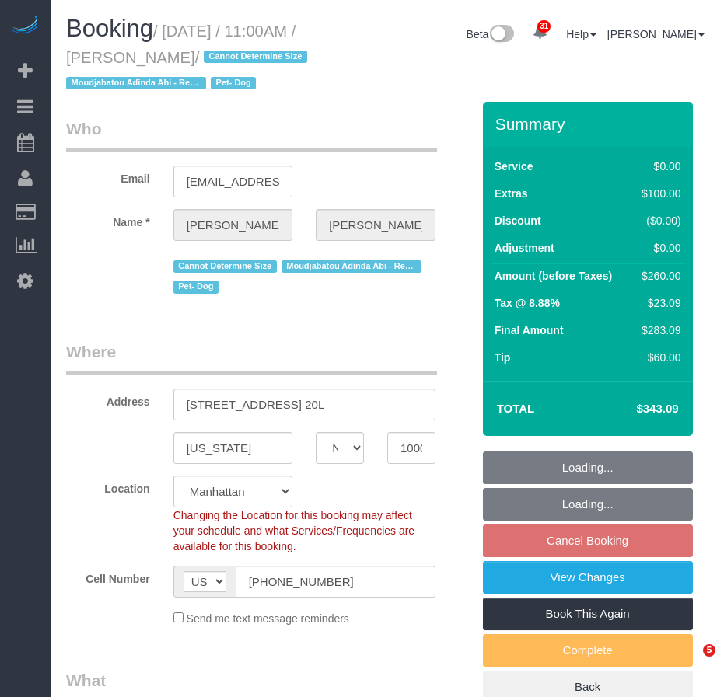
select select "number:13"
select select "number:5"
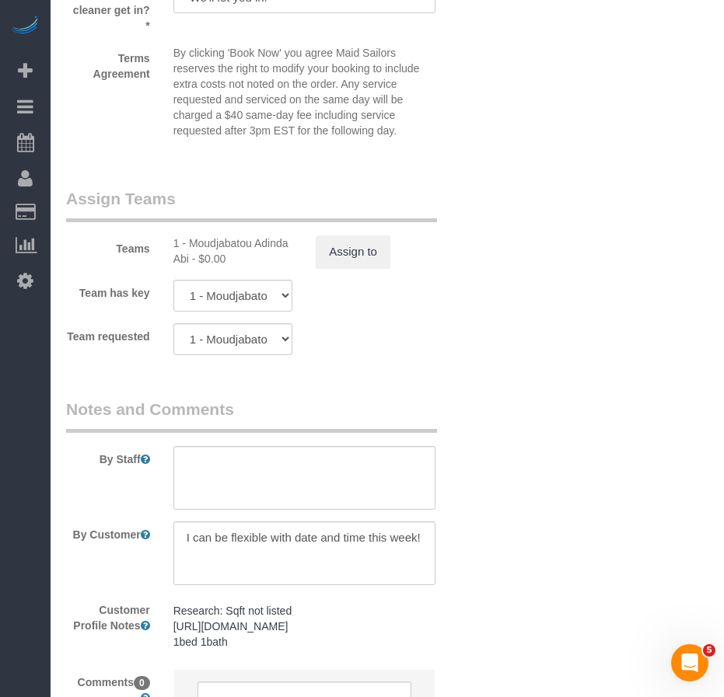
scroll to position [2255, 0]
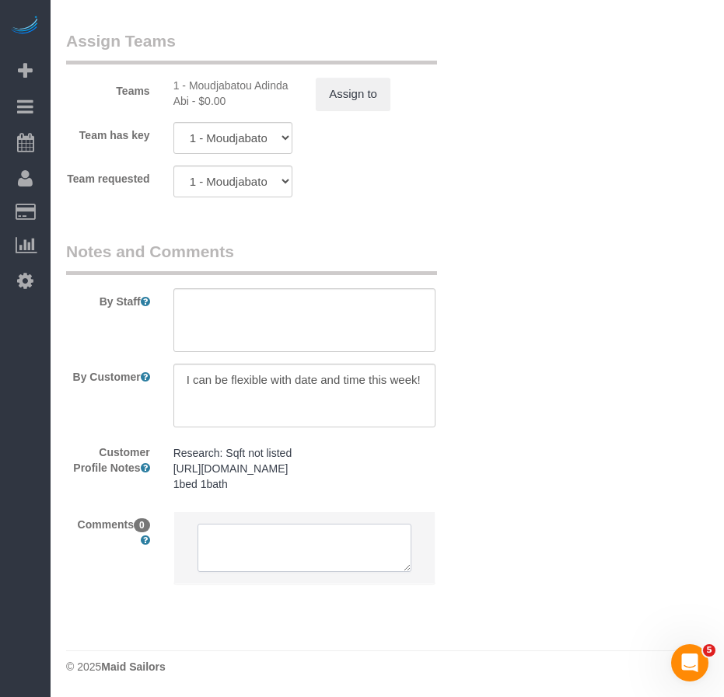
click at [264, 557] on textarea at bounding box center [304, 548] width 214 height 48
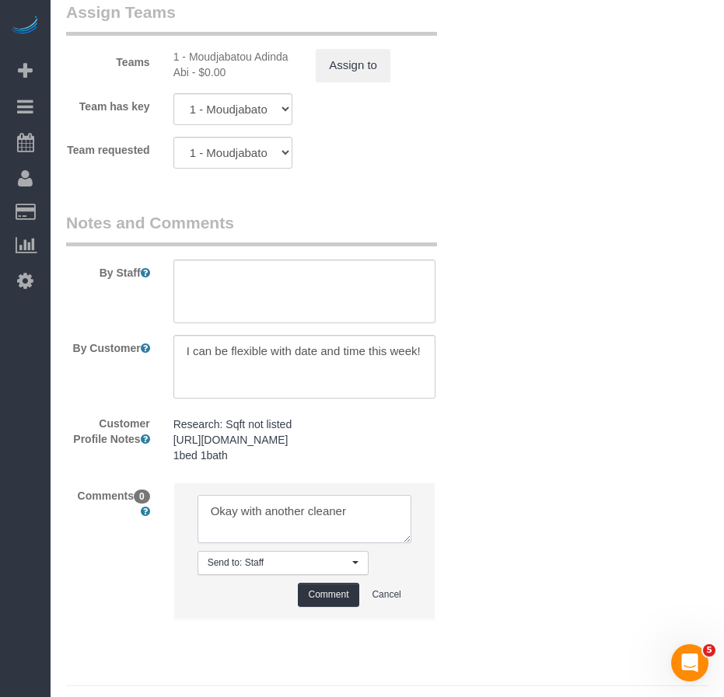
type textarea "Okay with another cleaner"
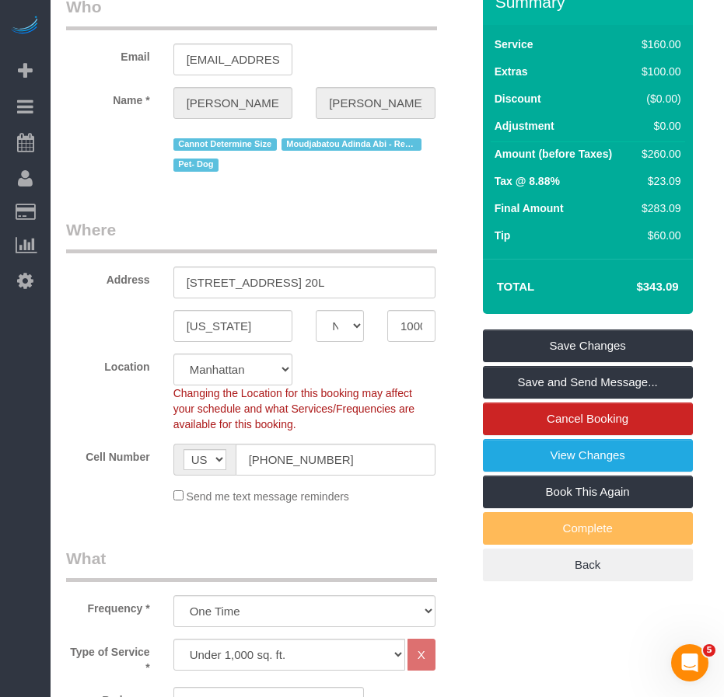
scroll to position [0, 0]
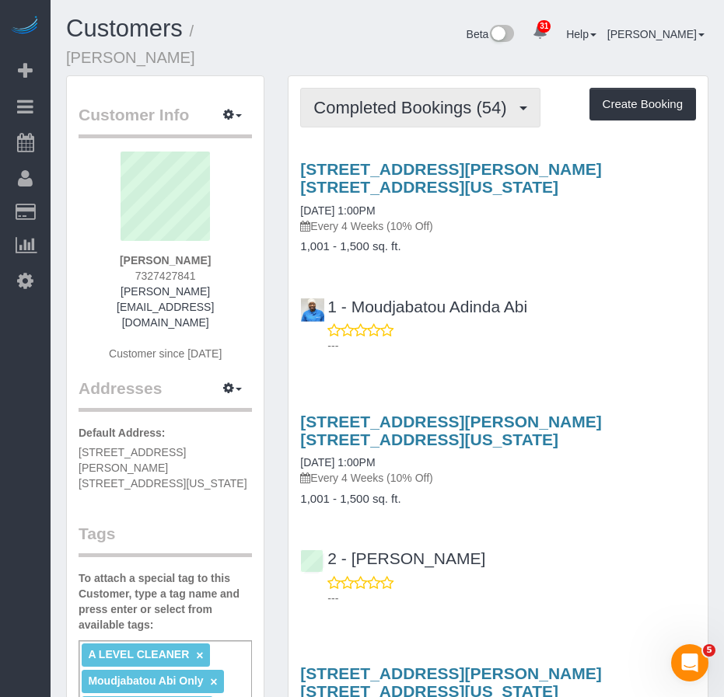
click at [426, 98] on span "Completed Bookings (54)" at bounding box center [413, 107] width 201 height 19
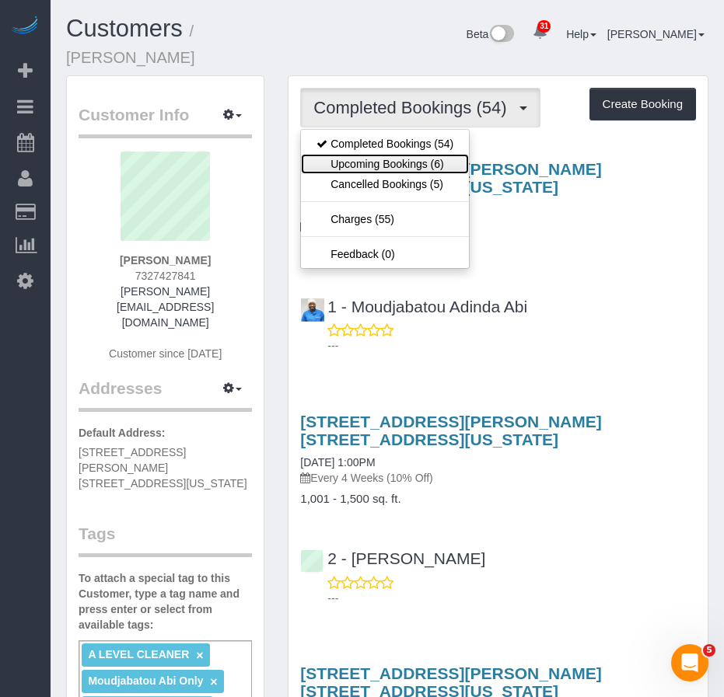
click at [370, 154] on link "Upcoming Bookings (6)" at bounding box center [385, 164] width 168 height 20
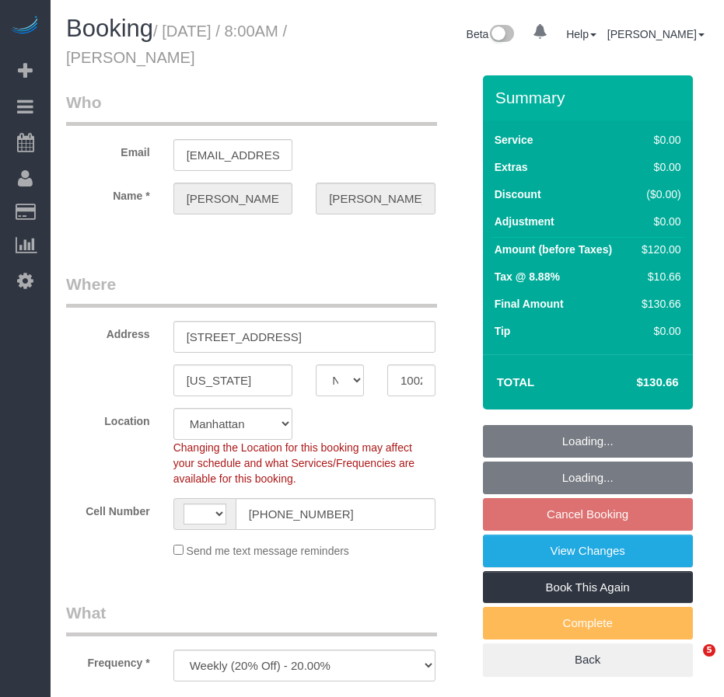
select select "NY"
select select "number:56"
select select "number:75"
select select "number:15"
select select "number:5"
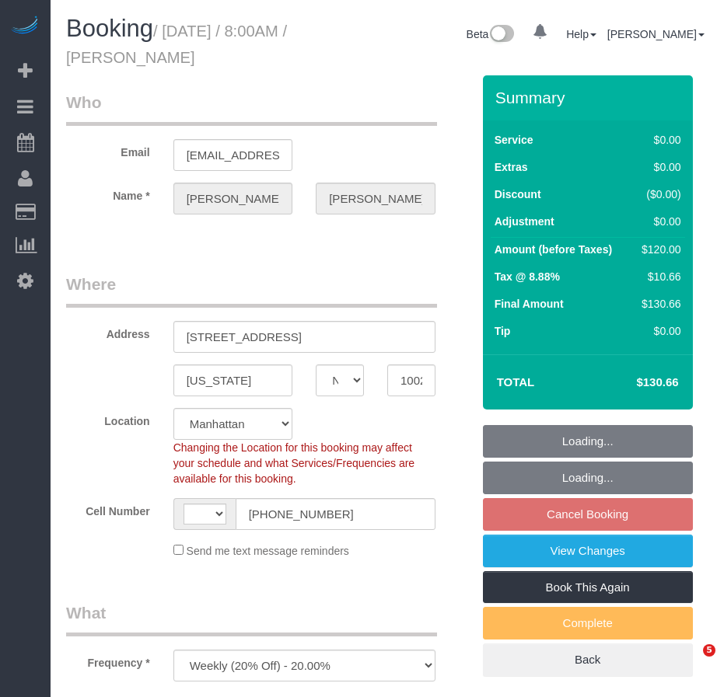
select select "spot1"
select select "object:1448"
select select "string:US"
select select "string:stripe-pm_1RXRrg4VGloSiKo7FM9HbDbq"
select select "NY"
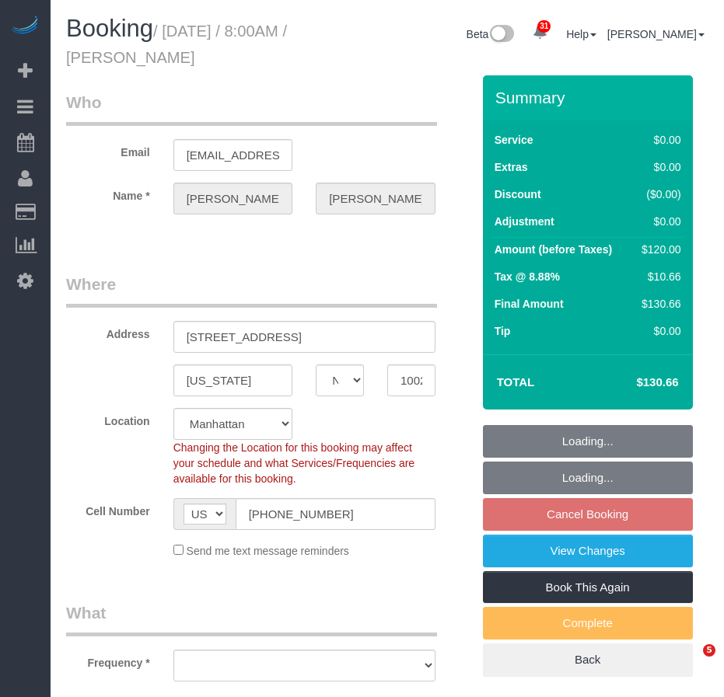
select select "number:56"
select select "number:75"
select select "number:15"
select select "number:5"
select select "string:stripe-pm_1RXRrg4VGloSiKo7FM9HbDbq"
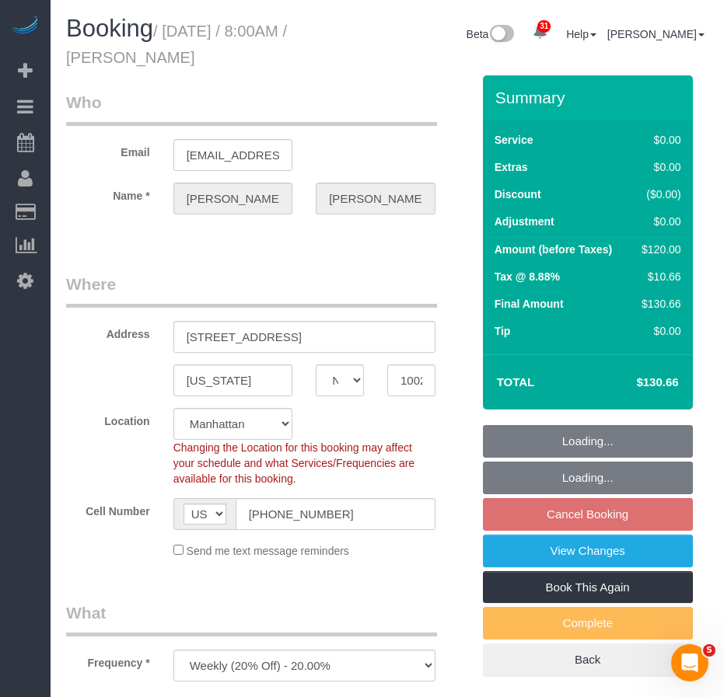
select select "object:1065"
select select "spot1"
select select "NY"
select select "number:56"
select select "number:75"
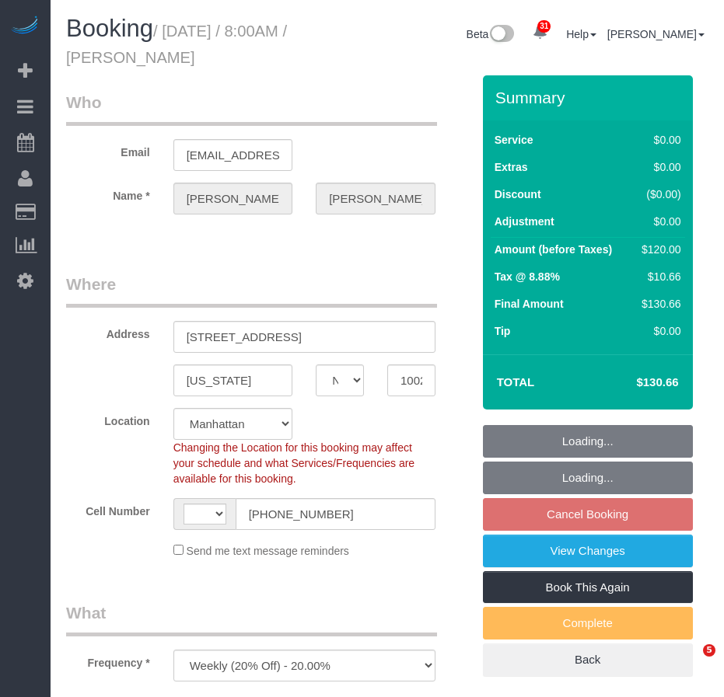
select select "number:15"
select select "number:5"
select select "object:710"
select select "string:US"
select select "string:stripe-pm_1RXRrg4VGloSiKo7FM9HbDbq"
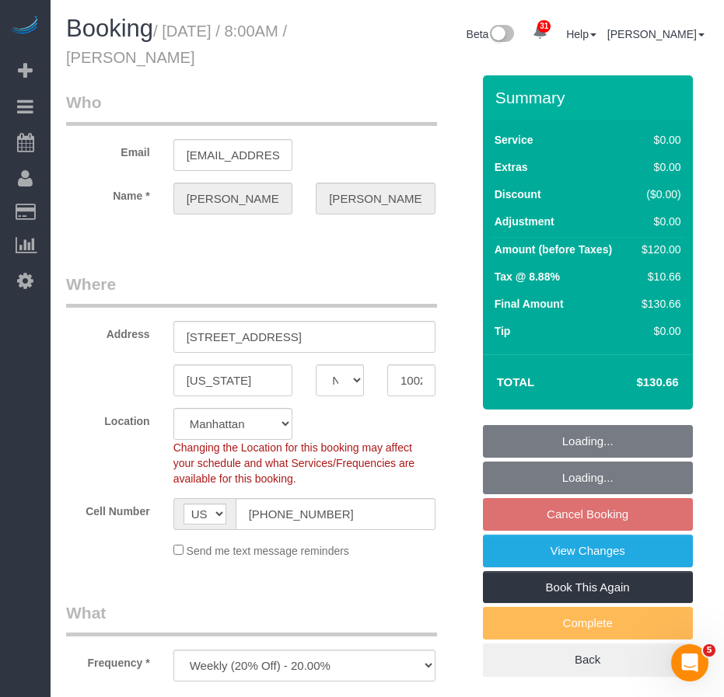
select select "spot1"
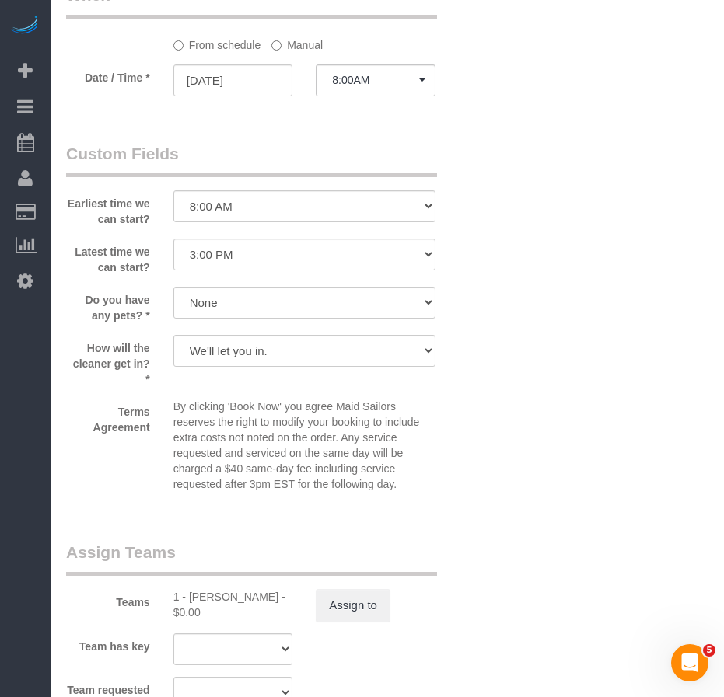
scroll to position [1788, 0]
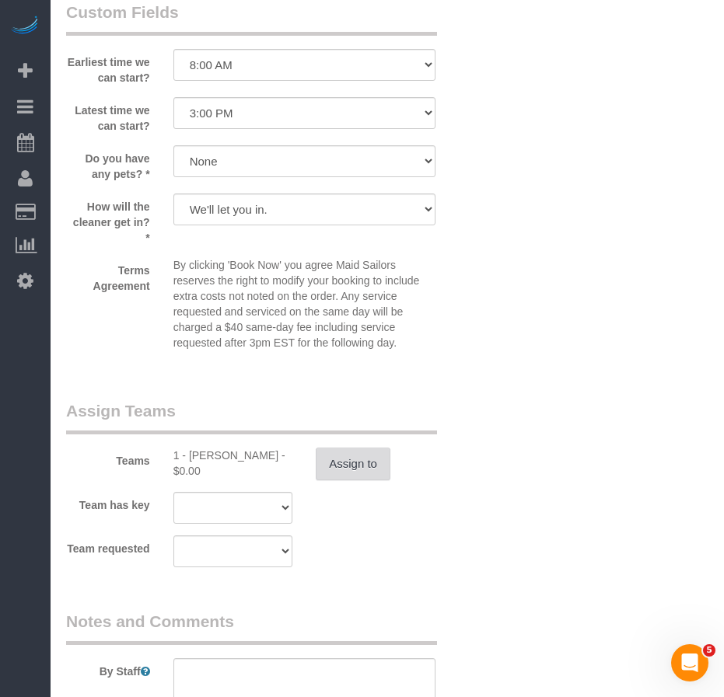
click at [365, 465] on button "Assign to" at bounding box center [353, 464] width 75 height 33
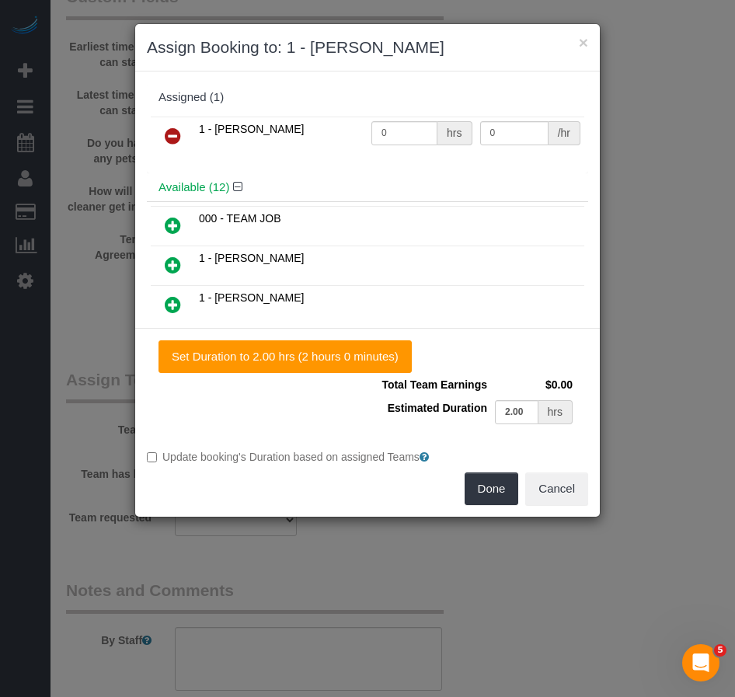
click at [178, 137] on icon at bounding box center [173, 136] width 16 height 19
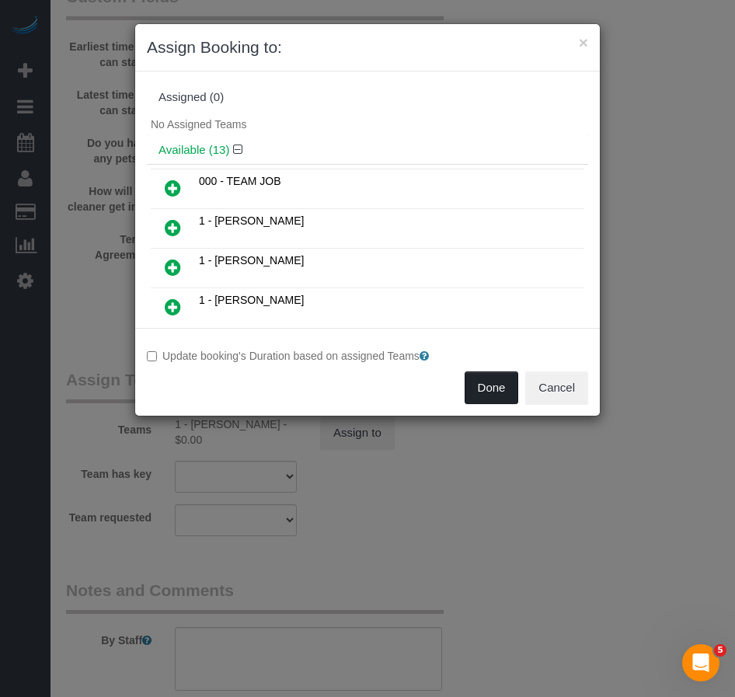
click at [490, 386] on button "Done" at bounding box center [492, 388] width 54 height 33
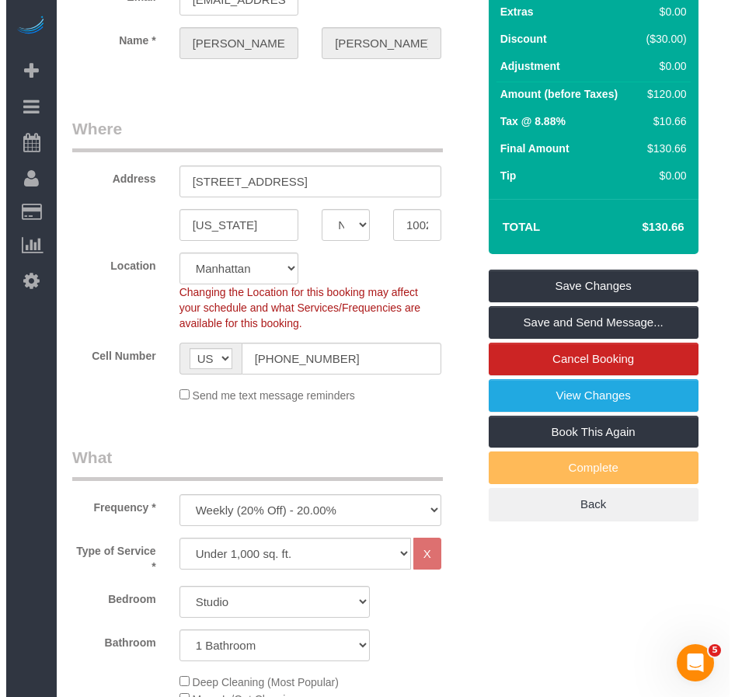
scroll to position [0, 0]
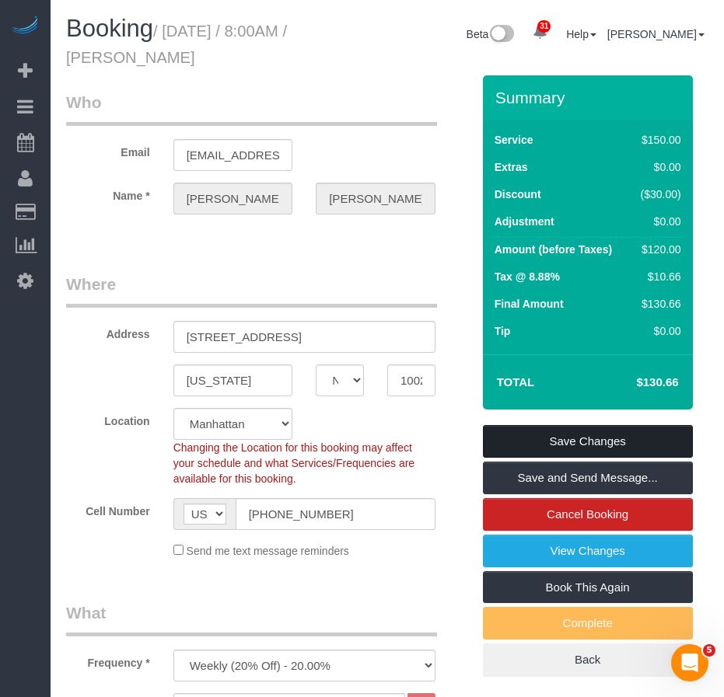
click at [512, 435] on link "Save Changes" at bounding box center [588, 441] width 210 height 33
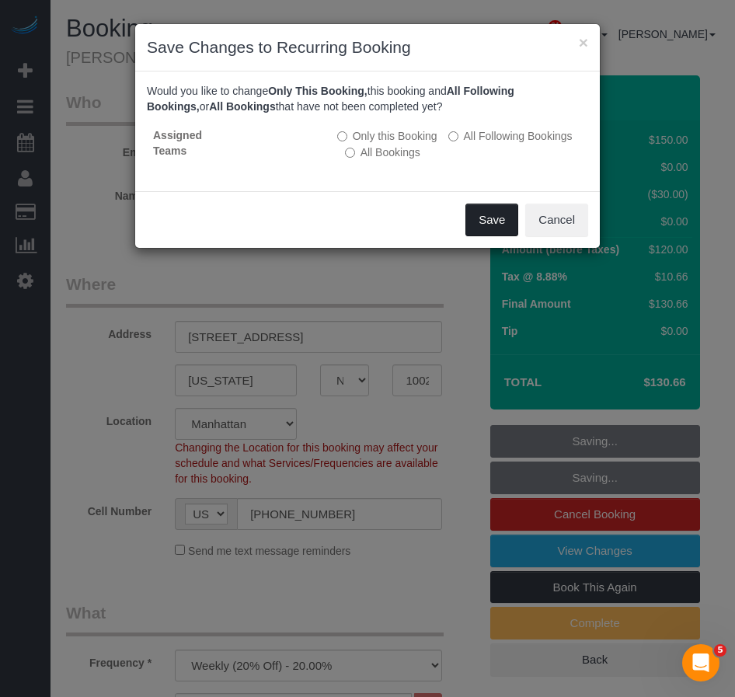
drag, startPoint x: 479, startPoint y: 225, endPoint x: 452, endPoint y: 225, distance: 27.2
click at [480, 225] on button "Save" at bounding box center [492, 220] width 53 height 33
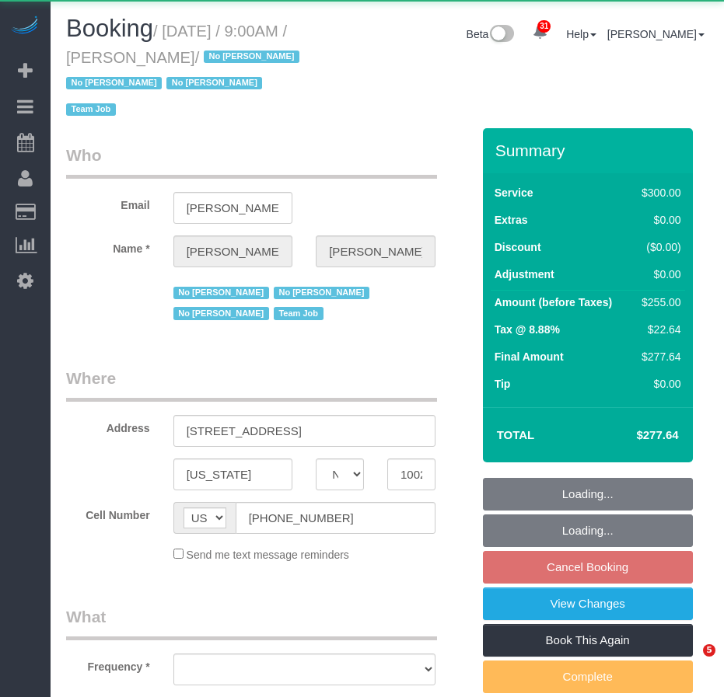
select select "NY"
select select "object:833"
select select "number:89"
select select "number:90"
select select "number:15"
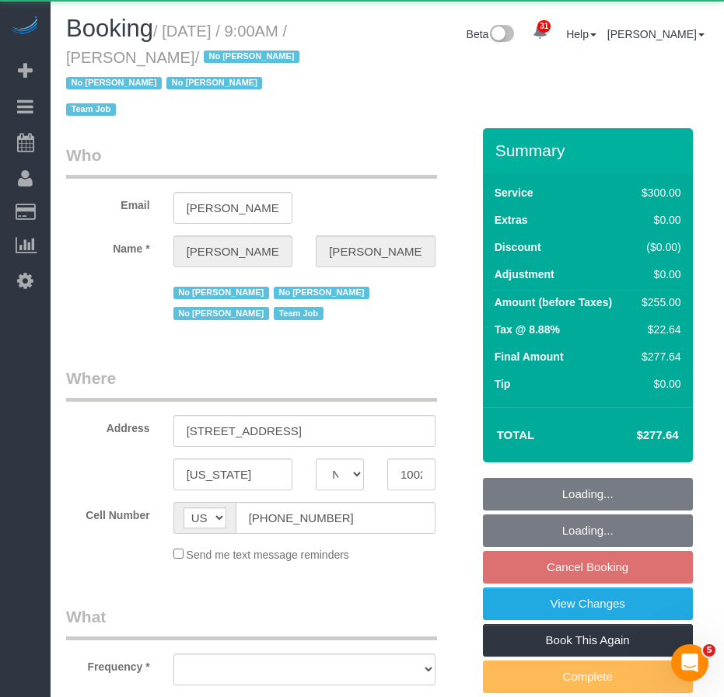
select select "number:5"
select select "number:21"
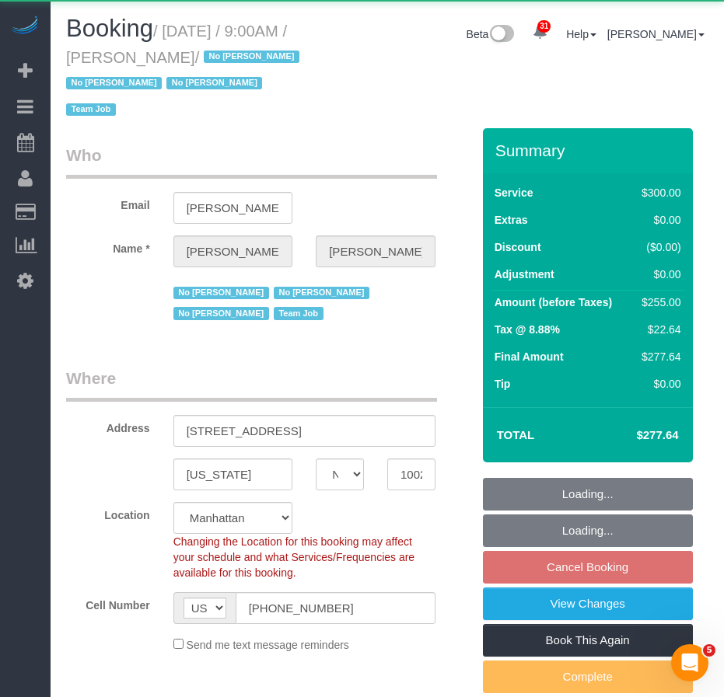
select select "object:1076"
select select "string:stripe-pm_1K1KNp4VGloSiKo7hinMQhFr"
select select "spot2"
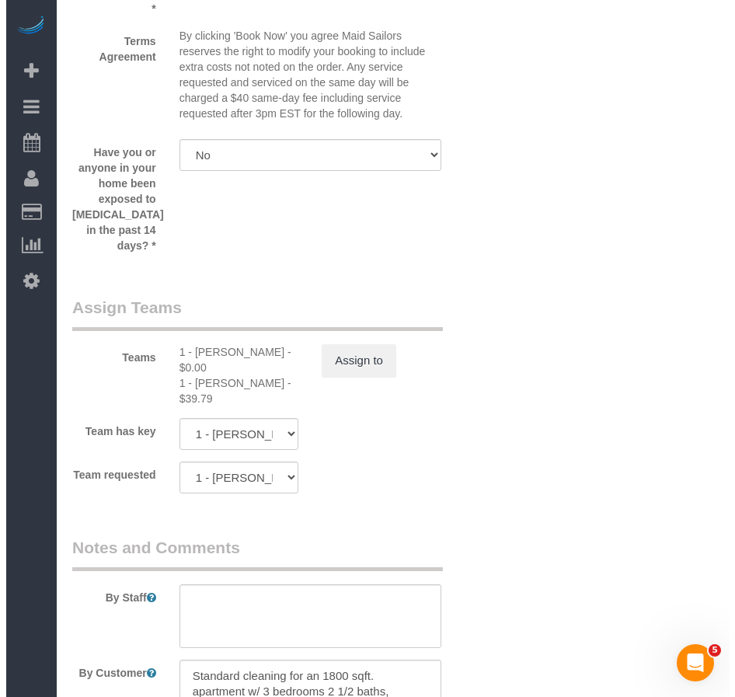
scroll to position [1788, 0]
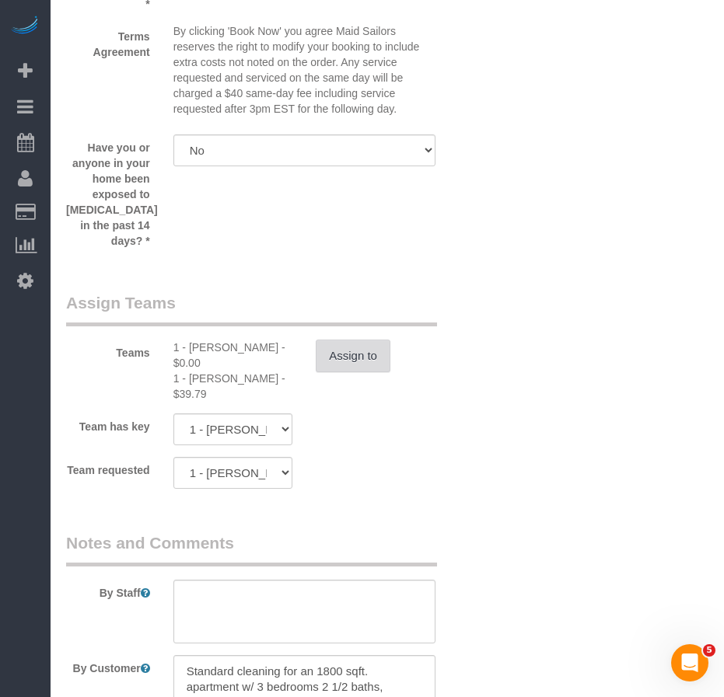
click at [342, 340] on button "Assign to" at bounding box center [353, 356] width 75 height 33
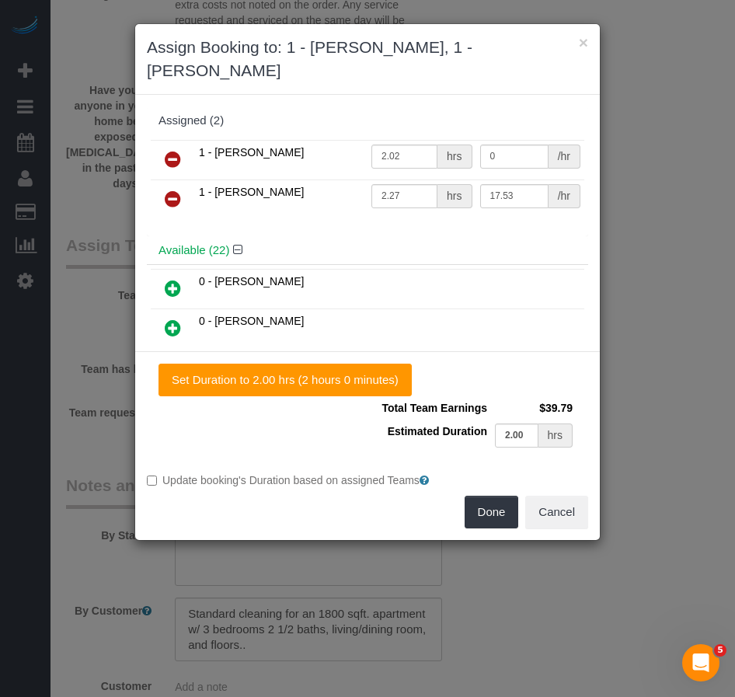
click at [176, 150] on icon at bounding box center [173, 159] width 16 height 19
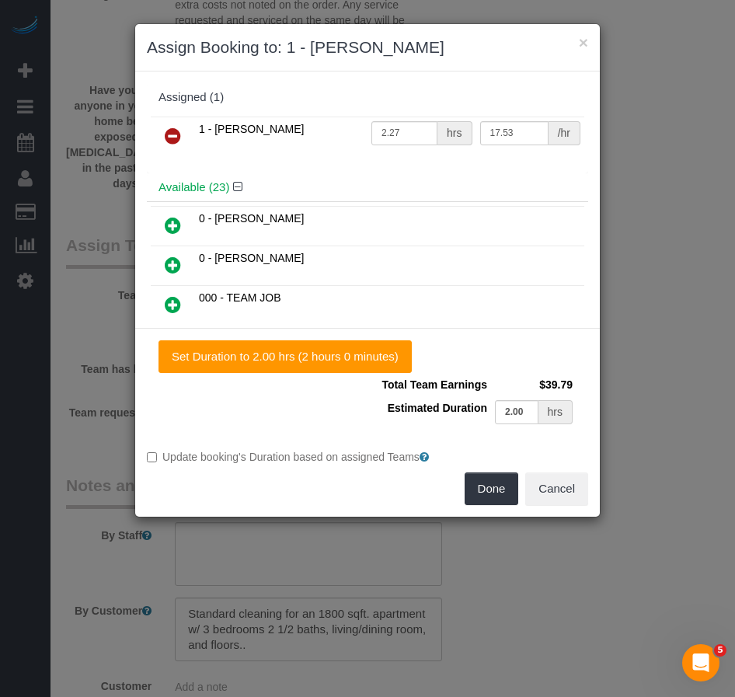
click at [169, 306] on icon at bounding box center [173, 304] width 16 height 19
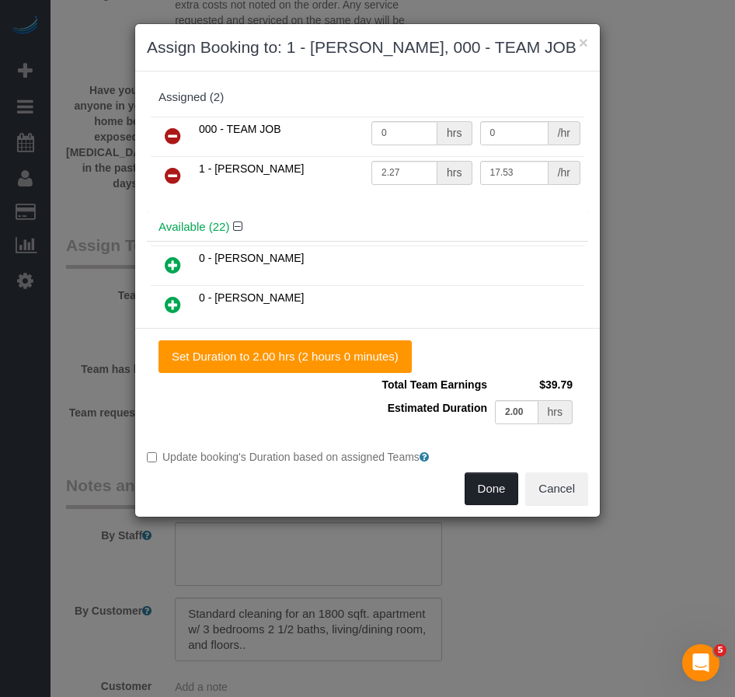
click at [487, 495] on button "Done" at bounding box center [492, 489] width 54 height 33
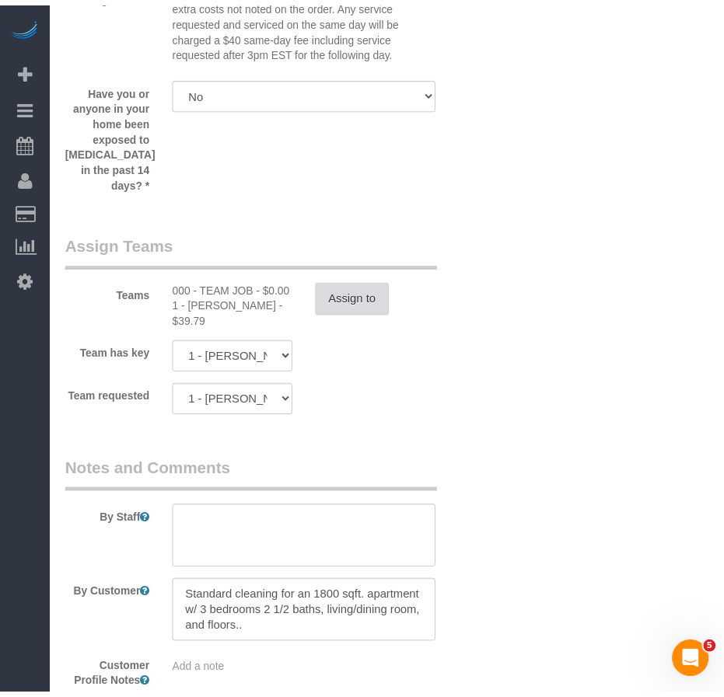
scroll to position [1804, 0]
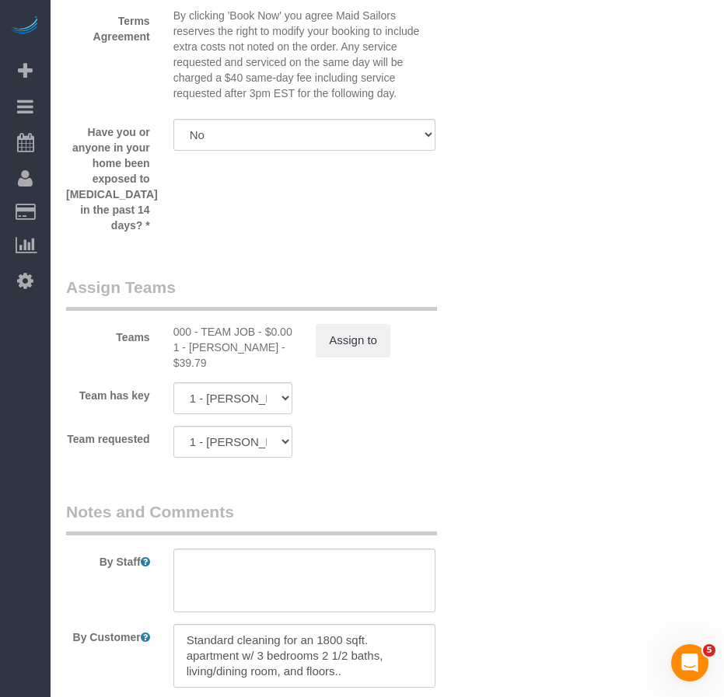
click at [402, 452] on fieldset "Assign Teams Teams 000 - TEAM JOB - $0.00 1 - Noufoh Sodandji - $39.79 Assign t…" at bounding box center [268, 373] width 405 height 194
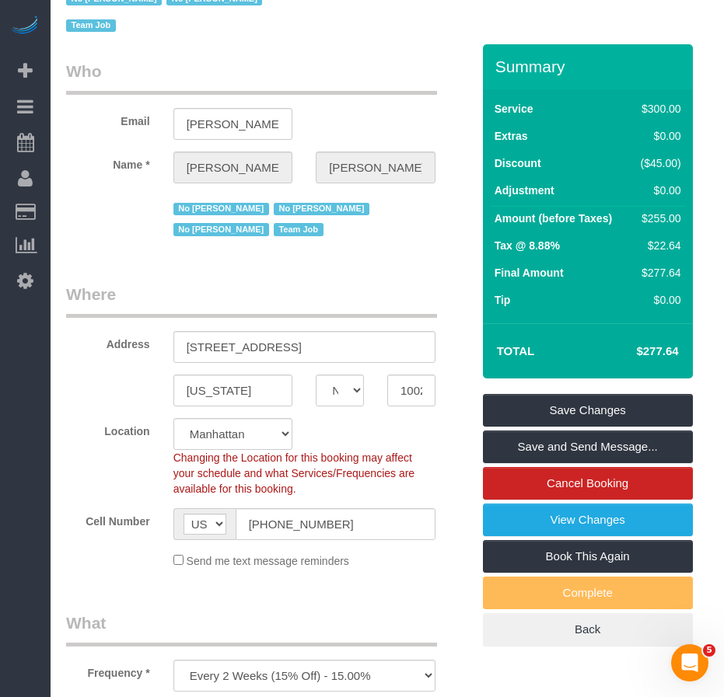
scroll to position [78, 0]
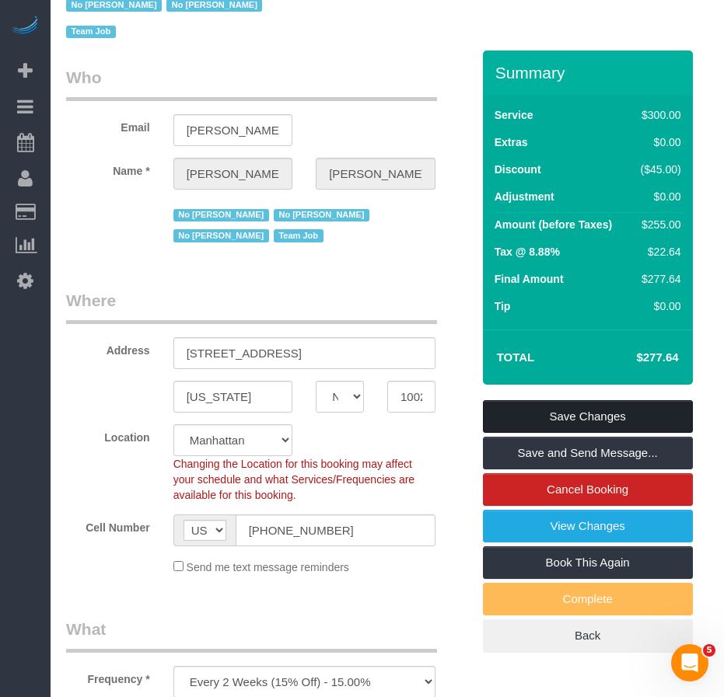
click at [539, 417] on link "Save Changes" at bounding box center [588, 416] width 210 height 33
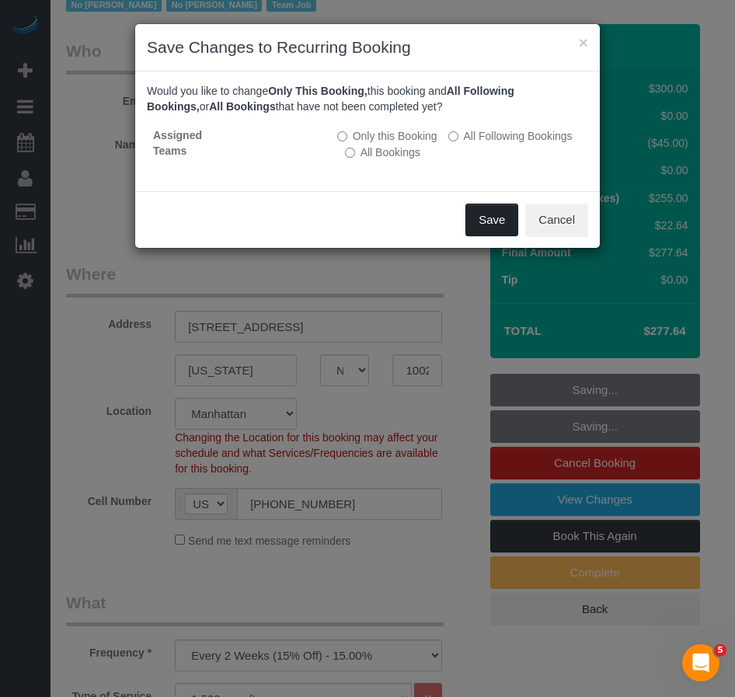
click at [470, 218] on button "Save" at bounding box center [492, 220] width 53 height 33
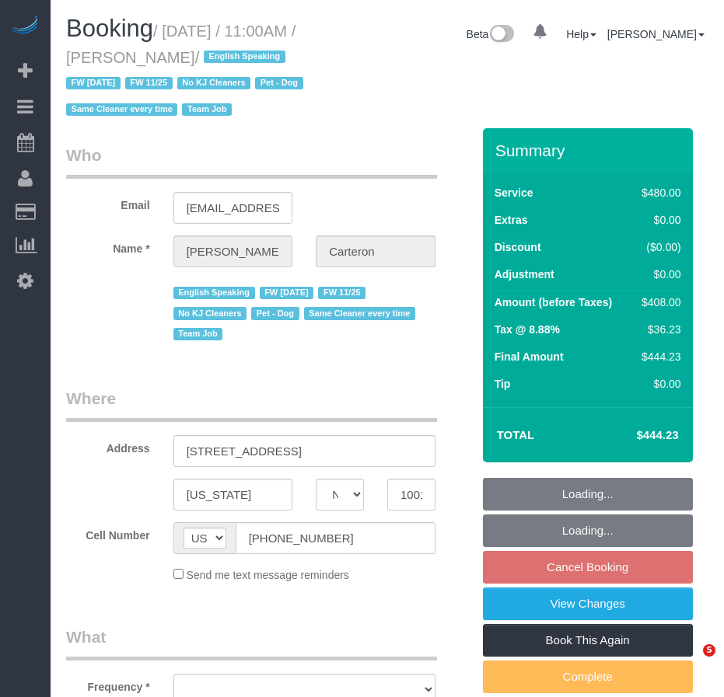
select select "NY"
select select "number:89"
select select "number:90"
select select "number:13"
select select "number:5"
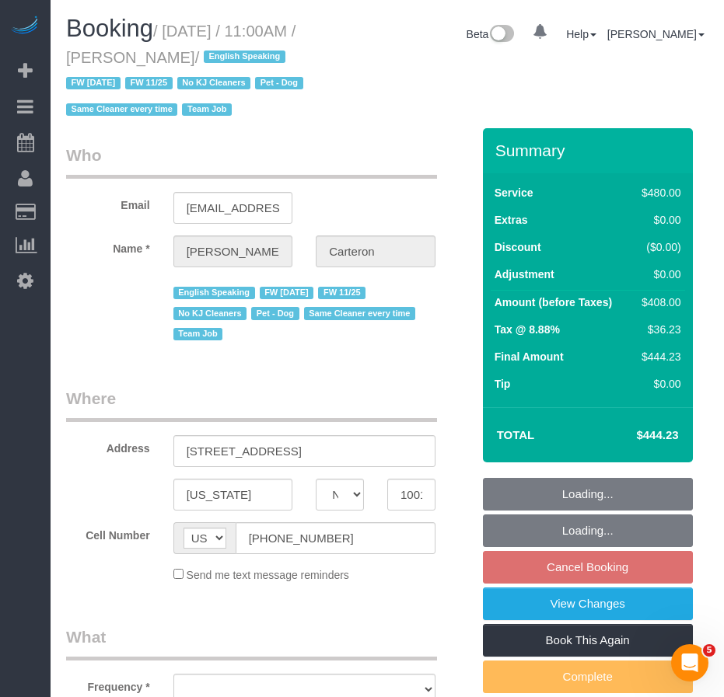
select select "string:stripe-pm_1PhBly4VGloSiKo7AbZCQr6r"
select select "180"
select select "object:1083"
select select "spot2"
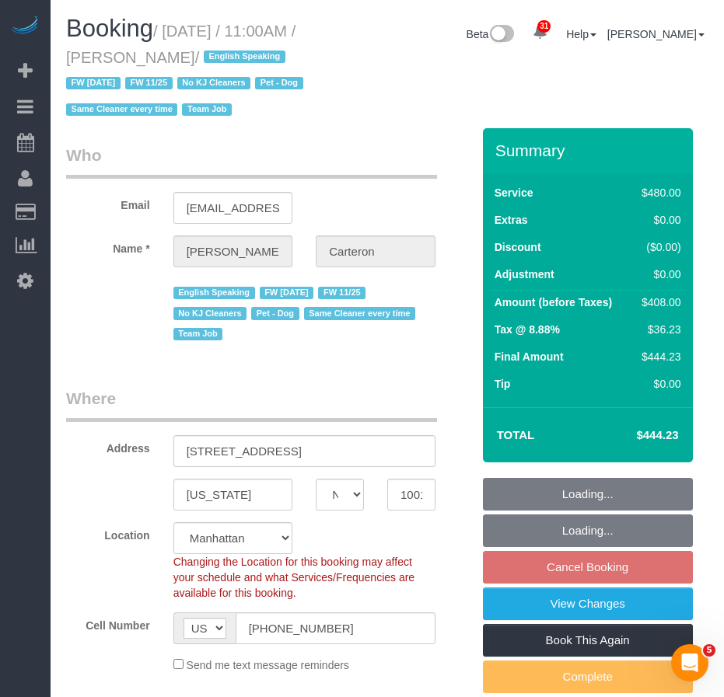
select select "object:1478"
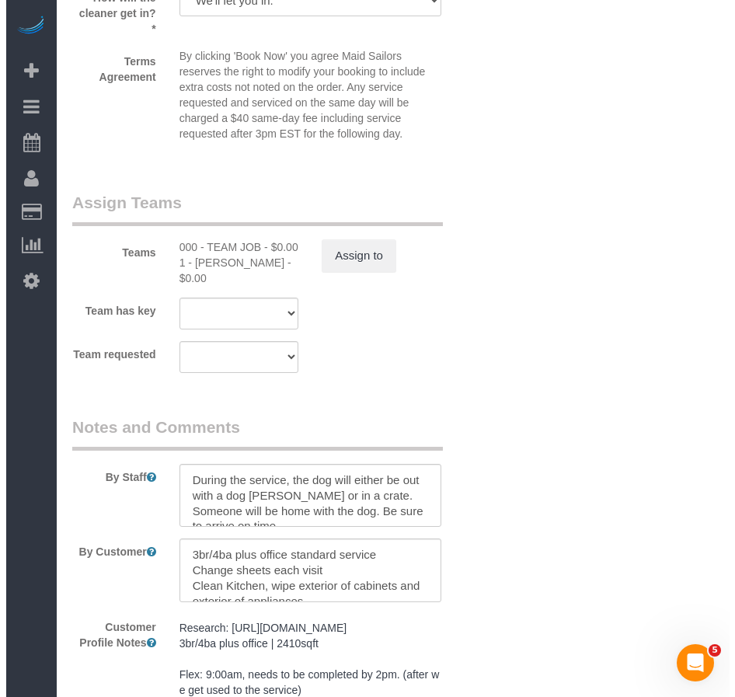
scroll to position [1866, 0]
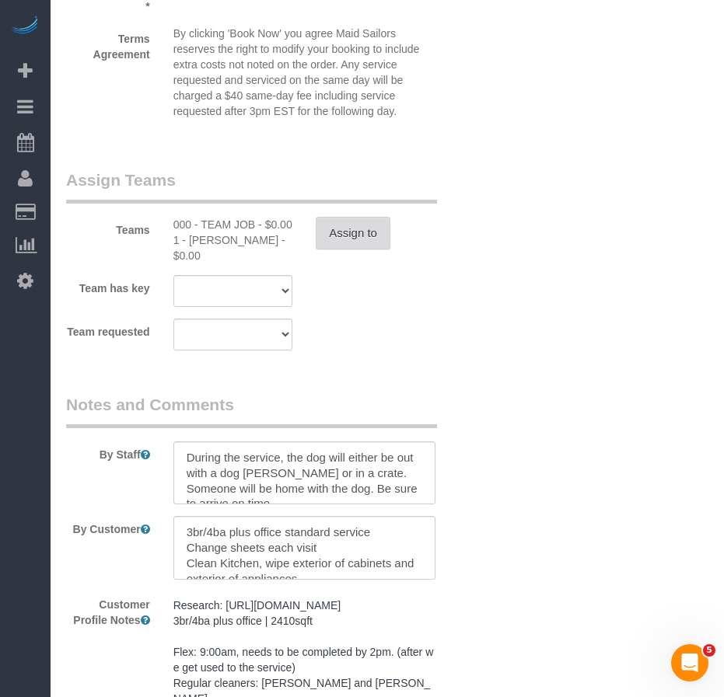
click at [354, 250] on button "Assign to" at bounding box center [353, 233] width 75 height 33
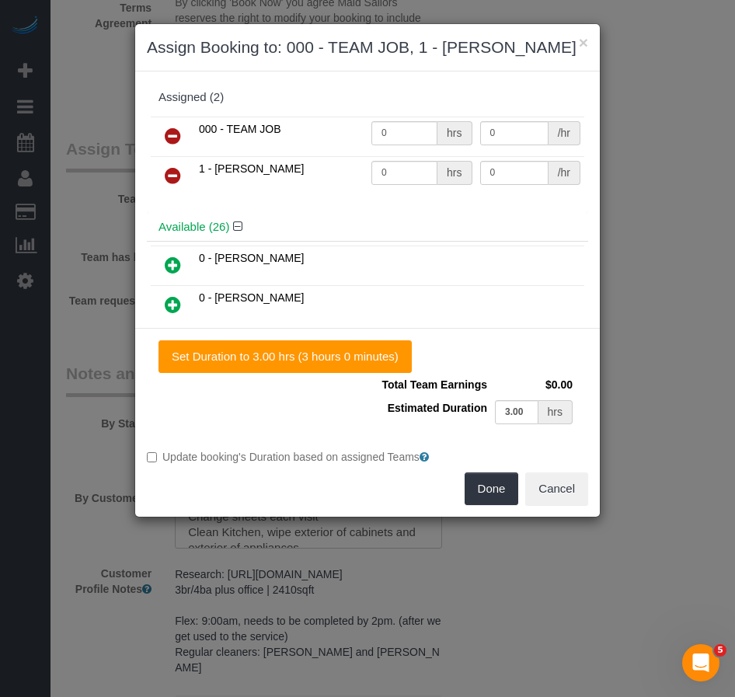
click at [171, 174] on icon at bounding box center [173, 175] width 16 height 19
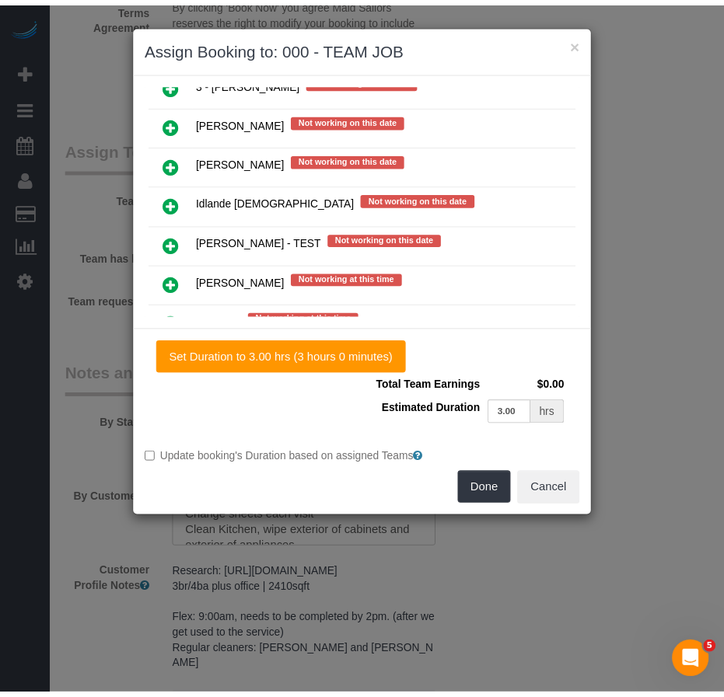
scroll to position [2488, 0]
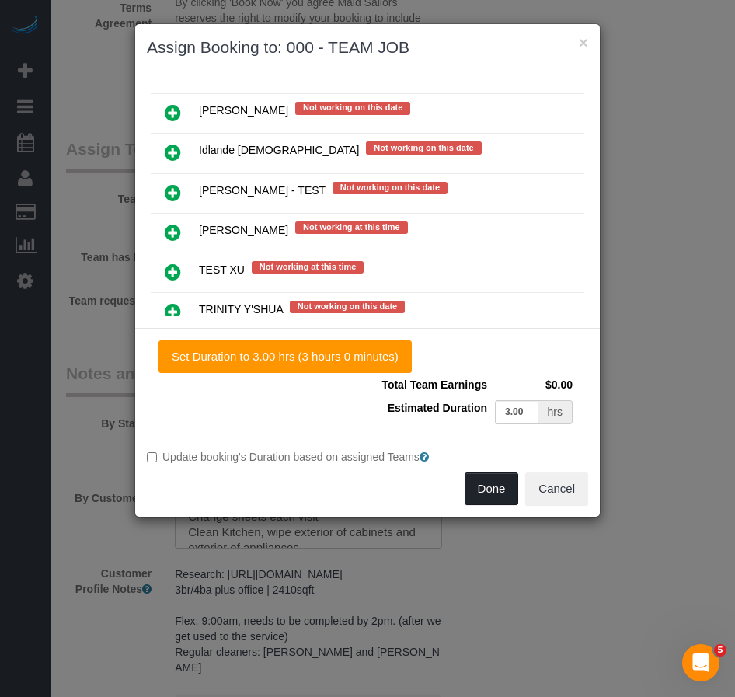
click at [485, 488] on button "Done" at bounding box center [492, 489] width 54 height 33
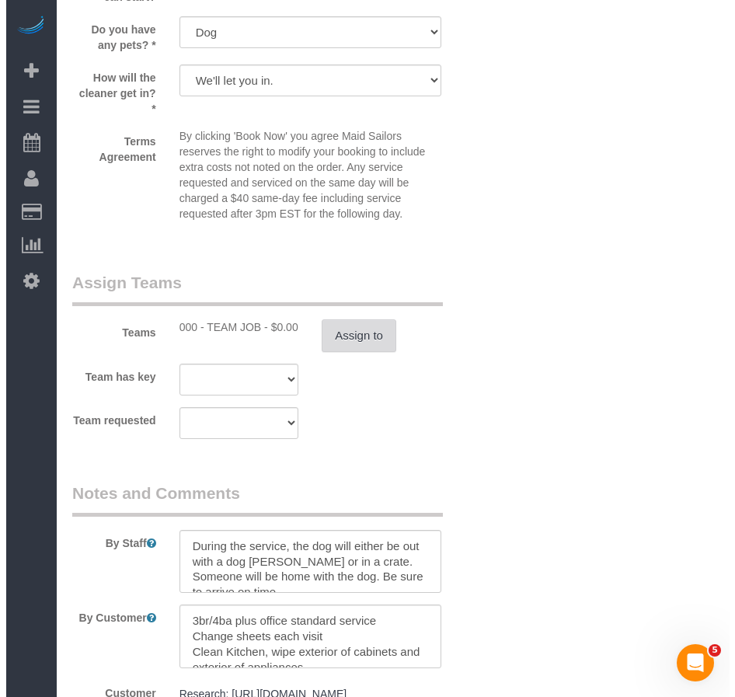
scroll to position [1782, 0]
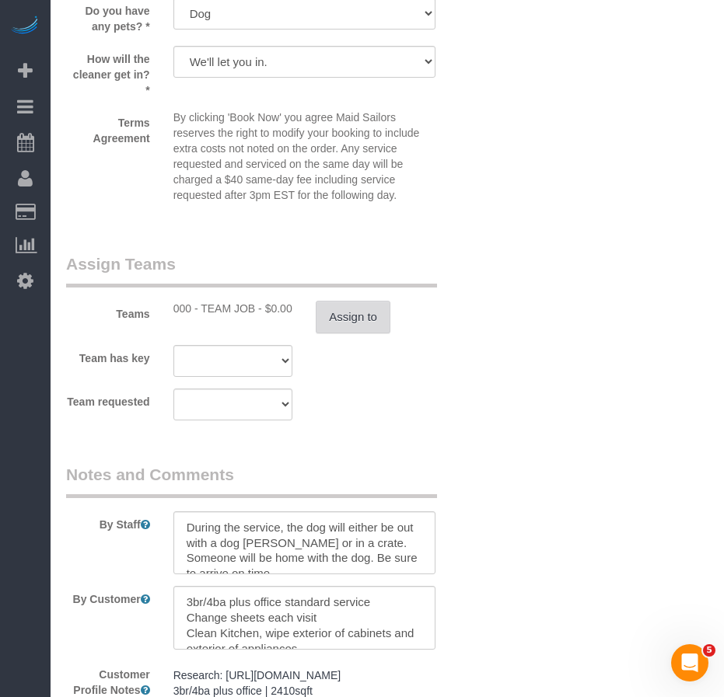
click at [352, 334] on button "Assign to" at bounding box center [353, 317] width 75 height 33
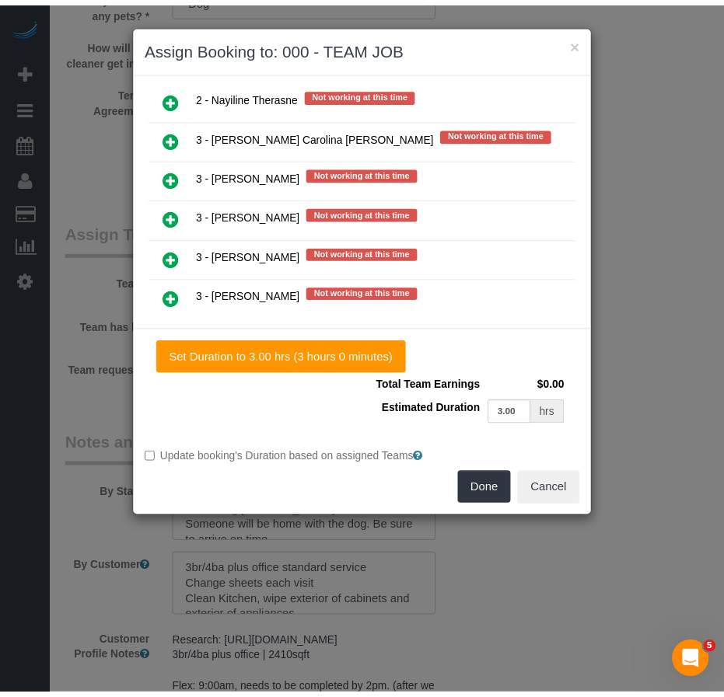
scroll to position [2255, 0]
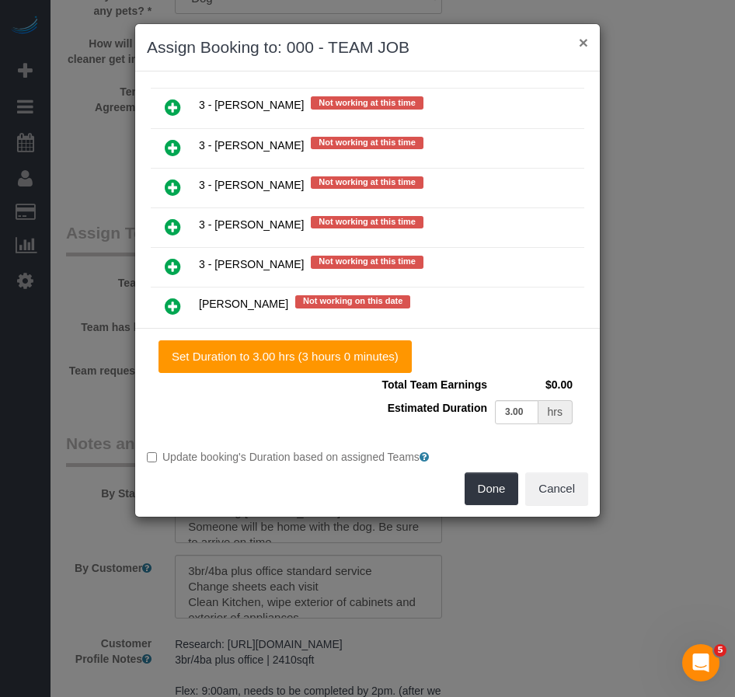
click at [583, 42] on button "×" at bounding box center [583, 42] width 9 height 16
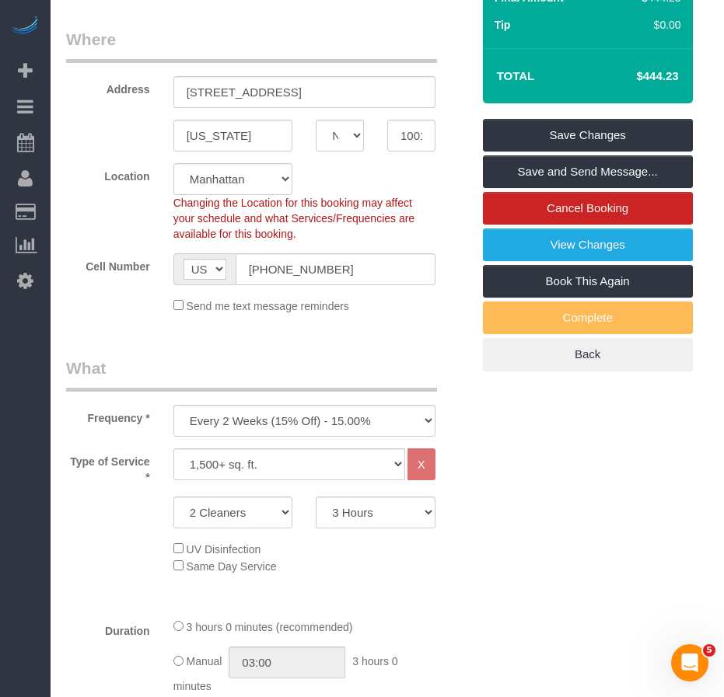
scroll to position [466, 0]
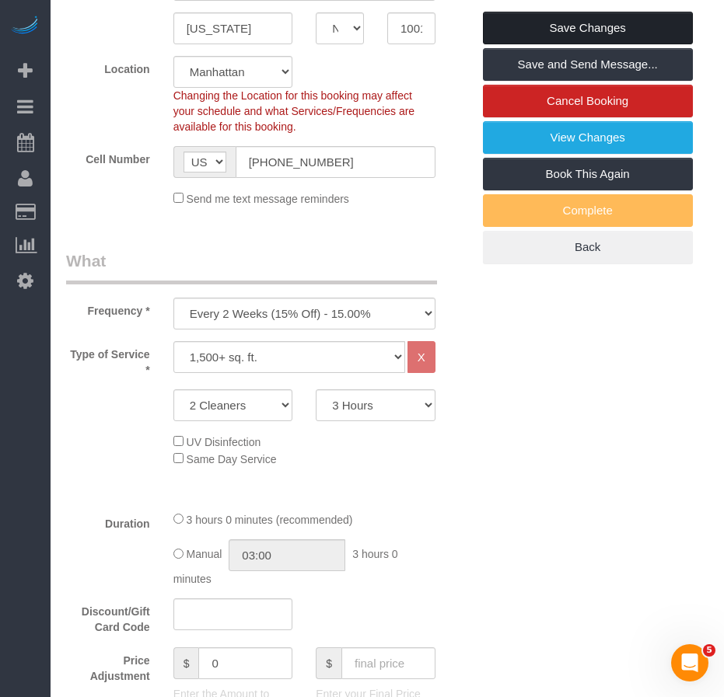
click at [541, 44] on link "Save Changes" at bounding box center [588, 28] width 210 height 33
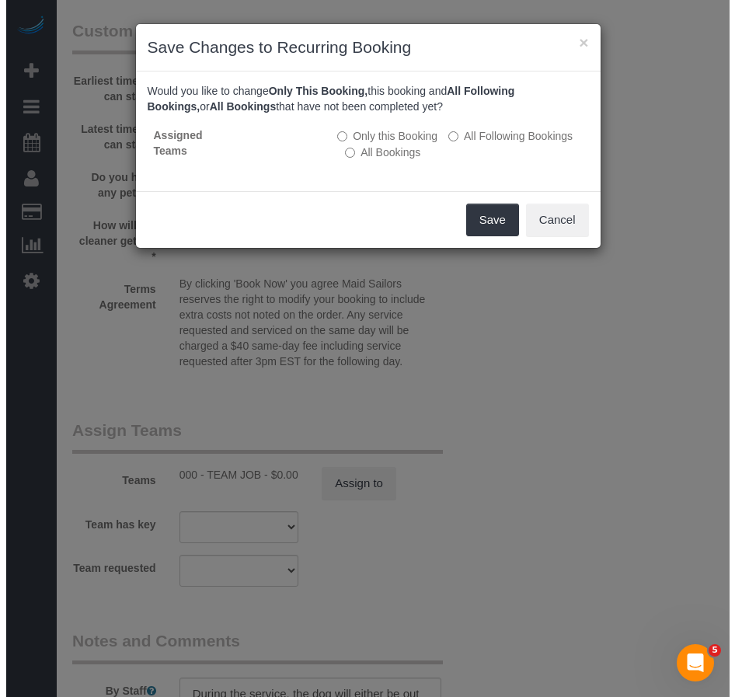
scroll to position [1633, 0]
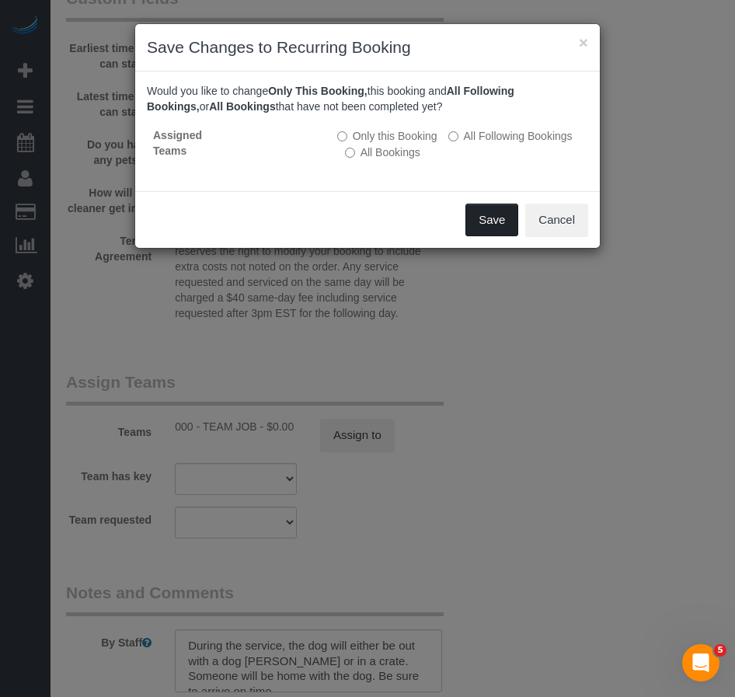
click at [487, 225] on button "Save" at bounding box center [492, 220] width 53 height 33
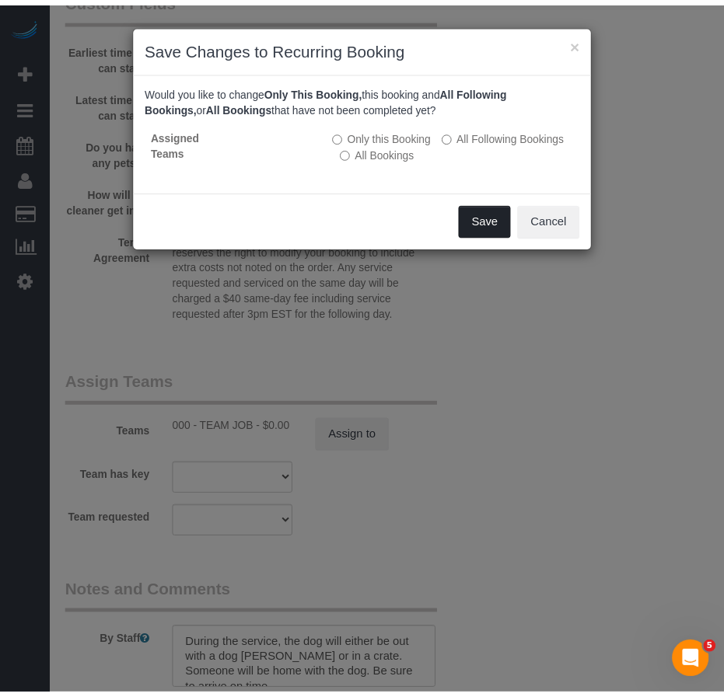
scroll to position [173, 0]
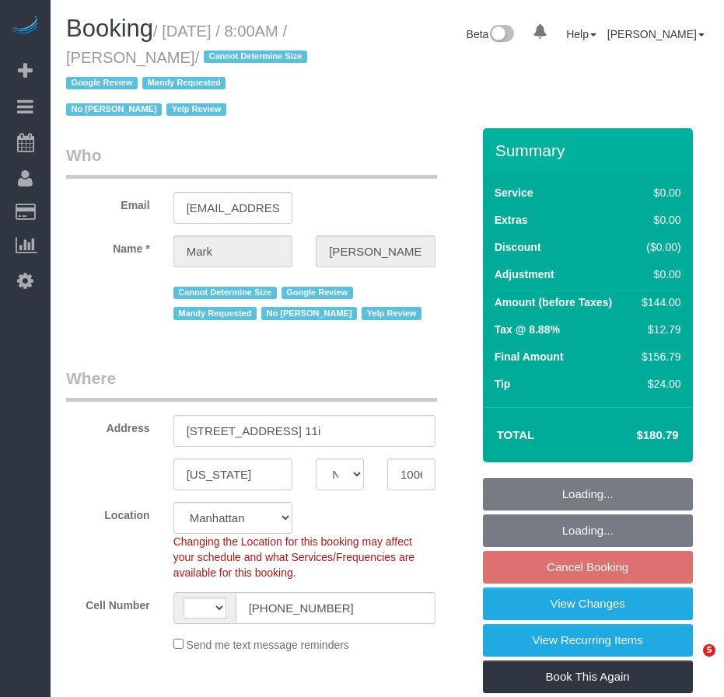
select select "NY"
select select "string:[GEOGRAPHIC_DATA]"
select select "string:stripe-pm_1NrOAx4VGloSiKo7wj9JgzF0"
select select "object:839"
select select "1"
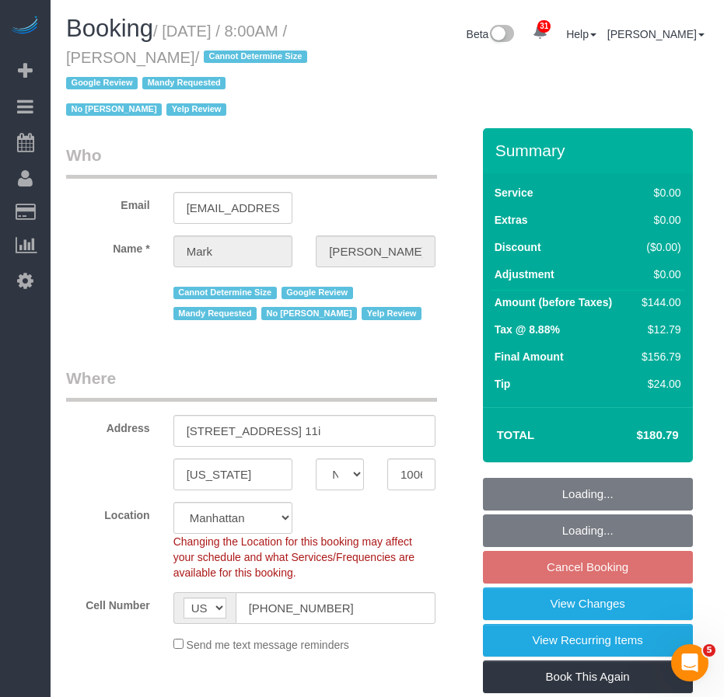
select select "spot1"
select select "number:57"
select select "number:73"
select select "number:15"
select select "number:6"
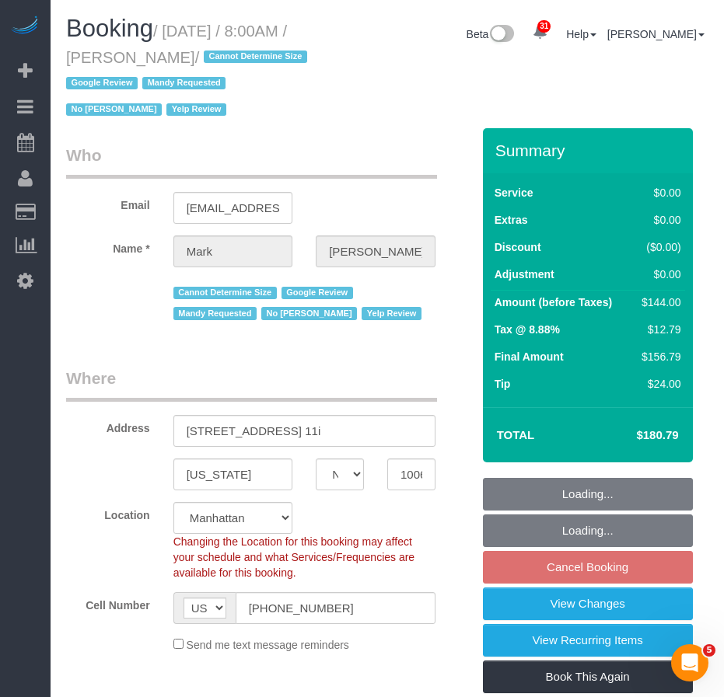
select select "object:1095"
select select "1"
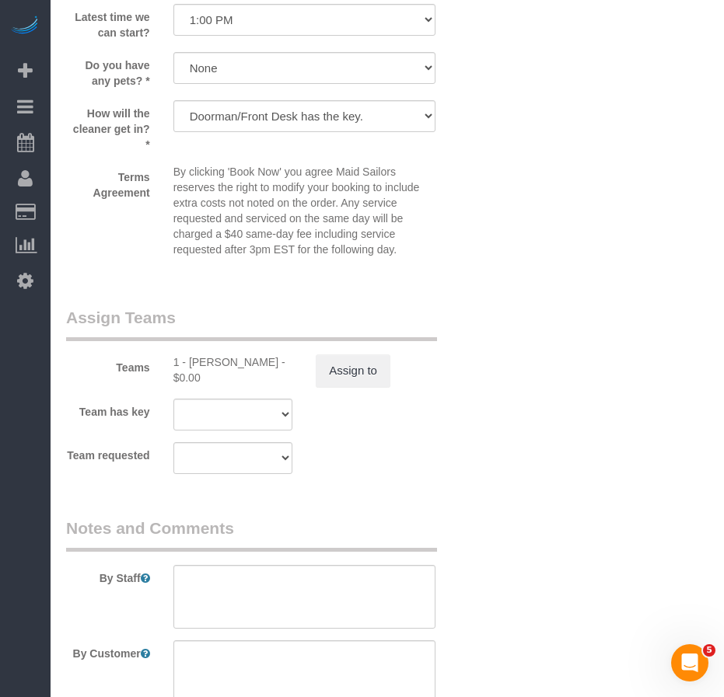
scroll to position [2021, 0]
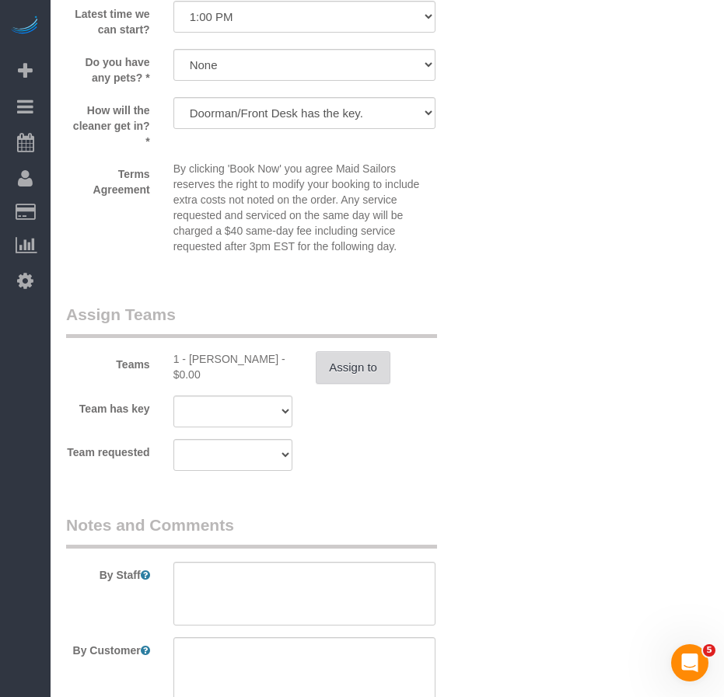
click at [355, 384] on button "Assign to" at bounding box center [353, 367] width 75 height 33
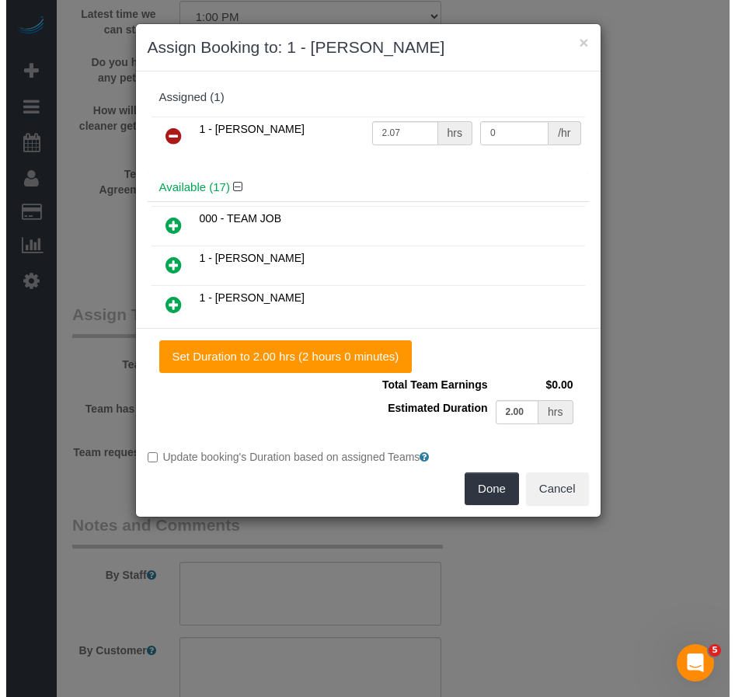
scroll to position [1995, 0]
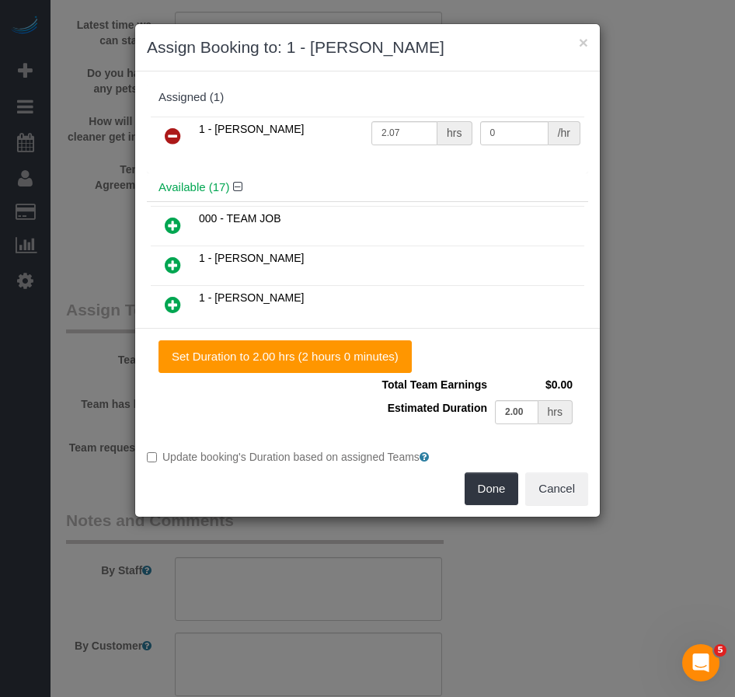
click at [173, 141] on icon at bounding box center [173, 136] width 16 height 19
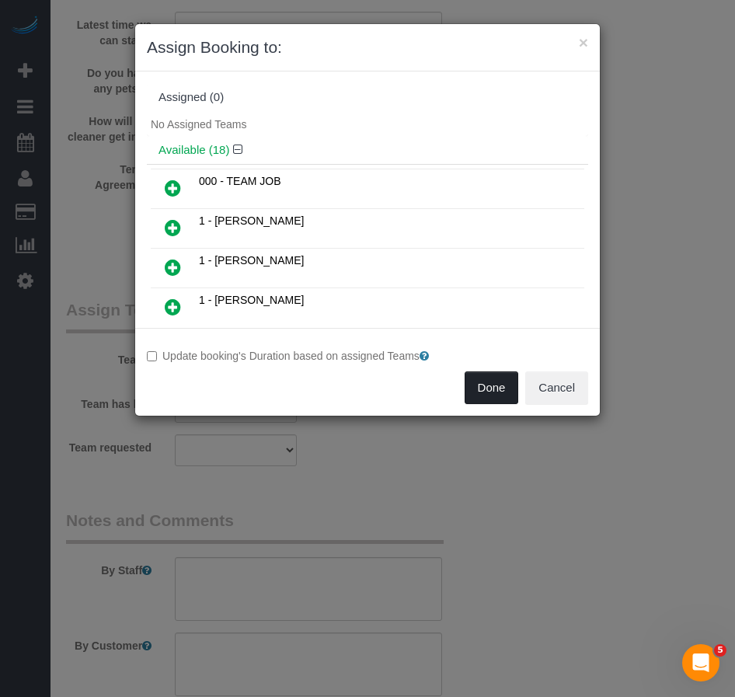
click at [482, 386] on button "Done" at bounding box center [492, 388] width 54 height 33
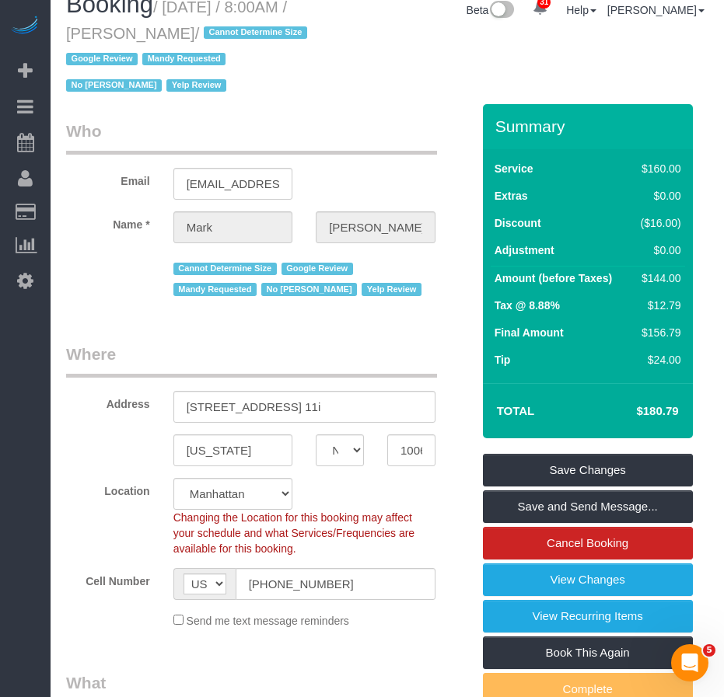
scroll to position [0, 0]
